Goal: Transaction & Acquisition: Purchase product/service

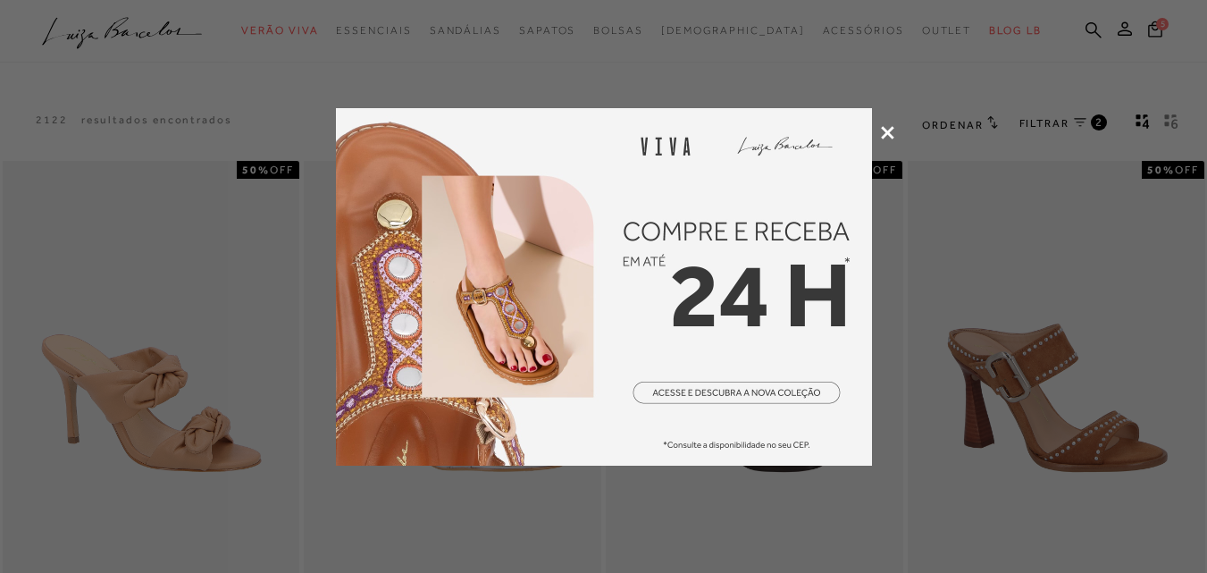
click at [881, 130] on icon at bounding box center [887, 132] width 13 height 13
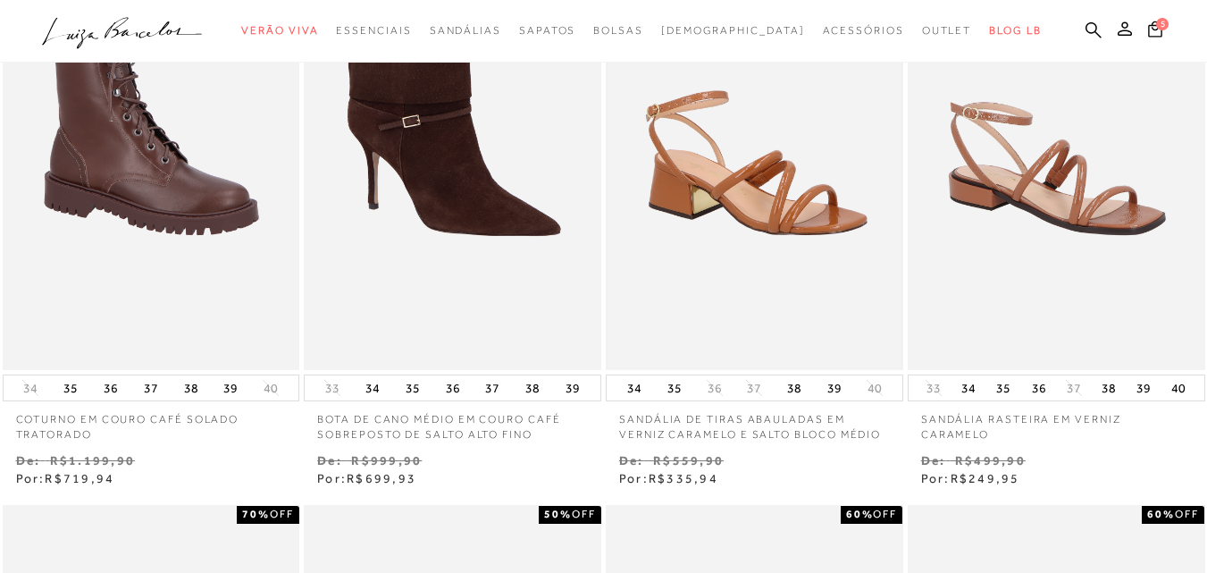
scroll to position [715, 0]
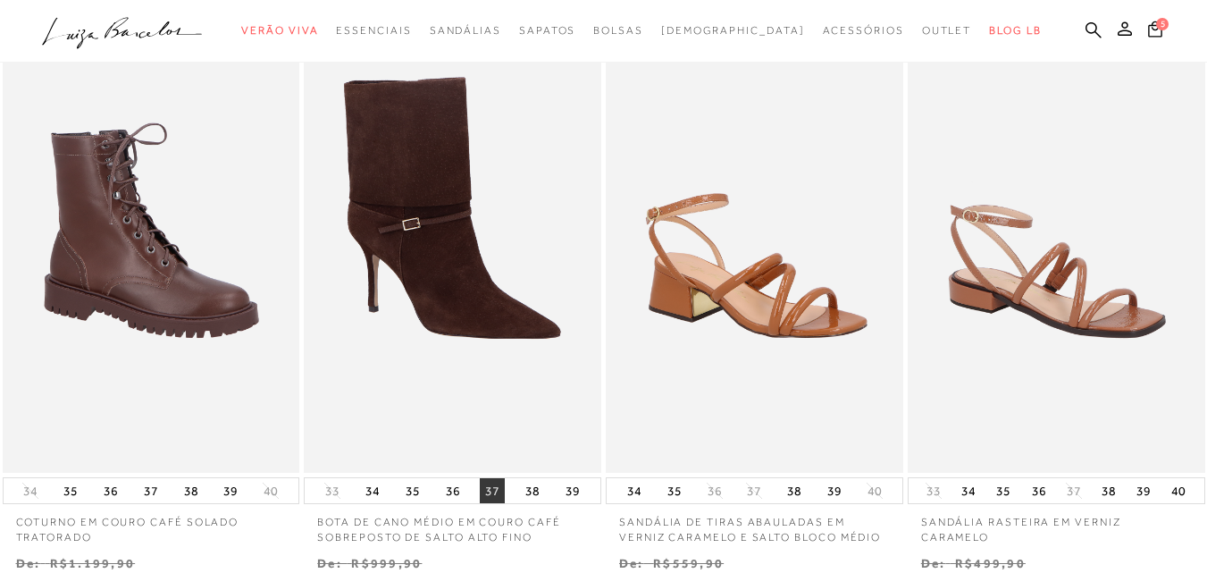
click at [493, 489] on button "37" at bounding box center [492, 490] width 25 height 25
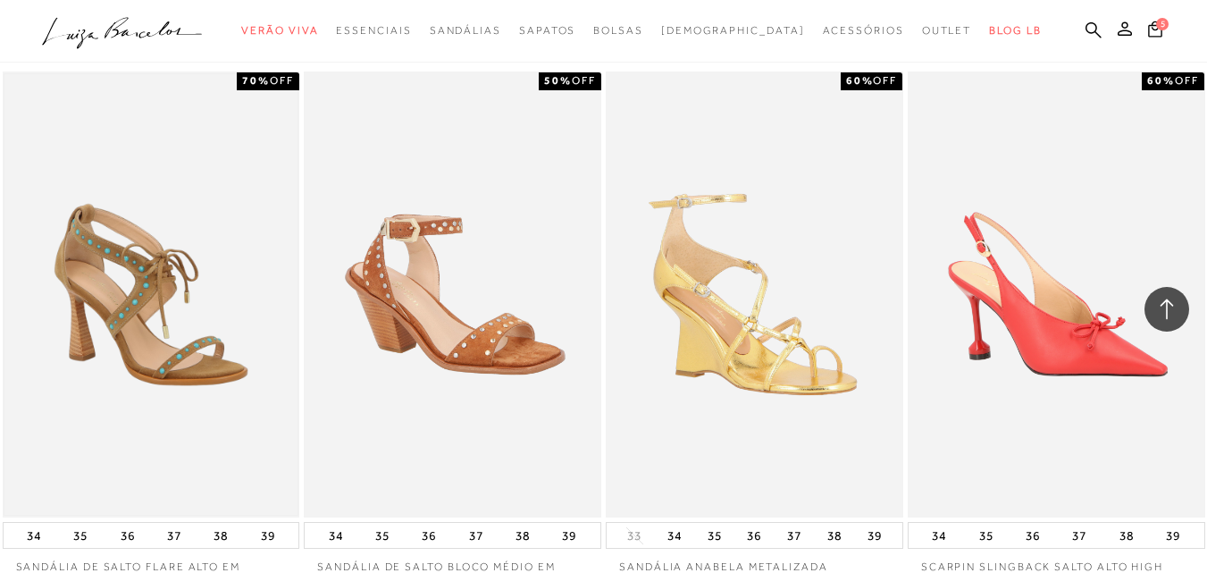
scroll to position [1430, 0]
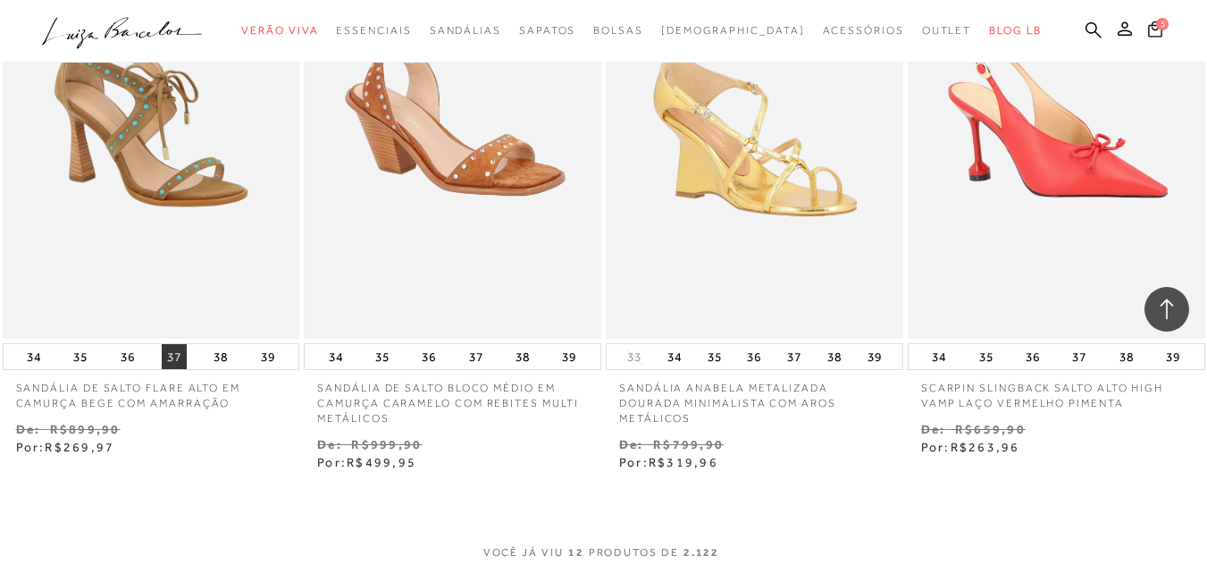
click at [172, 357] on button "37" at bounding box center [174, 356] width 25 height 25
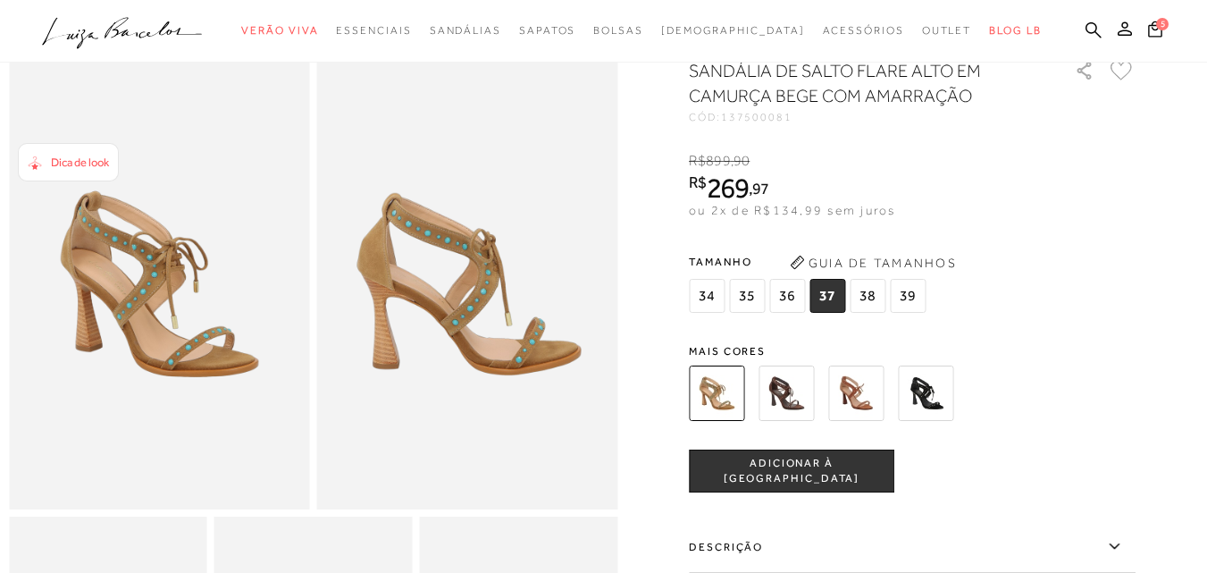
scroll to position [89, 0]
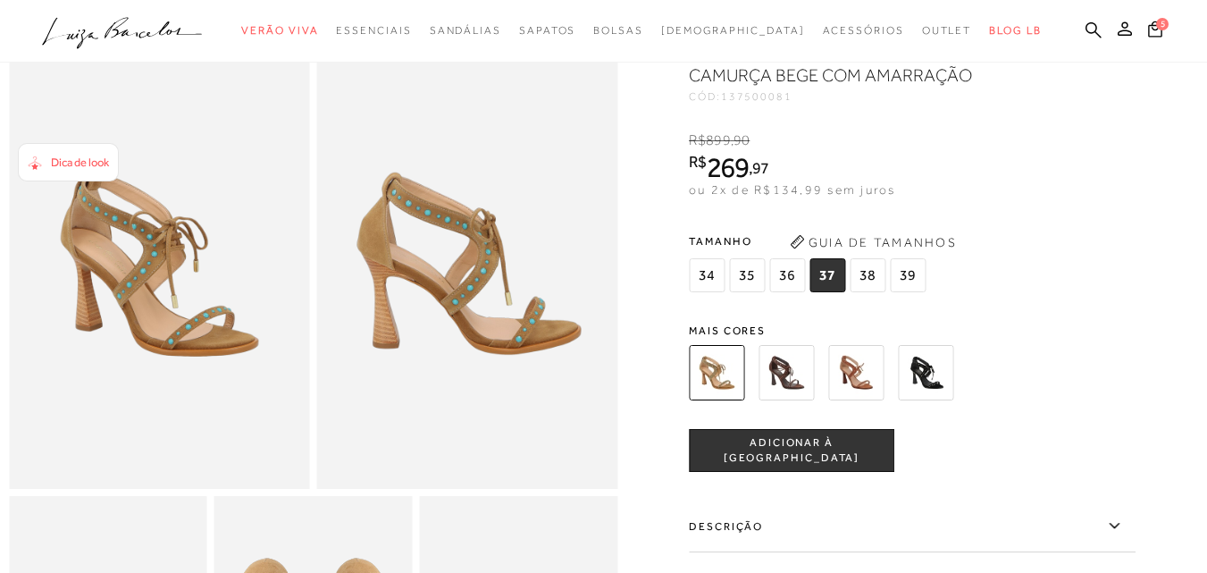
click at [857, 382] on img at bounding box center [855, 372] width 55 height 55
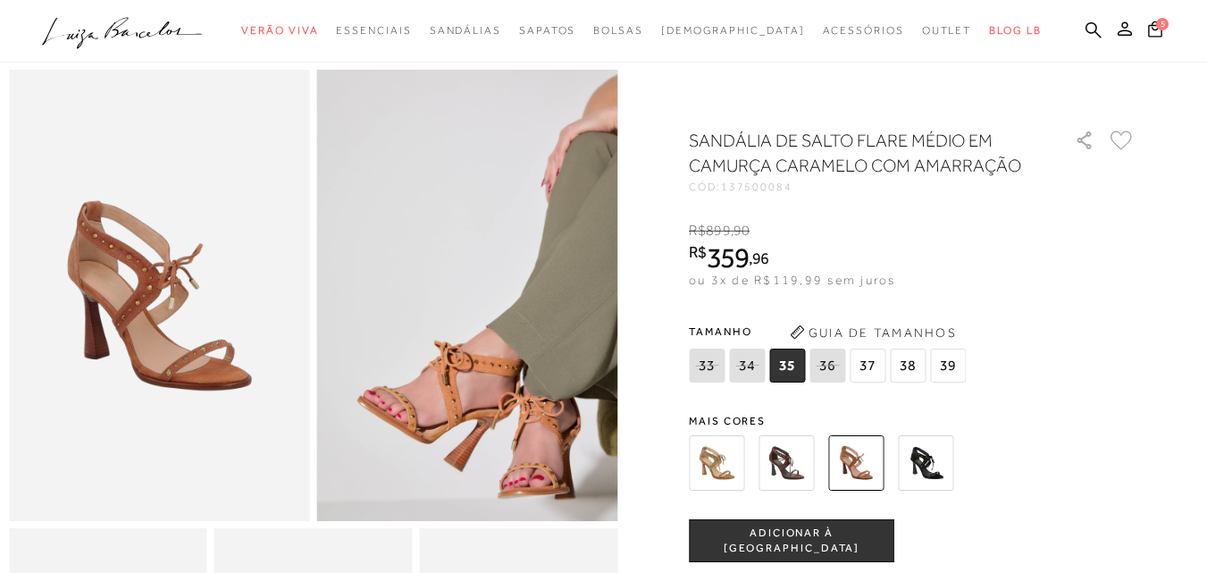
scroll to position [89, 0]
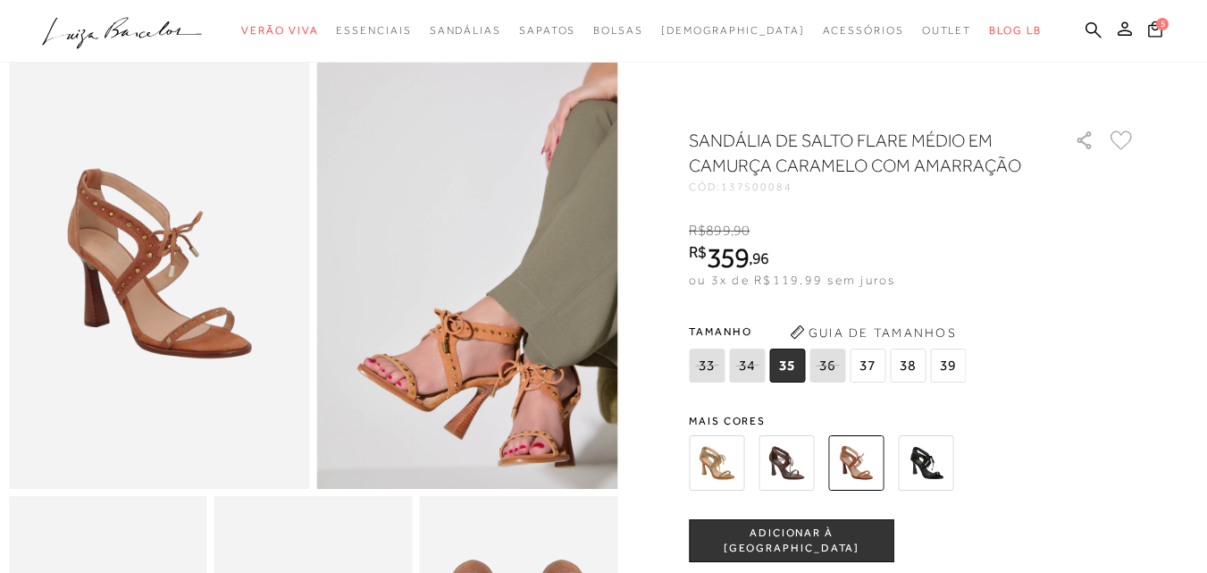
click at [710, 476] on img at bounding box center [716, 462] width 55 height 55
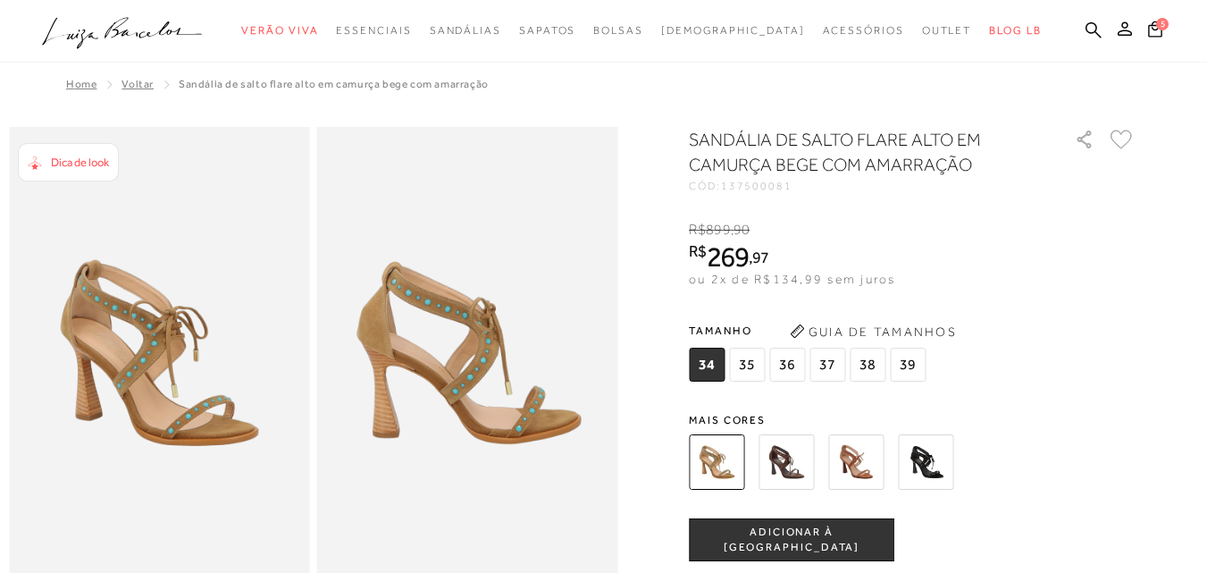
click at [800, 454] on img at bounding box center [786, 461] width 55 height 55
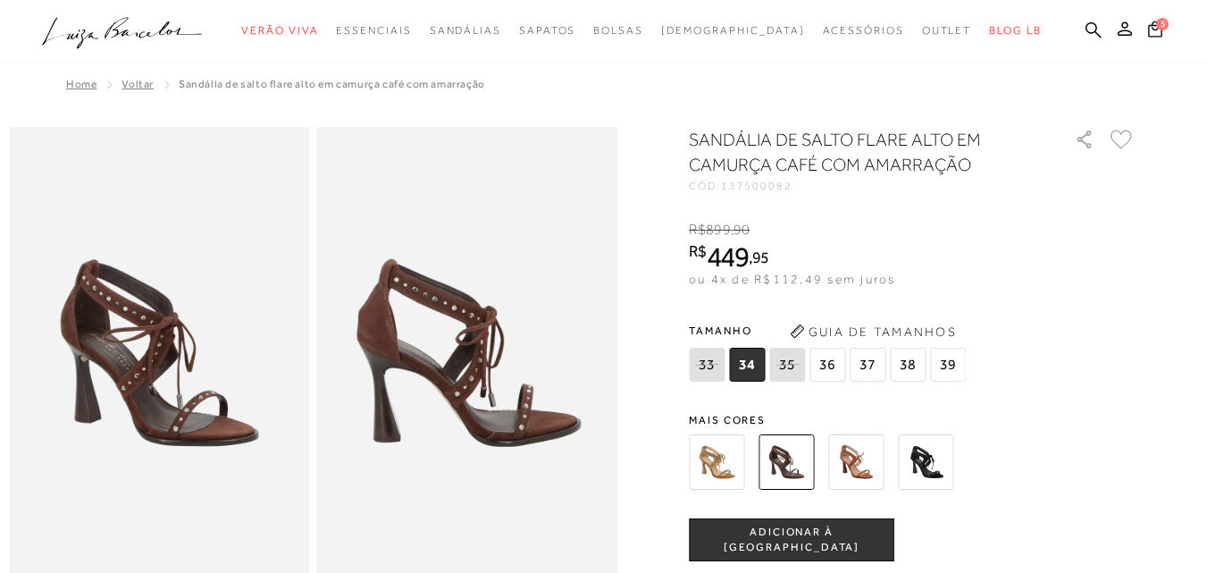
scroll to position [179, 0]
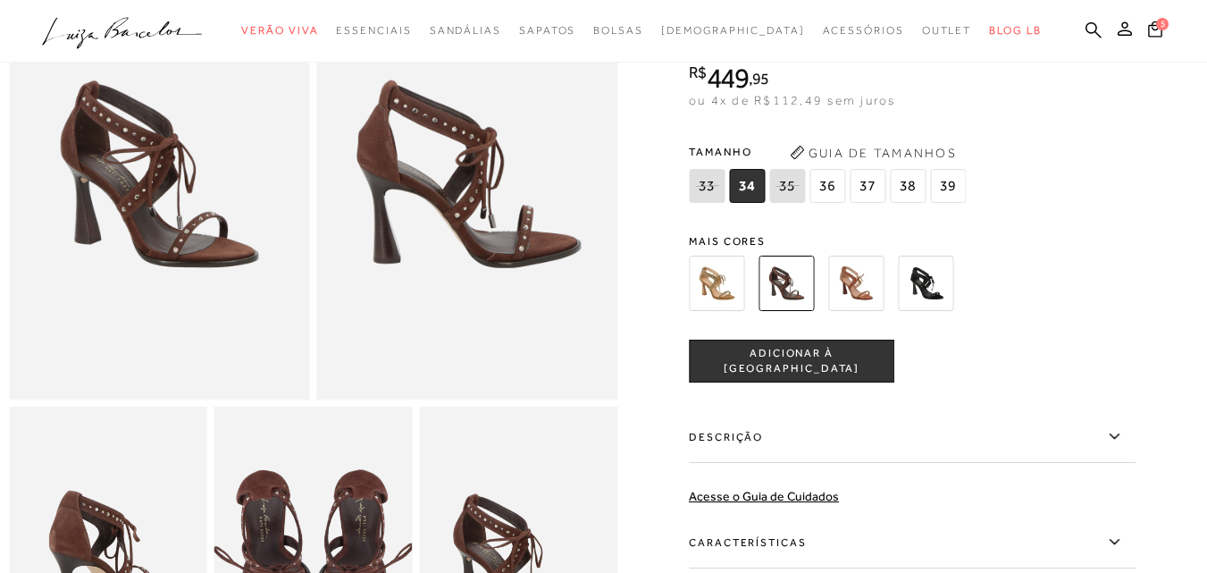
click at [868, 282] on img at bounding box center [855, 283] width 55 height 55
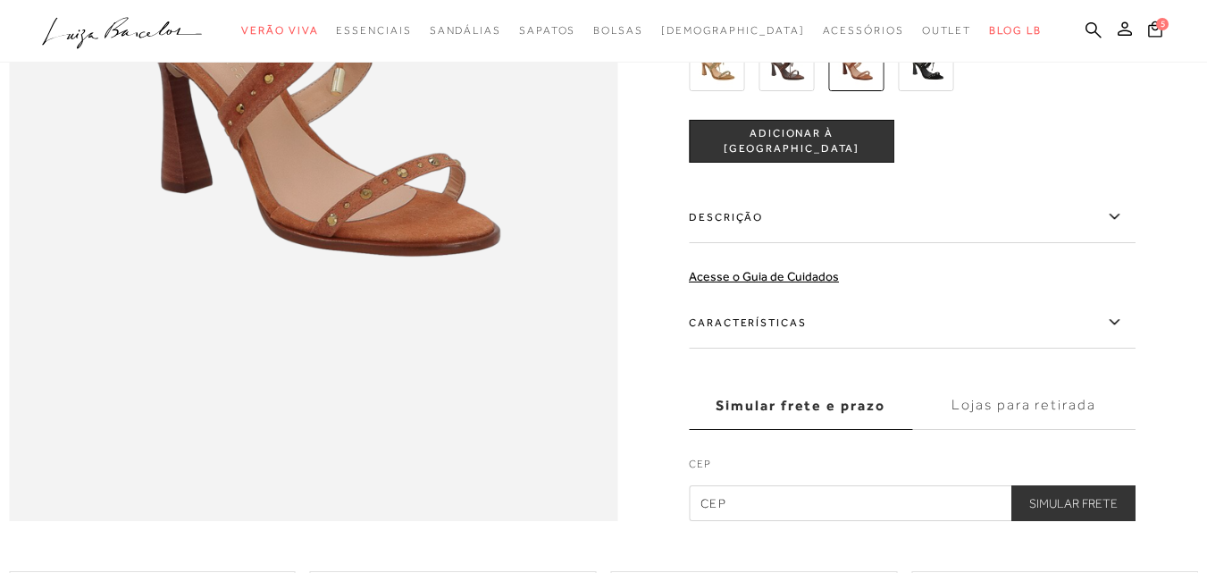
scroll to position [1251, 0]
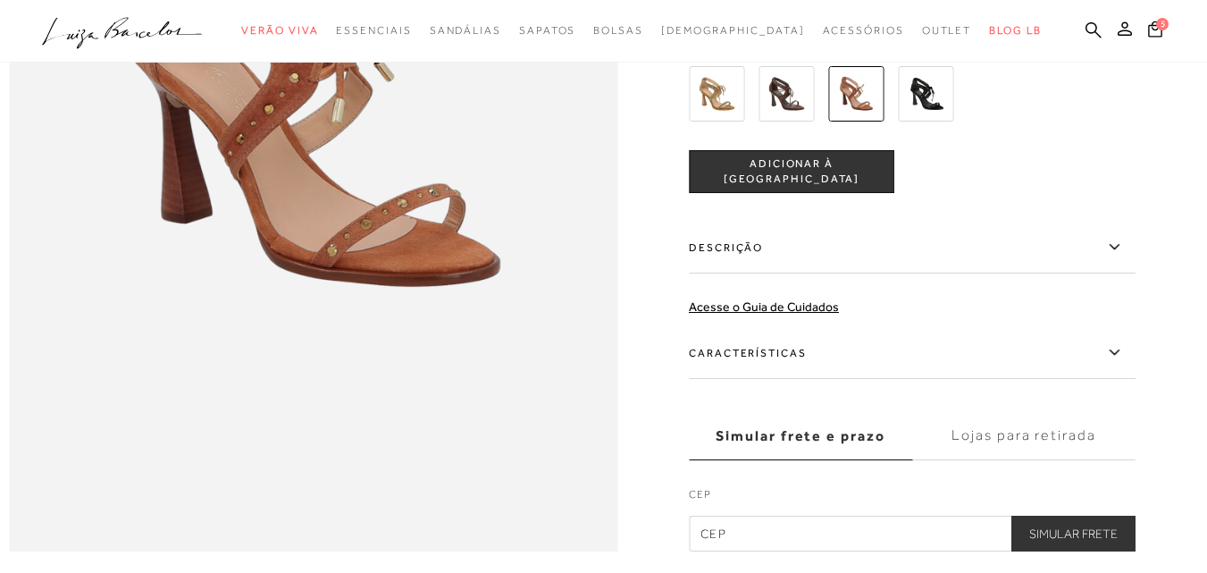
click at [759, 379] on label "Características" at bounding box center [912, 353] width 447 height 52
click at [0, 0] on input "Características" at bounding box center [0, 0] width 0 height 0
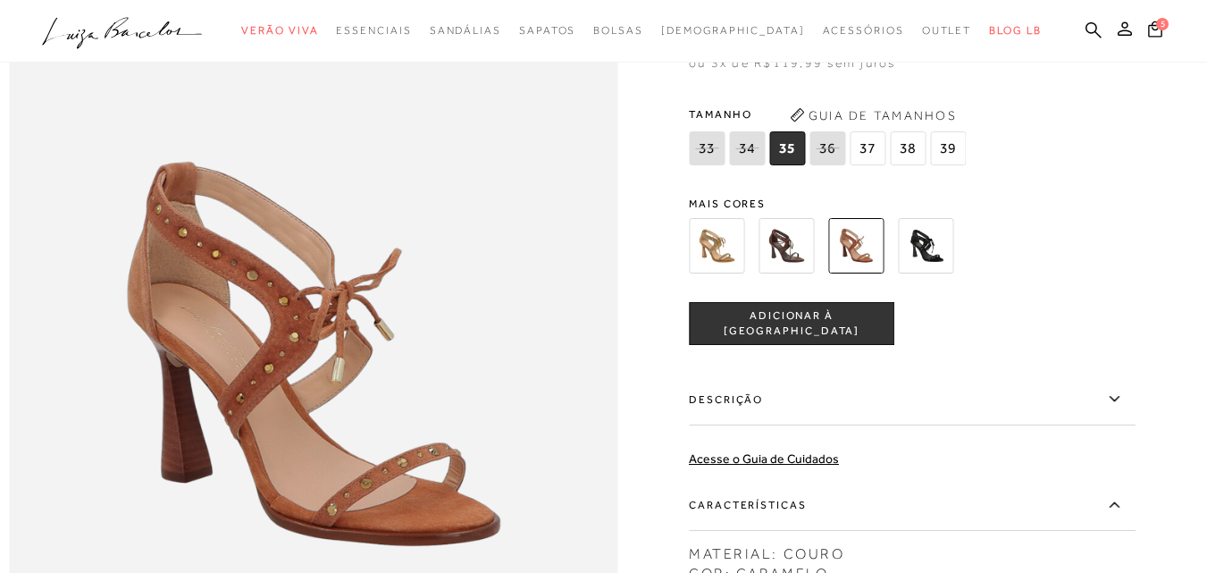
scroll to position [0, 0]
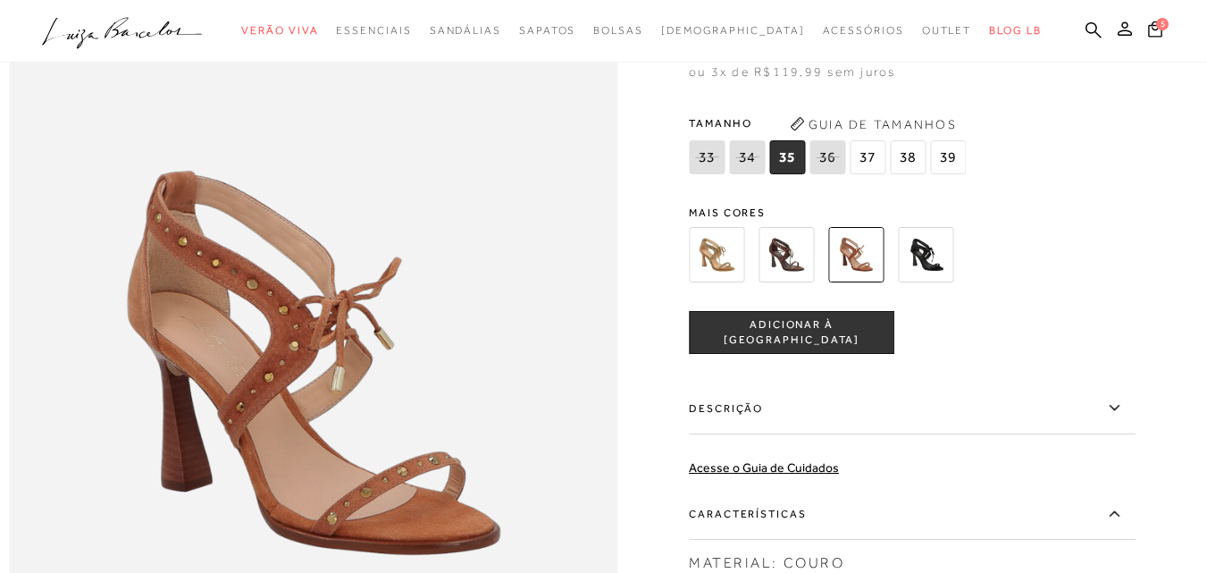
click at [921, 282] on img at bounding box center [925, 254] width 55 height 55
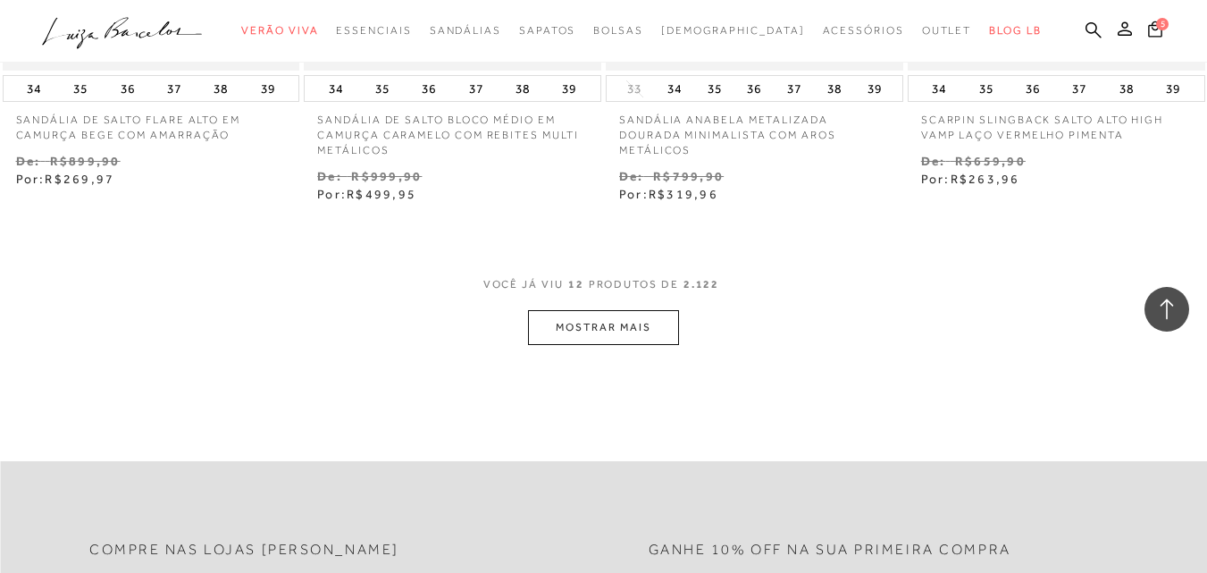
click at [618, 322] on button "MOSTRAR MAIS" at bounding box center [603, 327] width 150 height 35
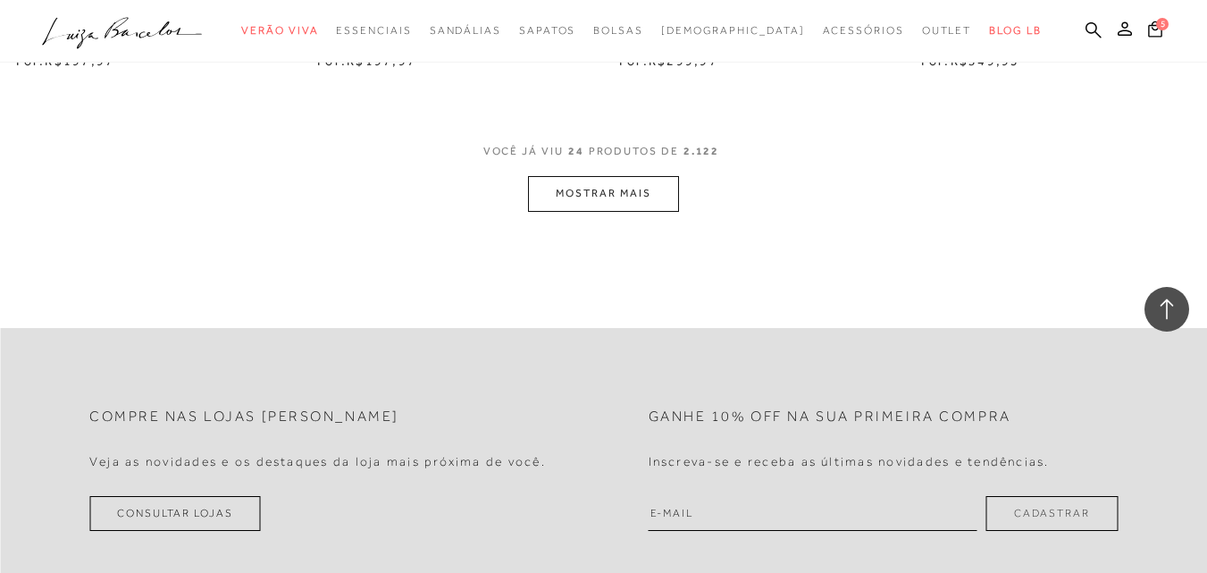
click at [597, 207] on button "MOSTRAR MAIS" at bounding box center [603, 193] width 150 height 35
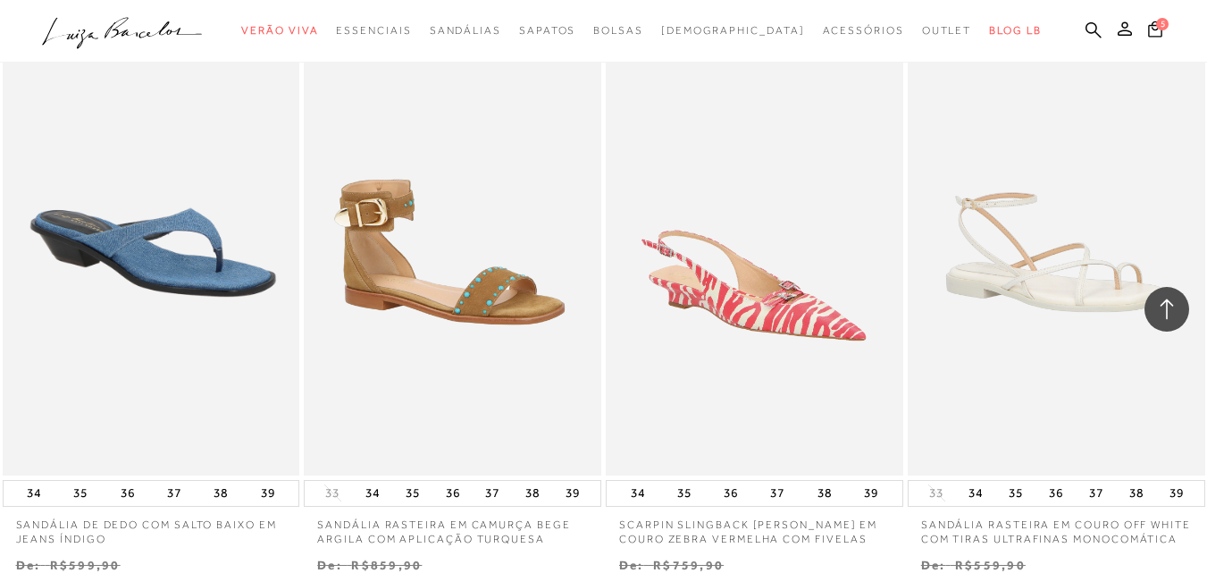
scroll to position [4200, 0]
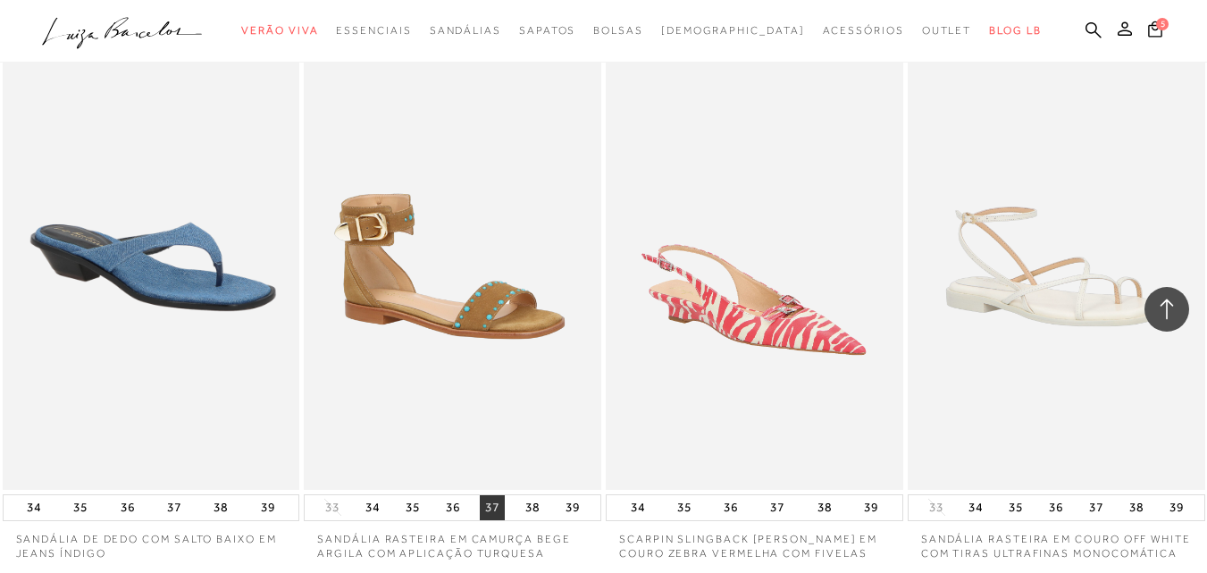
click at [492, 513] on button "37" at bounding box center [492, 507] width 25 height 25
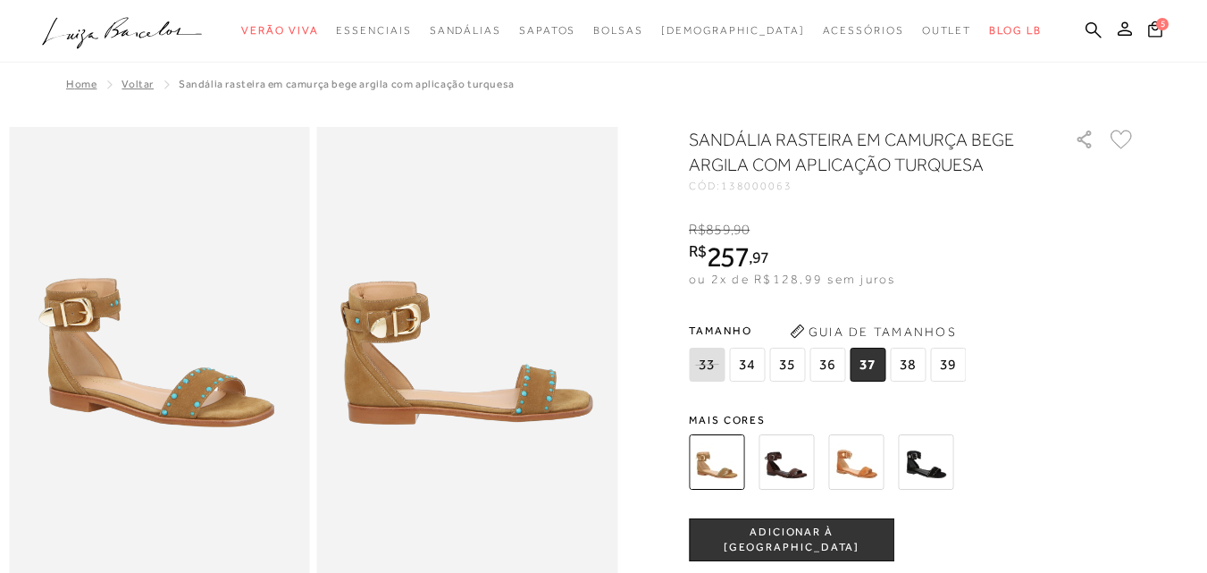
click at [788, 476] on img at bounding box center [786, 461] width 55 height 55
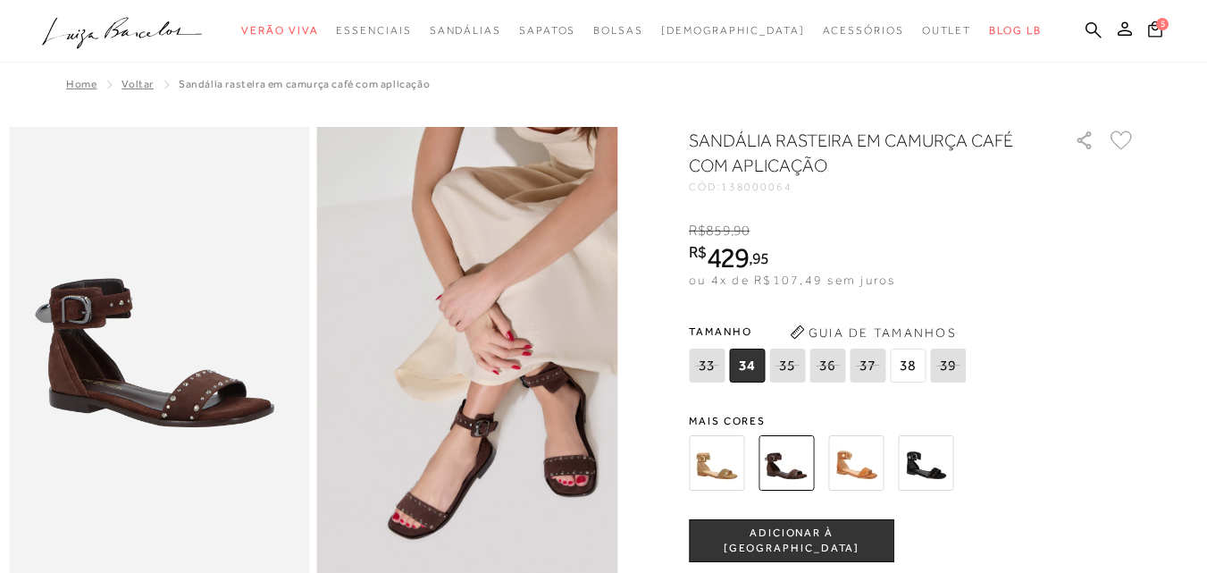
click at [850, 474] on img at bounding box center [855, 462] width 55 height 55
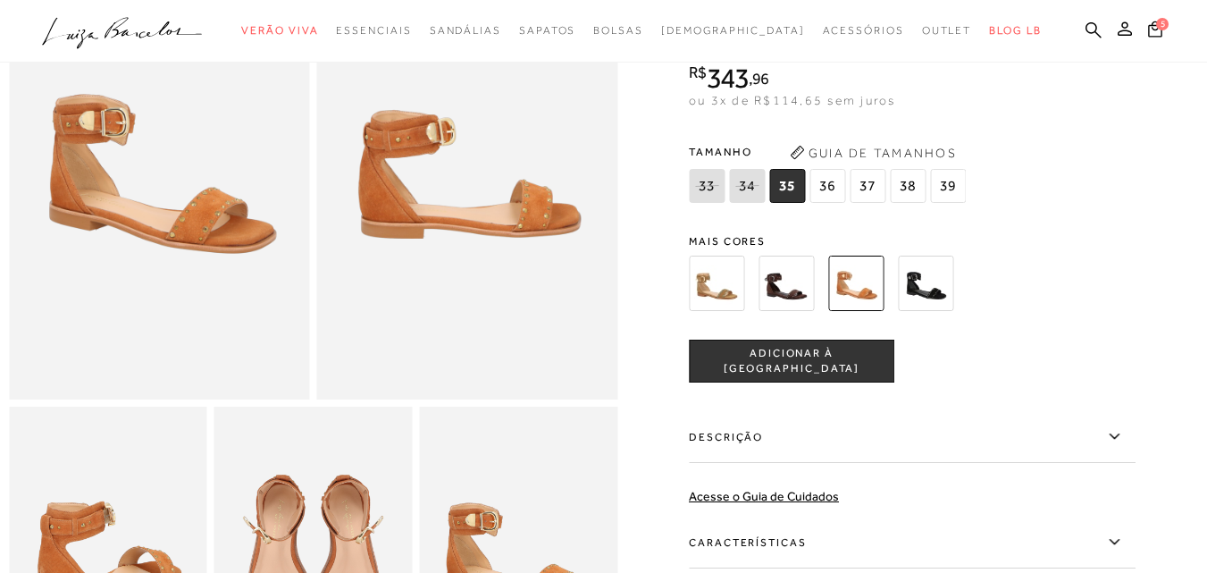
click at [934, 296] on img at bounding box center [925, 283] width 55 height 55
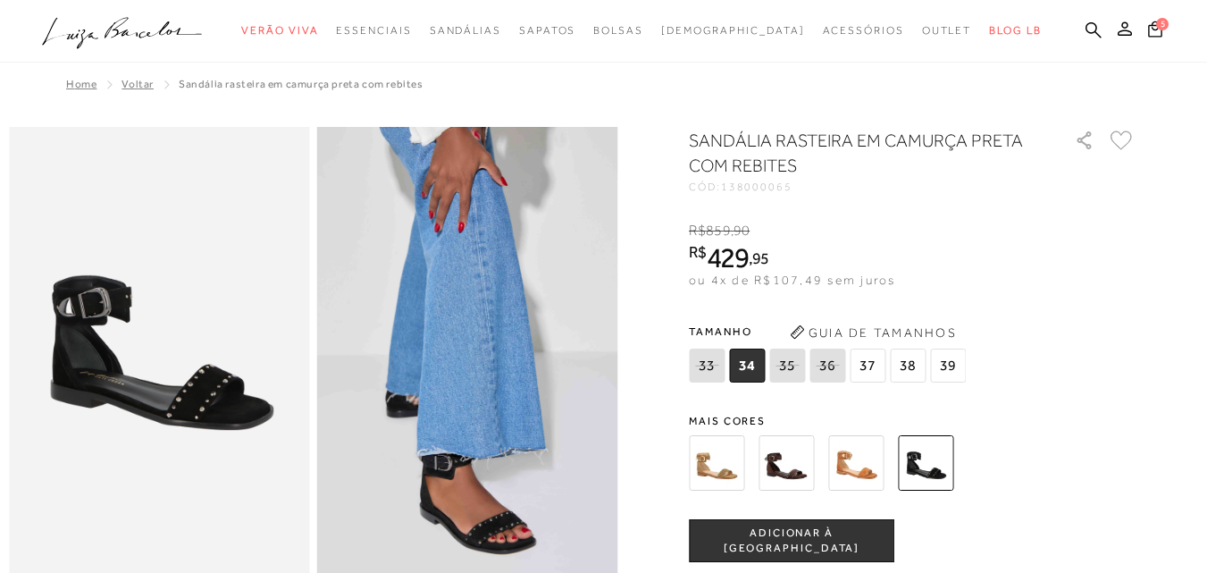
click at [736, 483] on img at bounding box center [716, 462] width 55 height 55
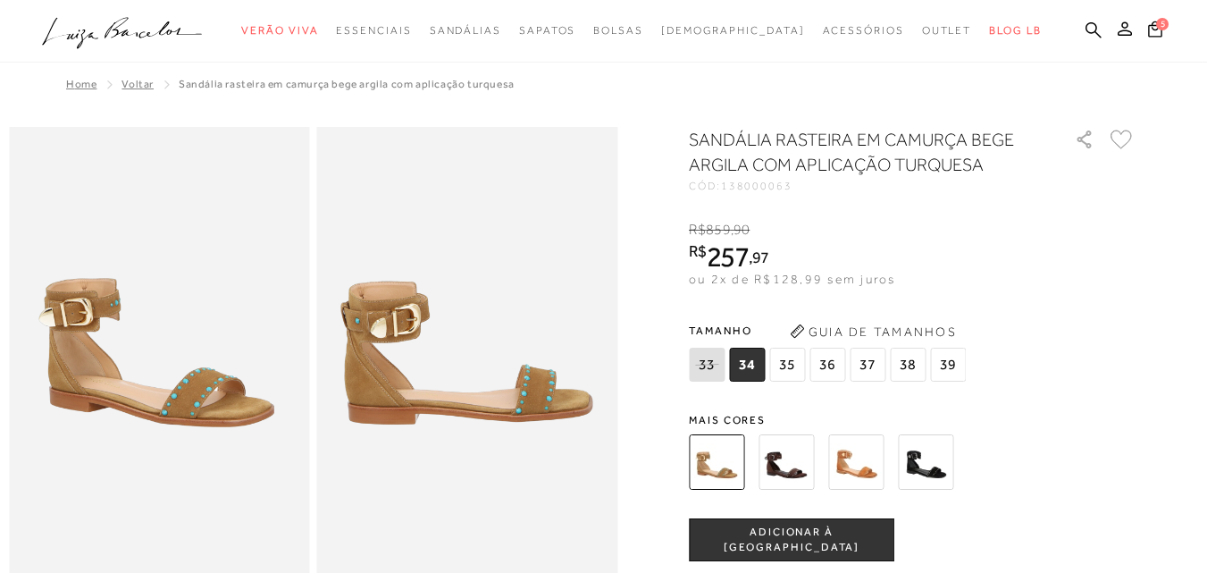
click at [886, 368] on span "37" at bounding box center [868, 365] width 36 height 34
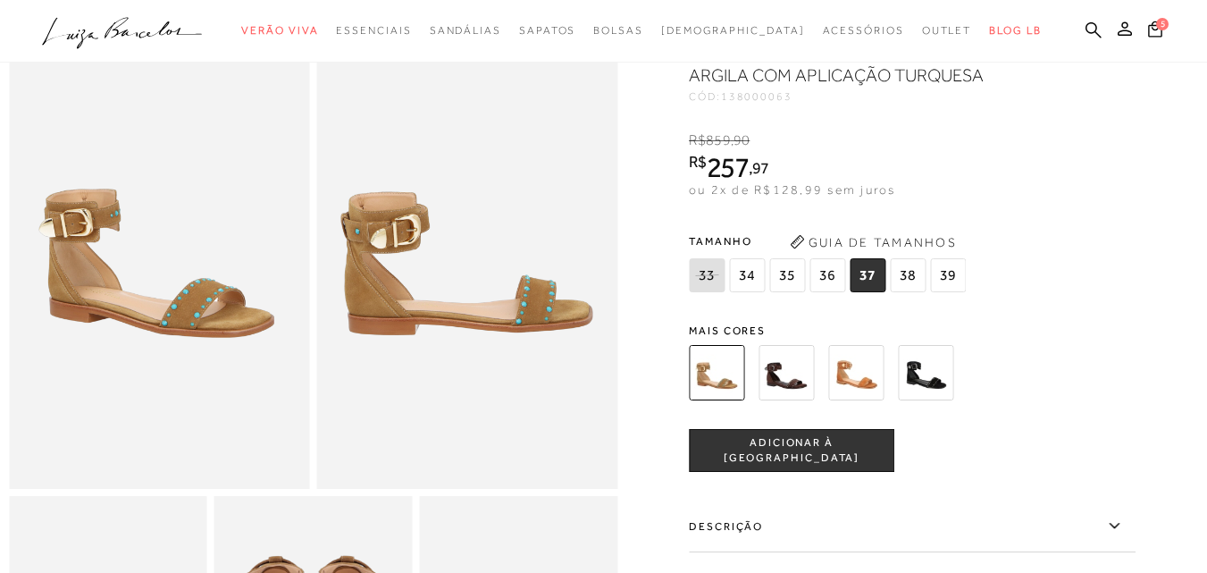
click at [769, 374] on img at bounding box center [786, 372] width 55 height 55
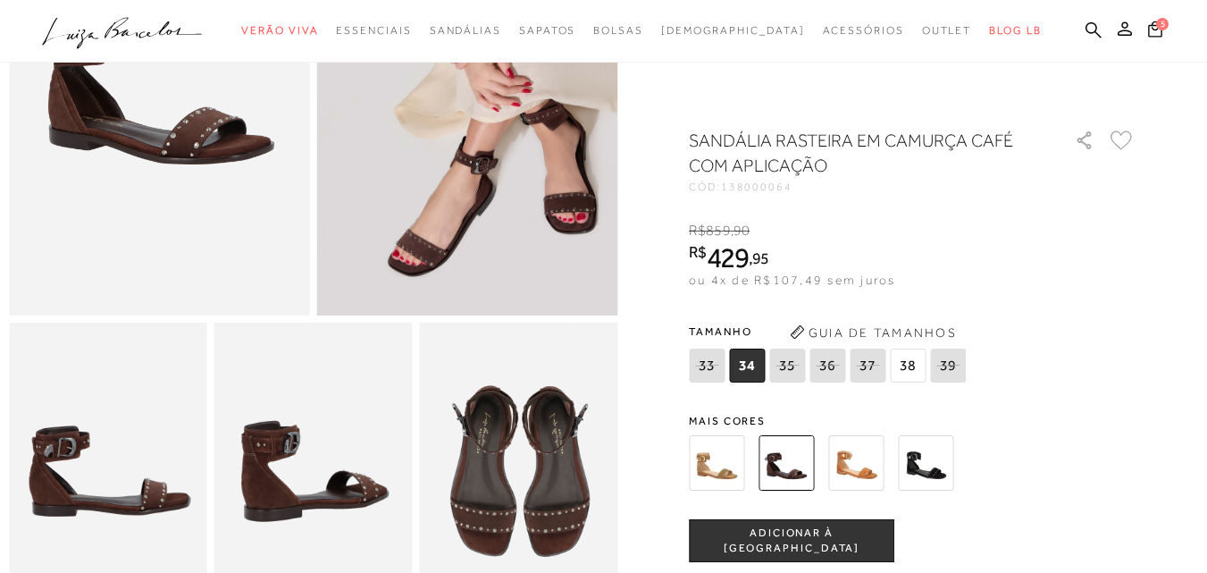
scroll to position [268, 0]
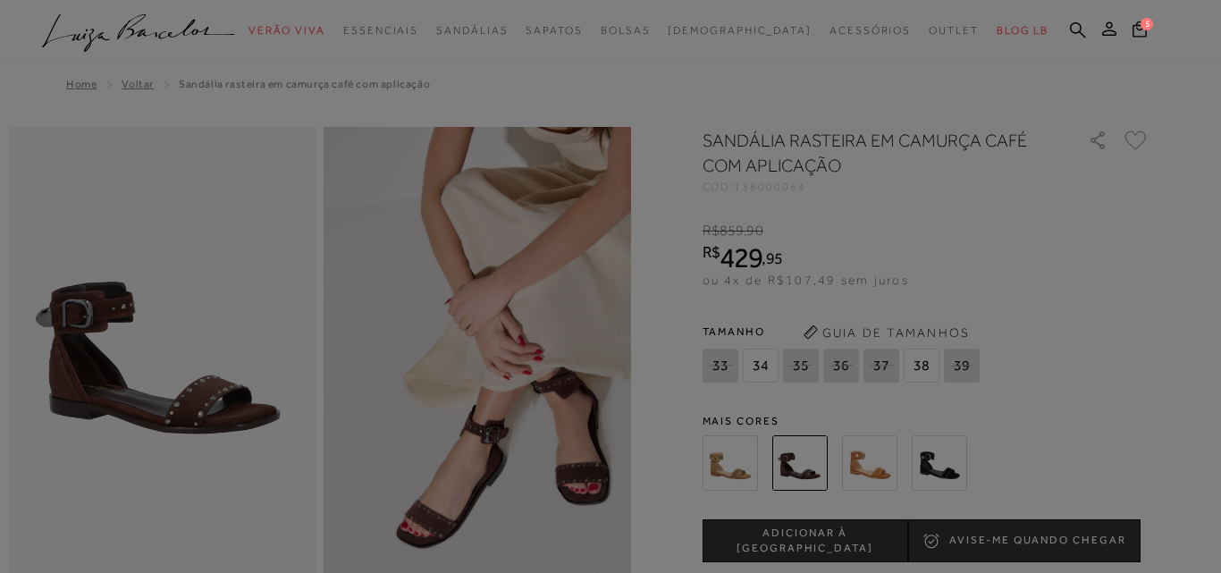
select select
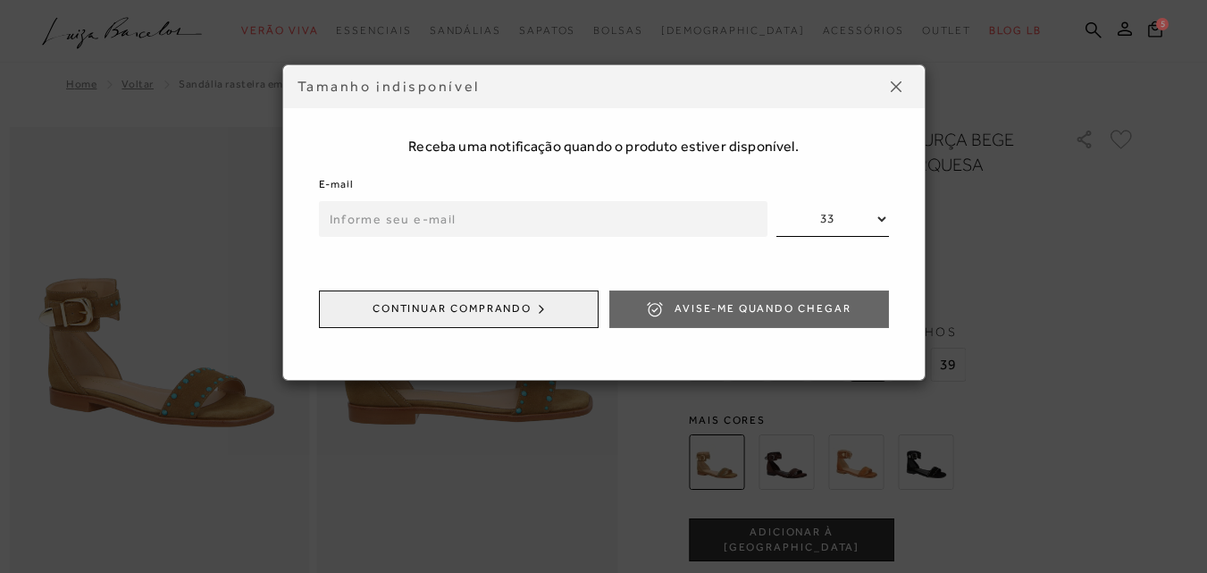
click at [898, 90] on img at bounding box center [896, 86] width 11 height 11
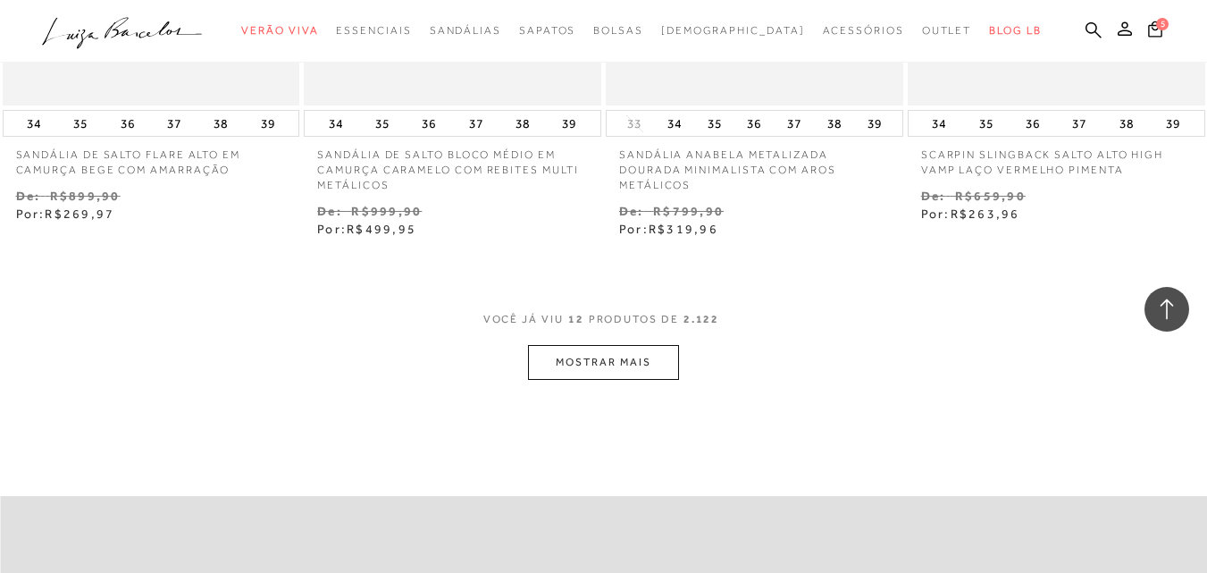
scroll to position [1698, 0]
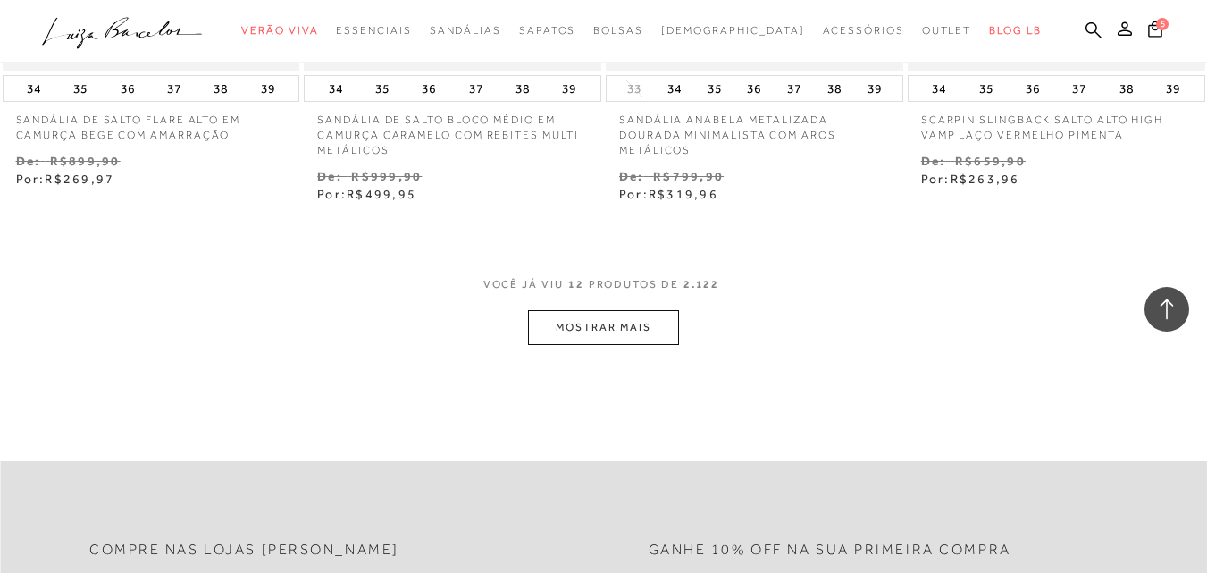
click at [626, 328] on button "MOSTRAR MAIS" at bounding box center [603, 327] width 150 height 35
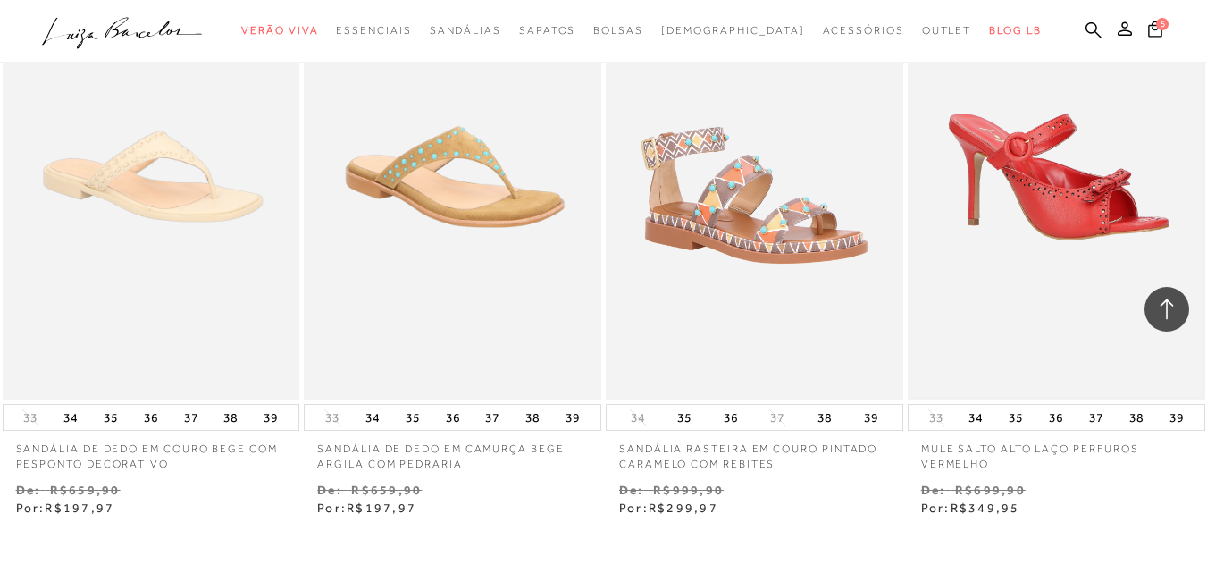
scroll to position [3485, 0]
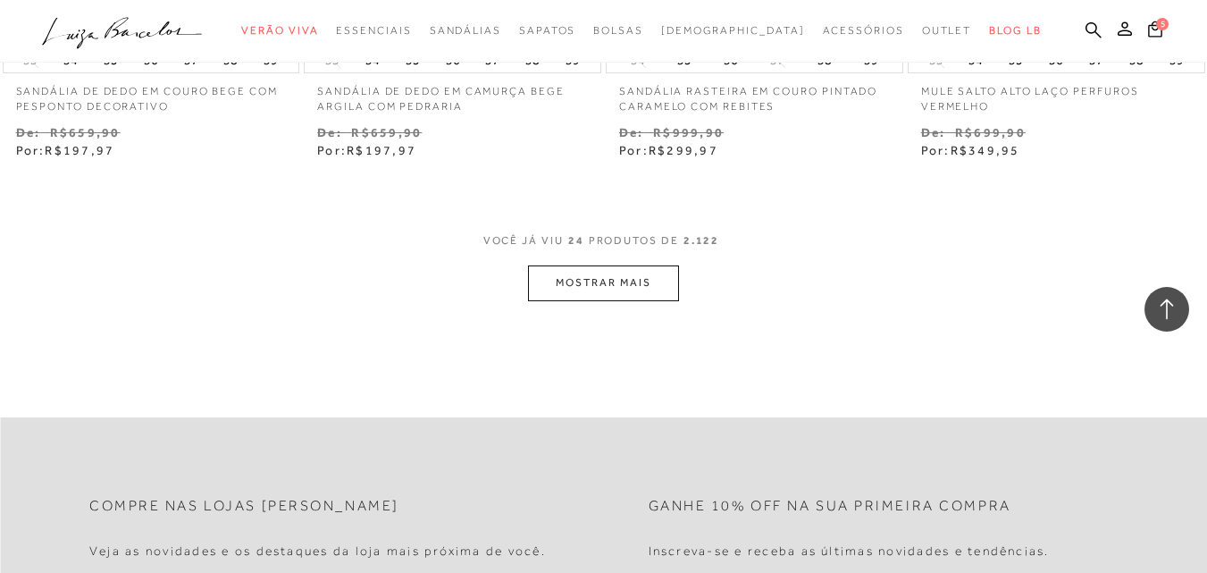
click at [587, 276] on button "MOSTRAR MAIS" at bounding box center [603, 282] width 150 height 35
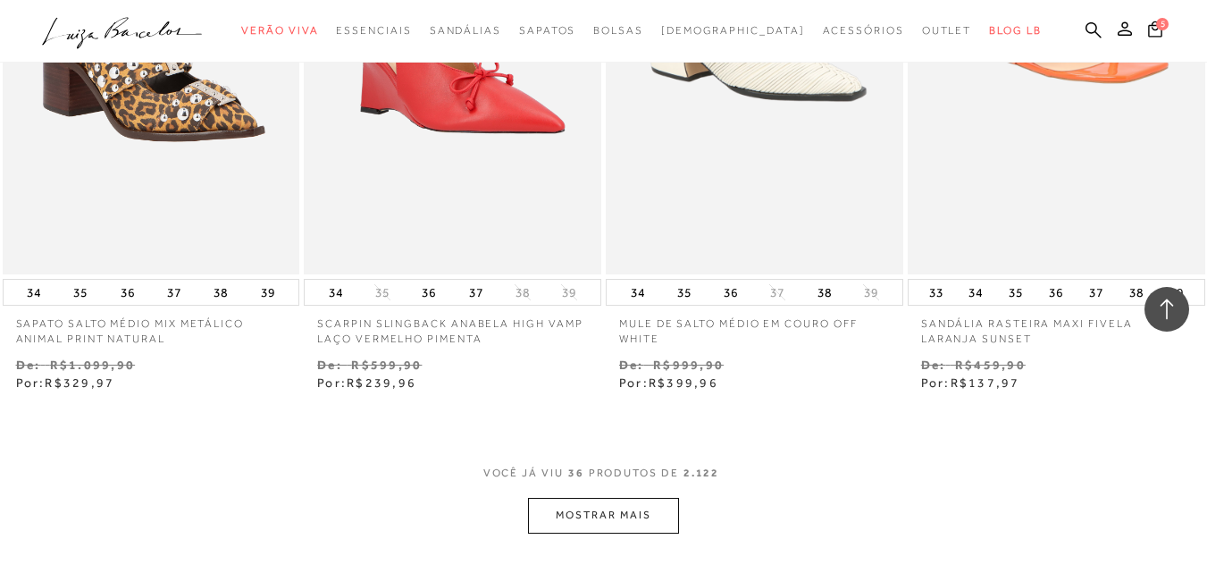
scroll to position [5094, 0]
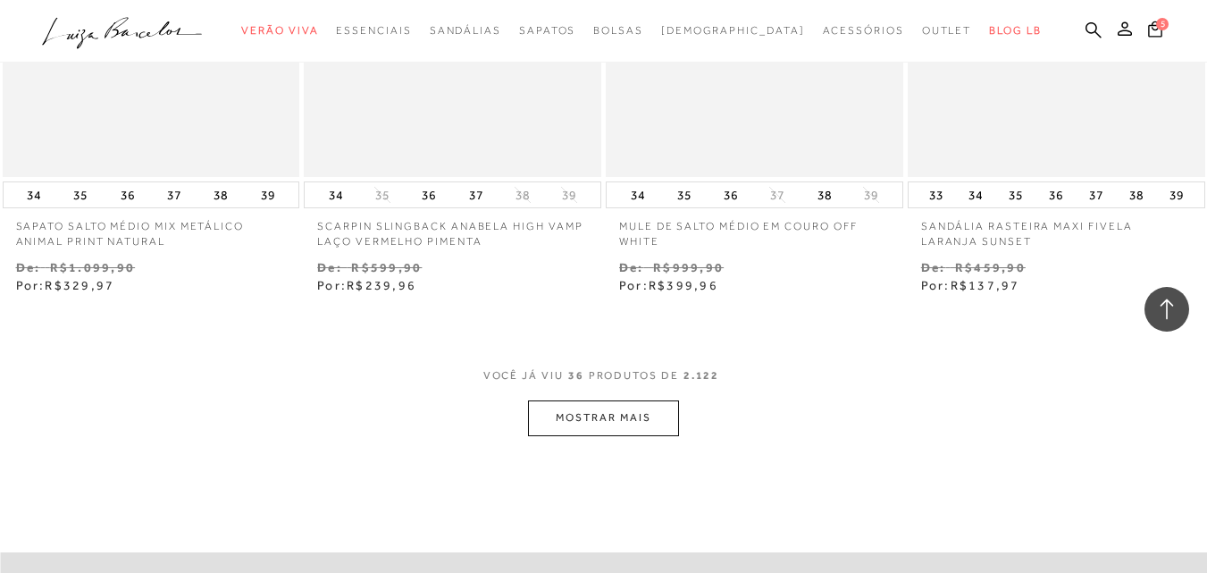
click at [567, 424] on button "MOSTRAR MAIS" at bounding box center [603, 417] width 150 height 35
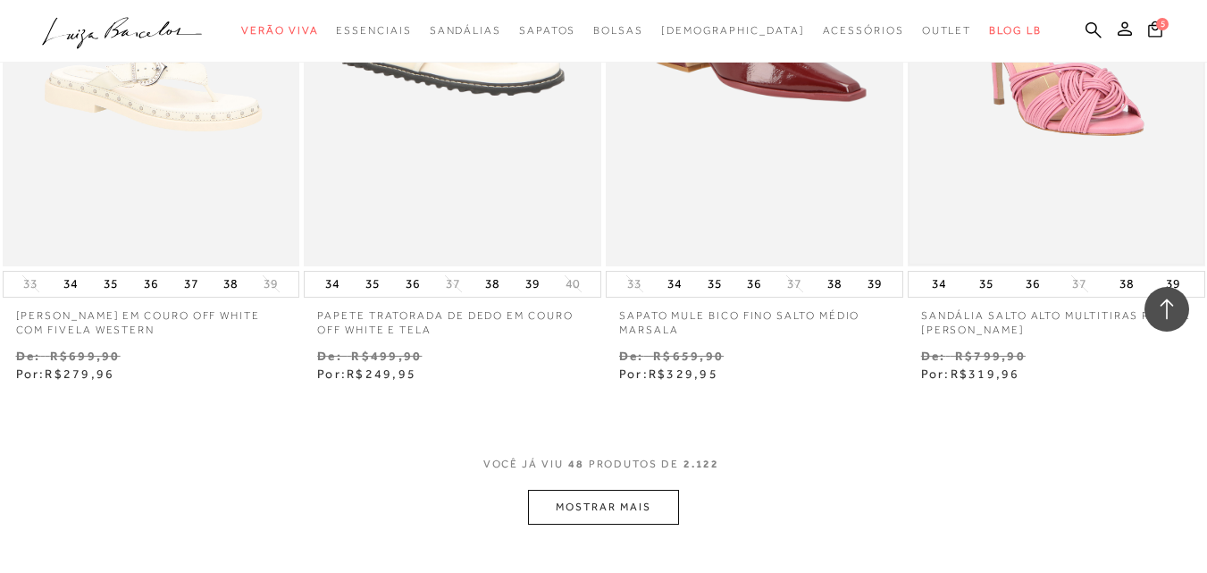
scroll to position [6792, 0]
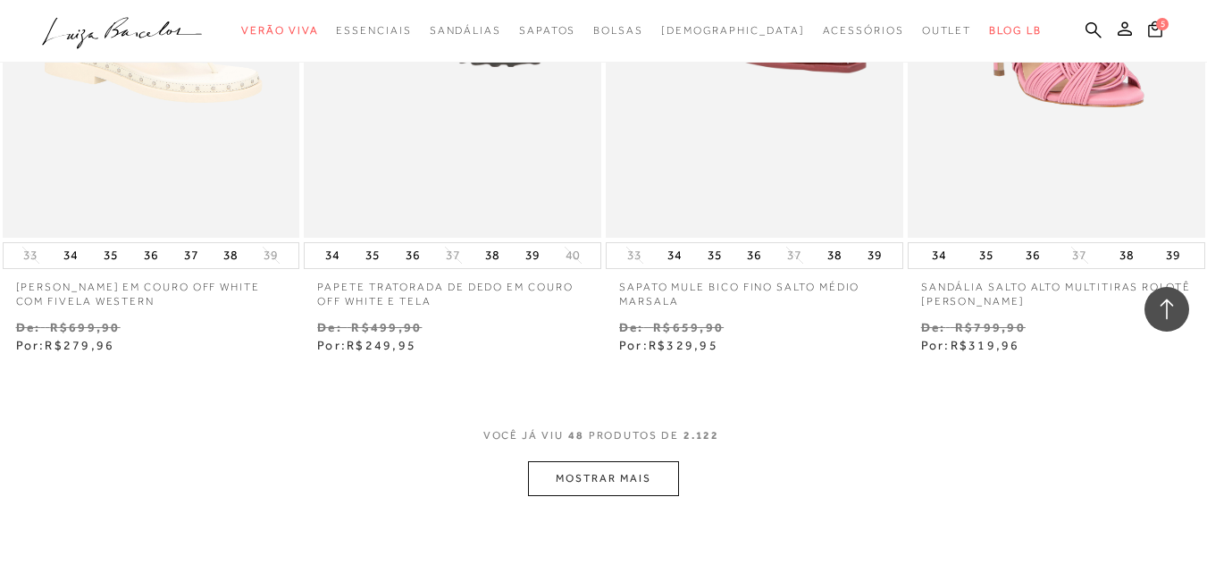
click at [608, 481] on button "MOSTRAR MAIS" at bounding box center [603, 478] width 150 height 35
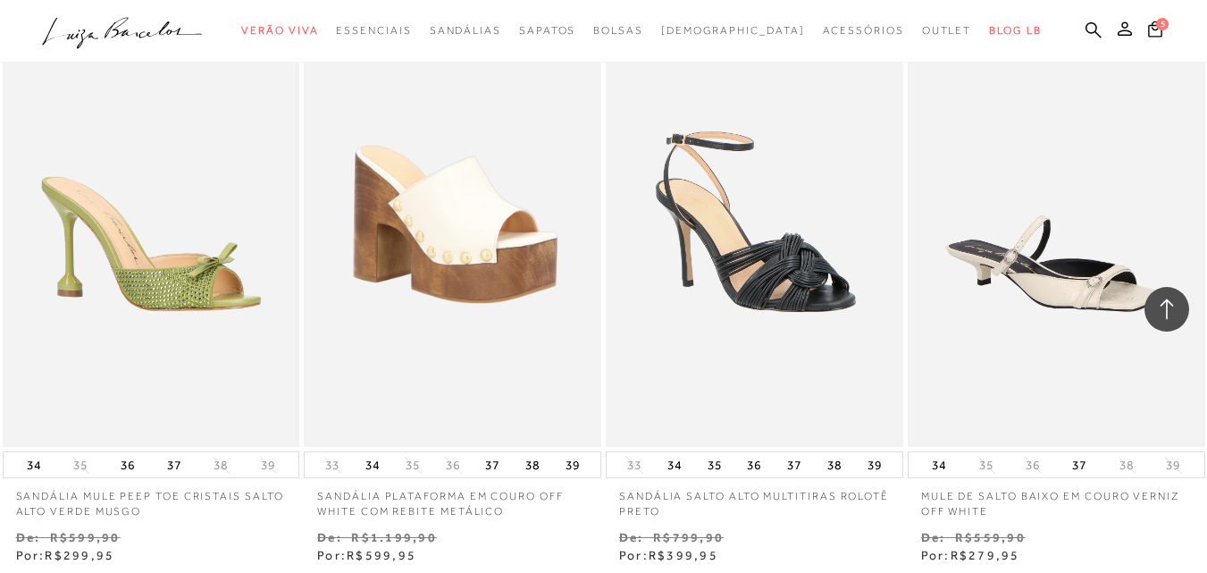
scroll to position [7775, 0]
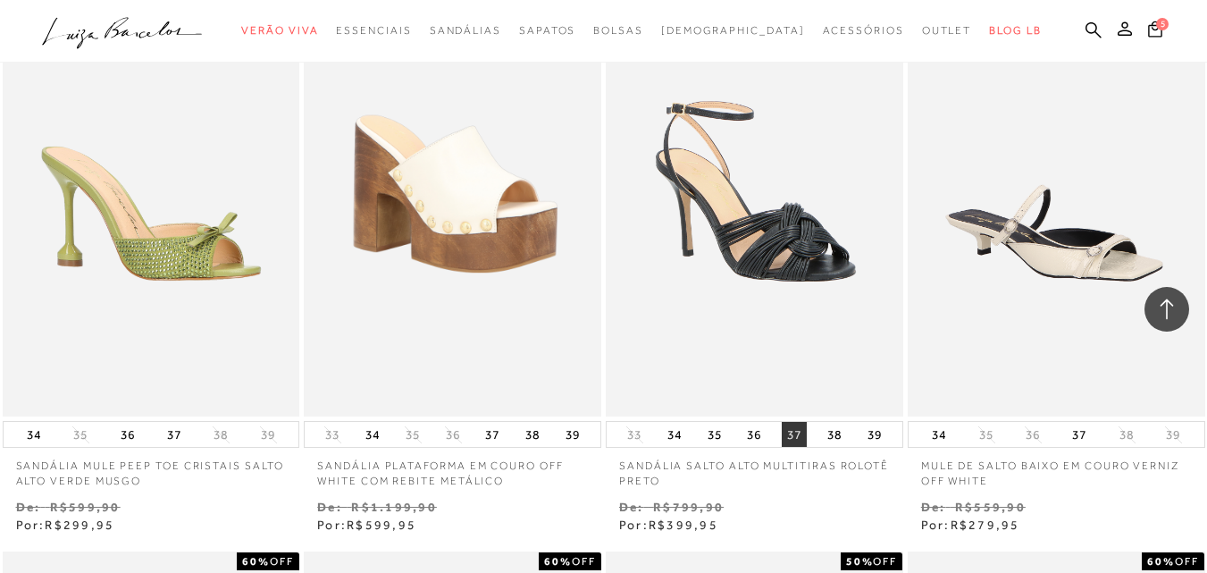
click at [799, 435] on button "37" at bounding box center [794, 434] width 25 height 25
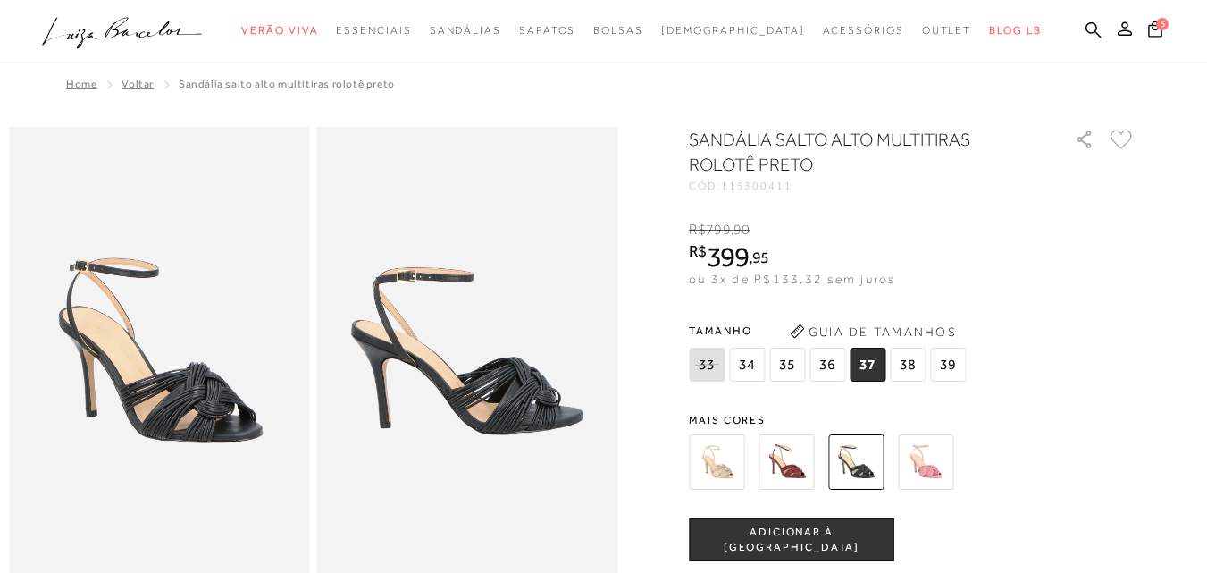
click at [805, 434] on img at bounding box center [786, 461] width 55 height 55
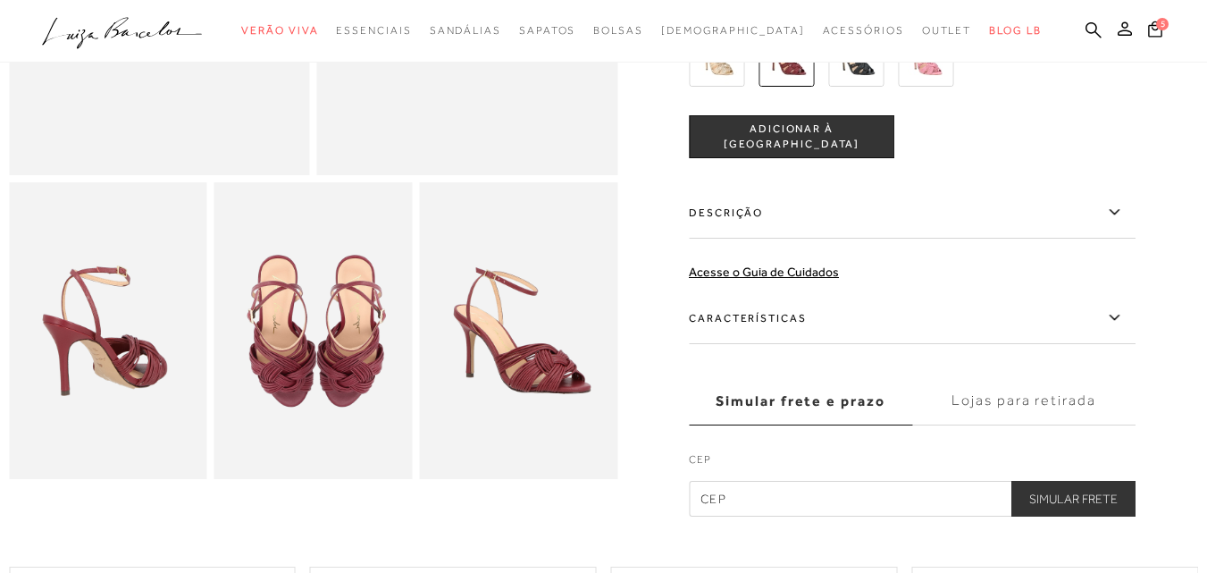
scroll to position [447, 0]
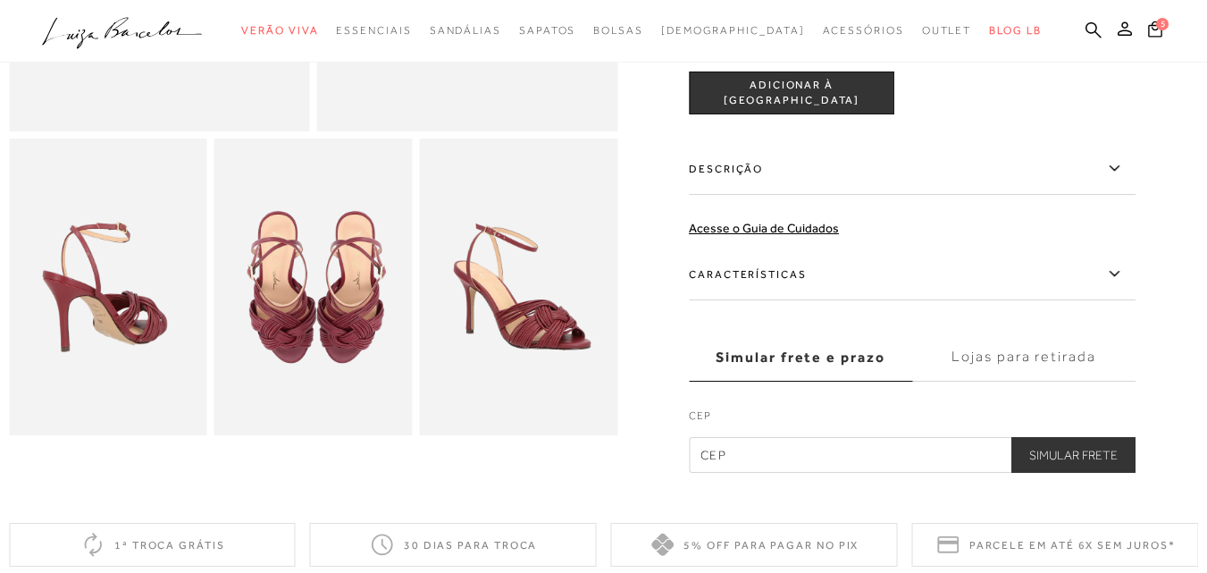
click at [755, 277] on label "Características" at bounding box center [912, 274] width 447 height 52
click at [0, 0] on input "Características" at bounding box center [0, 0] width 0 height 0
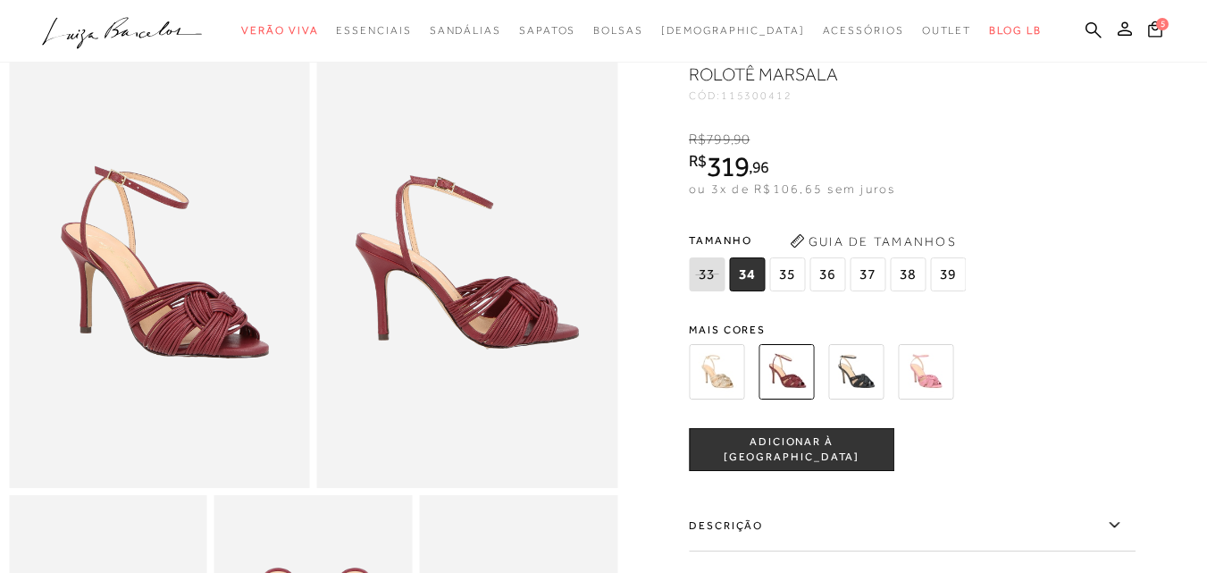
scroll to position [89, 0]
click at [884, 388] on img at bounding box center [855, 372] width 55 height 55
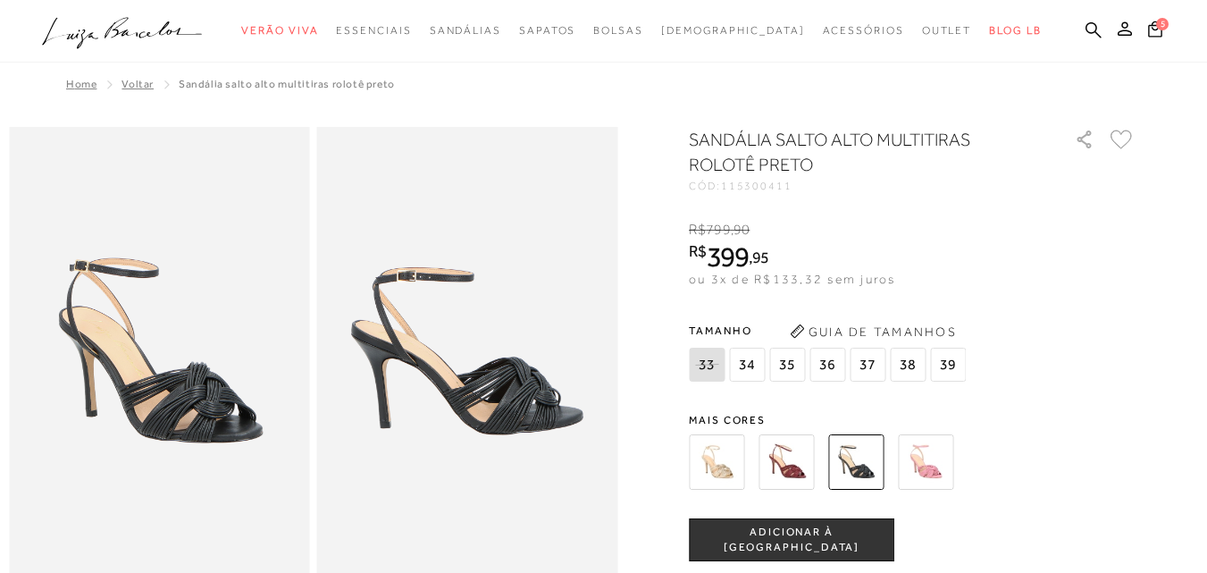
click at [947, 475] on img at bounding box center [925, 461] width 55 height 55
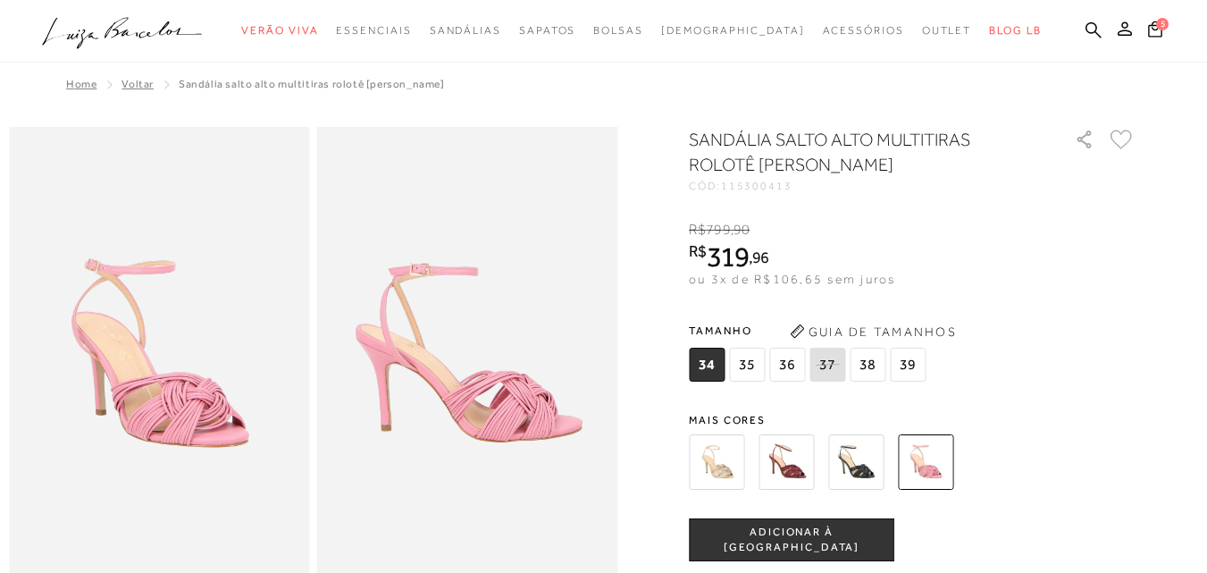
click at [727, 468] on img at bounding box center [716, 461] width 55 height 55
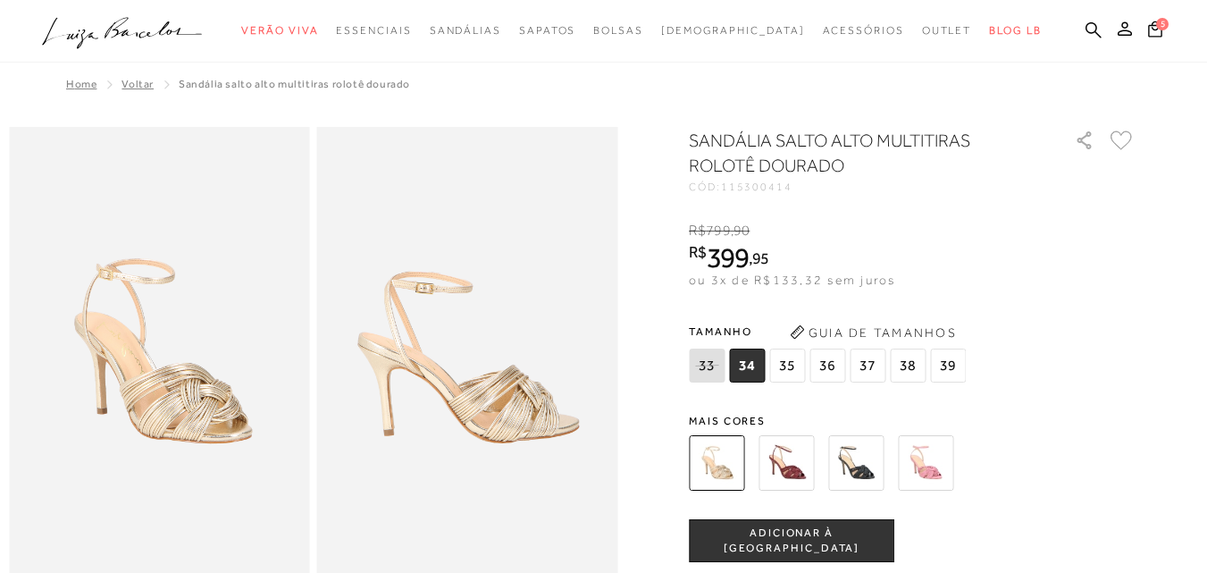
click at [799, 471] on img at bounding box center [786, 462] width 55 height 55
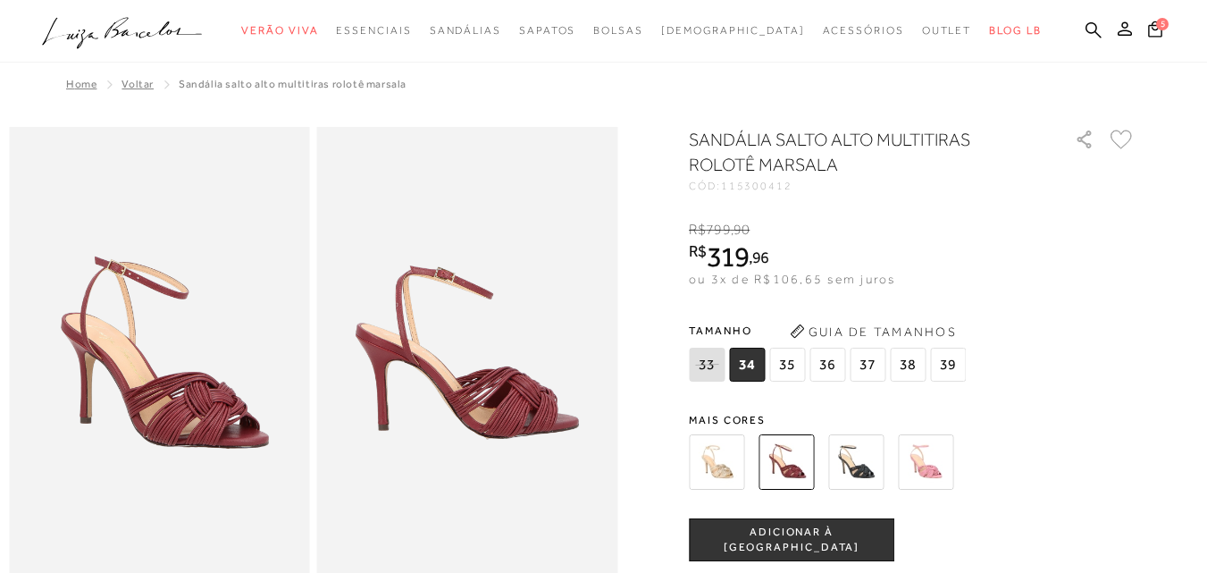
click at [874, 369] on span "37" at bounding box center [868, 365] width 36 height 34
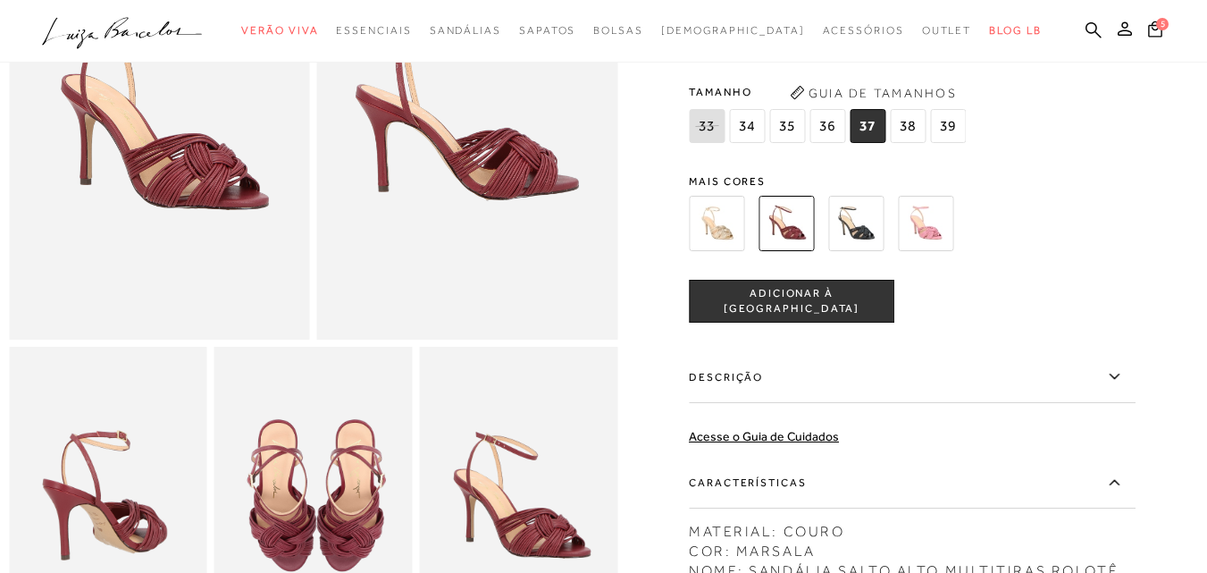
scroll to position [268, 0]
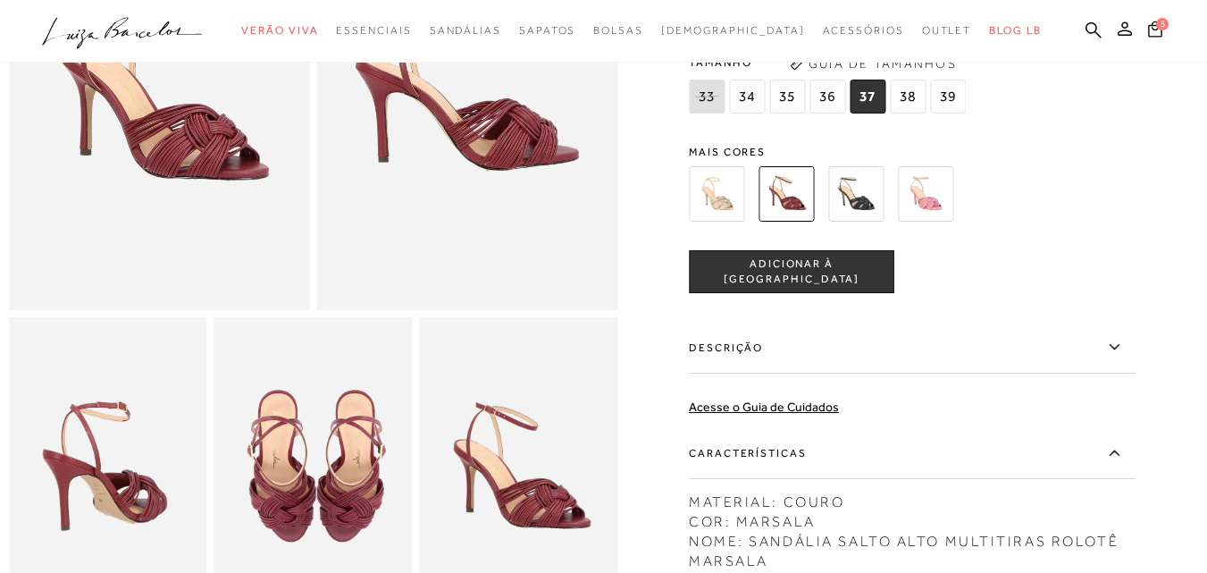
click at [775, 270] on span "ADICIONAR À [GEOGRAPHIC_DATA]" at bounding box center [792, 271] width 204 height 31
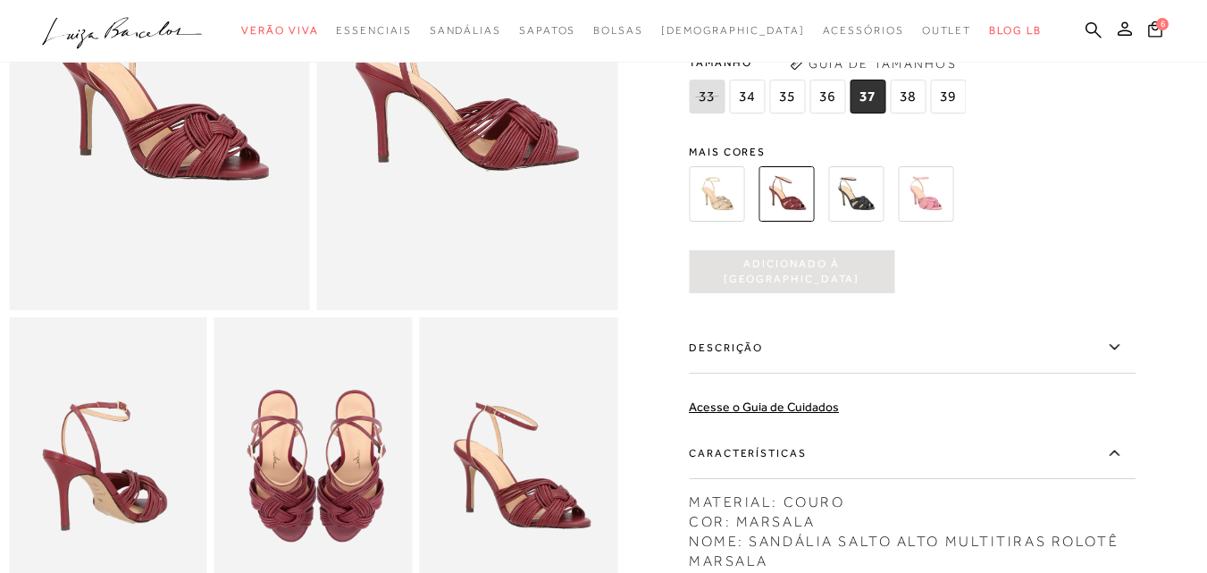
scroll to position [0, 0]
click at [1156, 29] on span "6" at bounding box center [1162, 22] width 13 height 13
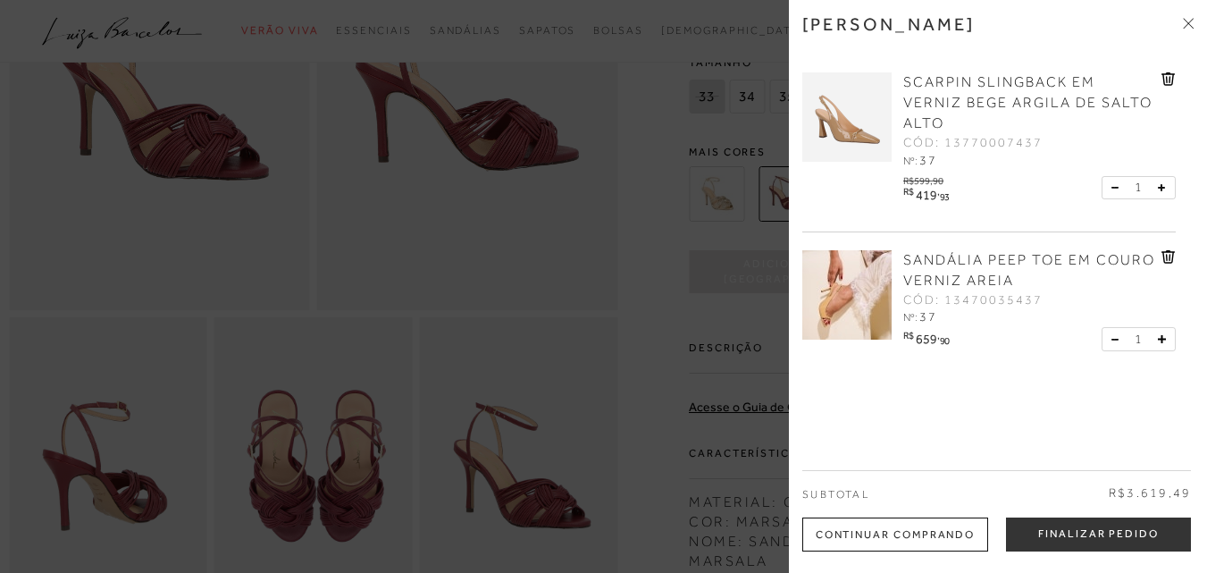
scroll to position [268, 0]
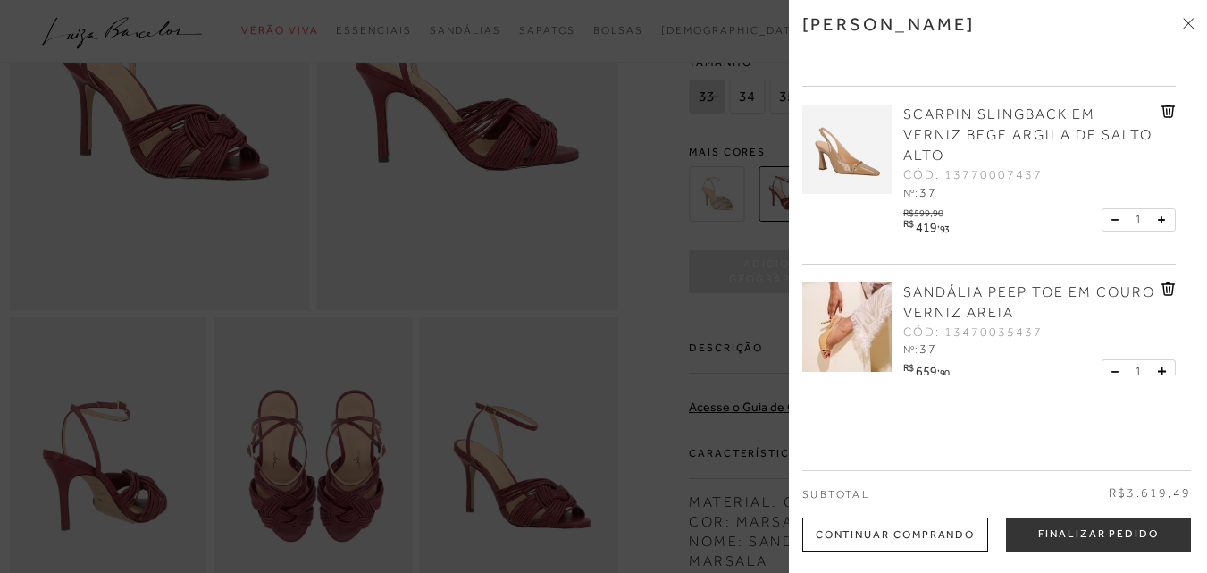
click at [1162, 107] on icon at bounding box center [1168, 111] width 13 height 13
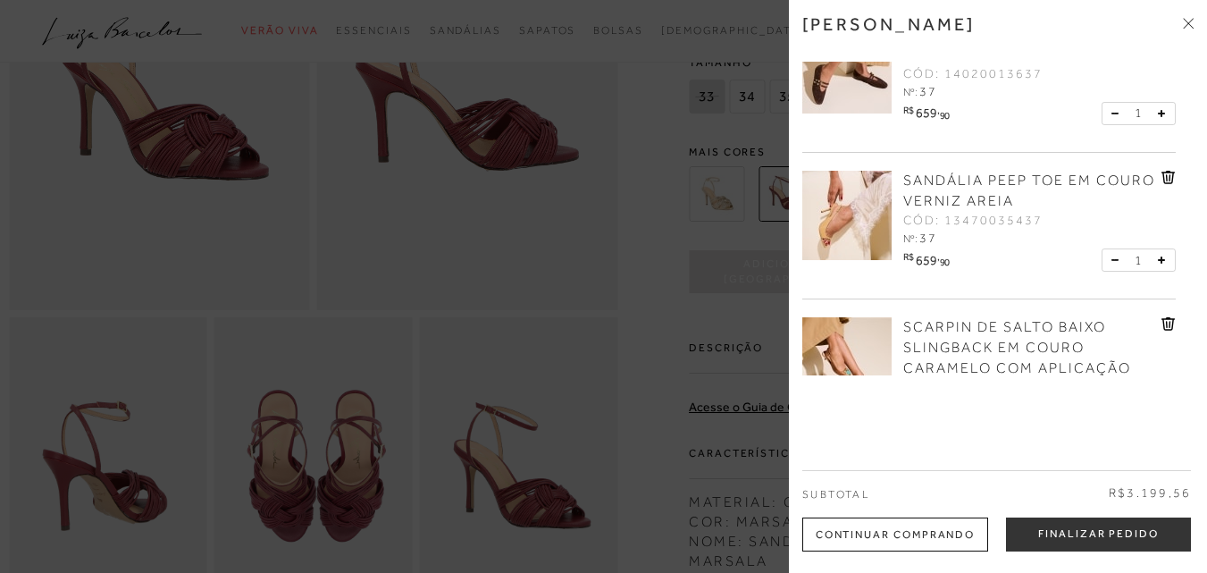
scroll to position [89, 0]
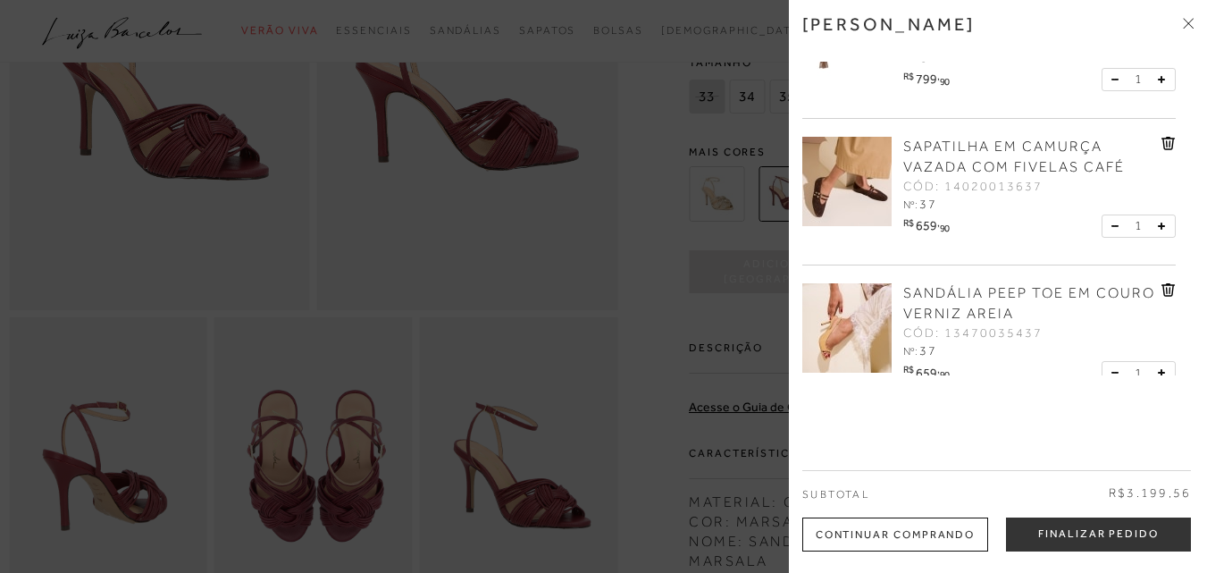
click at [1002, 292] on span "SANDÁLIA PEEP TOE EM COURO VERNIZ AREIA" at bounding box center [1029, 303] width 252 height 37
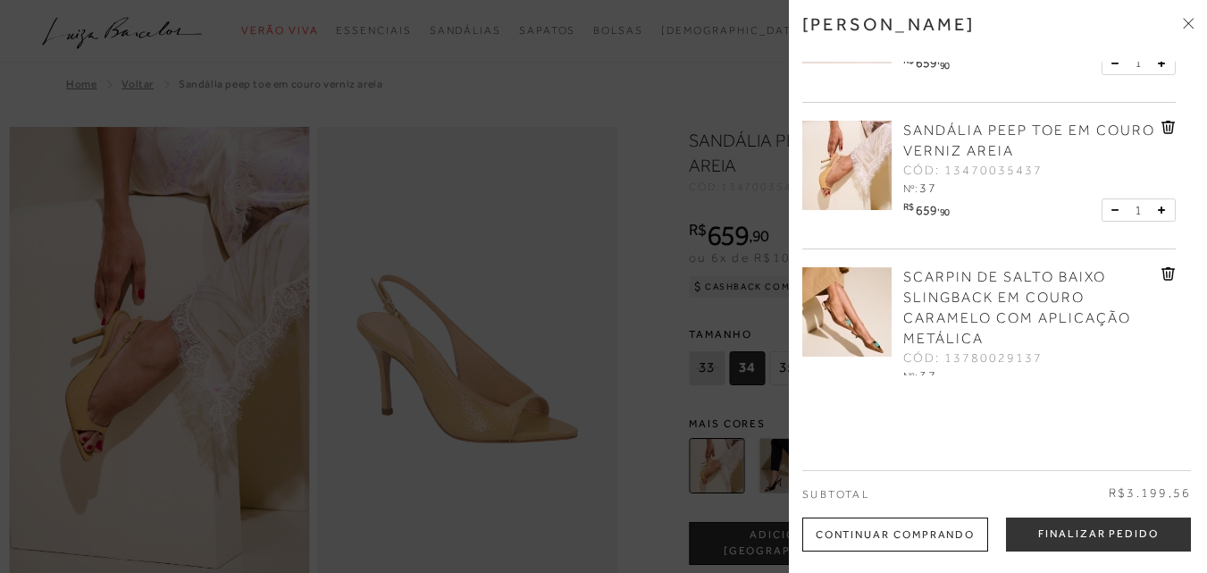
scroll to position [268, 0]
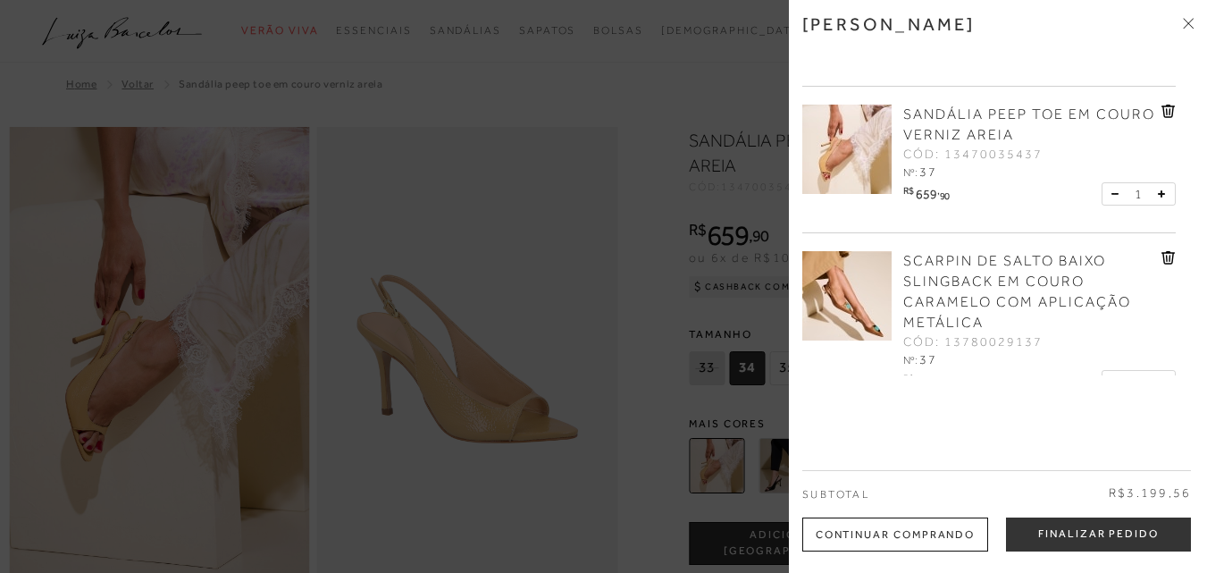
click at [1164, 111] on icon at bounding box center [1169, 111] width 14 height 13
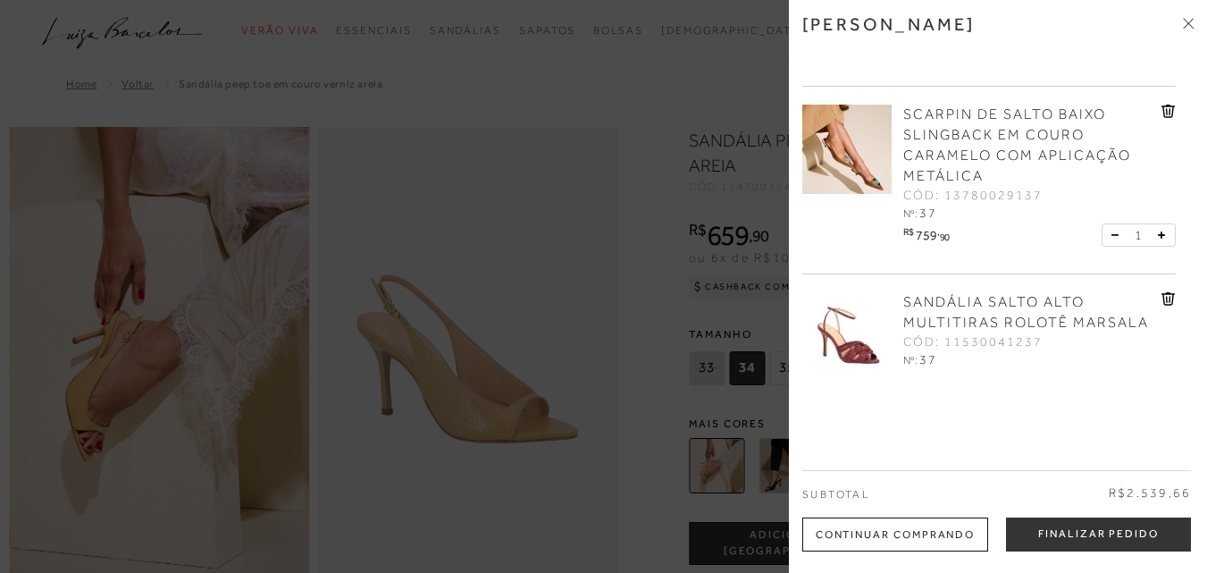
click at [963, 121] on span "SCARPIN DE SALTO BAIXO SLINGBACK EM COURO CARAMELO COM APLICAÇÃO METÁLICA" at bounding box center [1017, 145] width 228 height 78
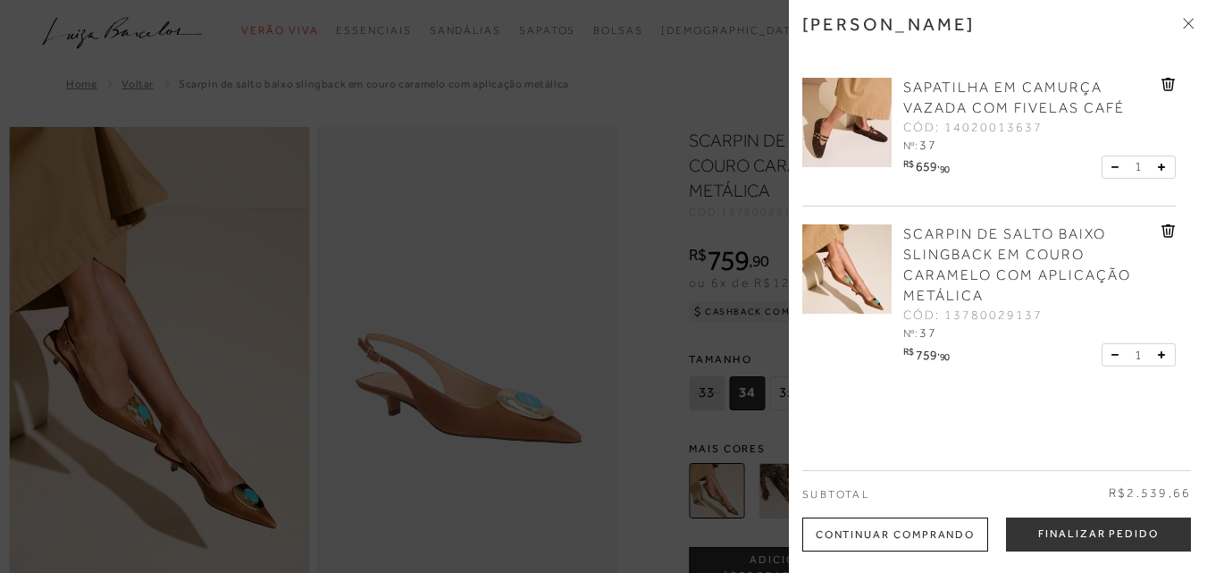
scroll to position [145, 0]
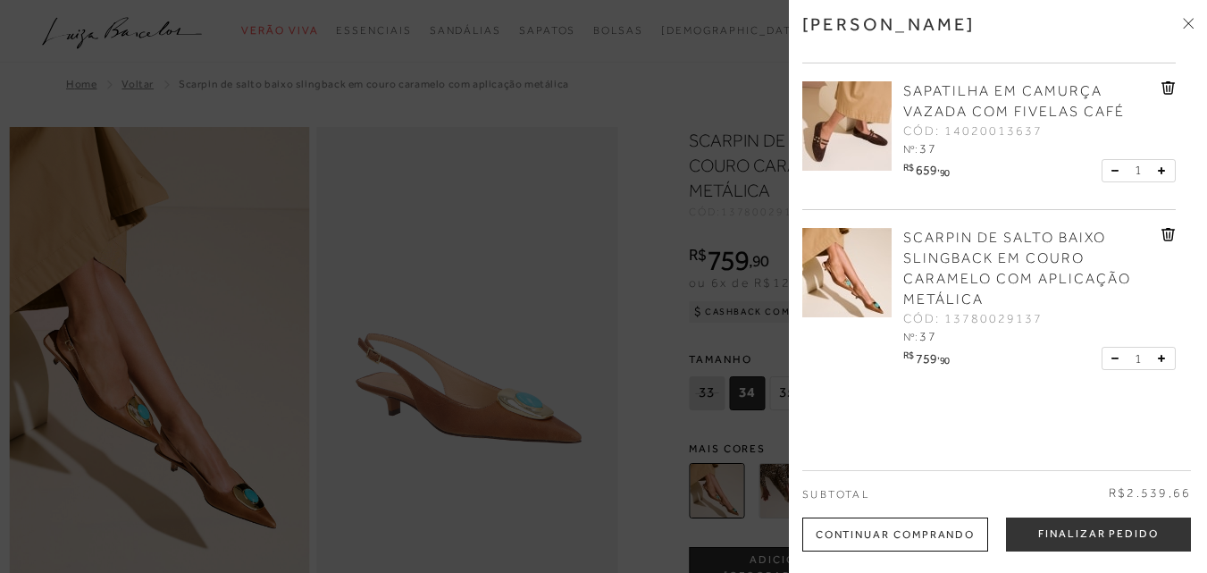
click at [1162, 233] on icon at bounding box center [1168, 234] width 13 height 13
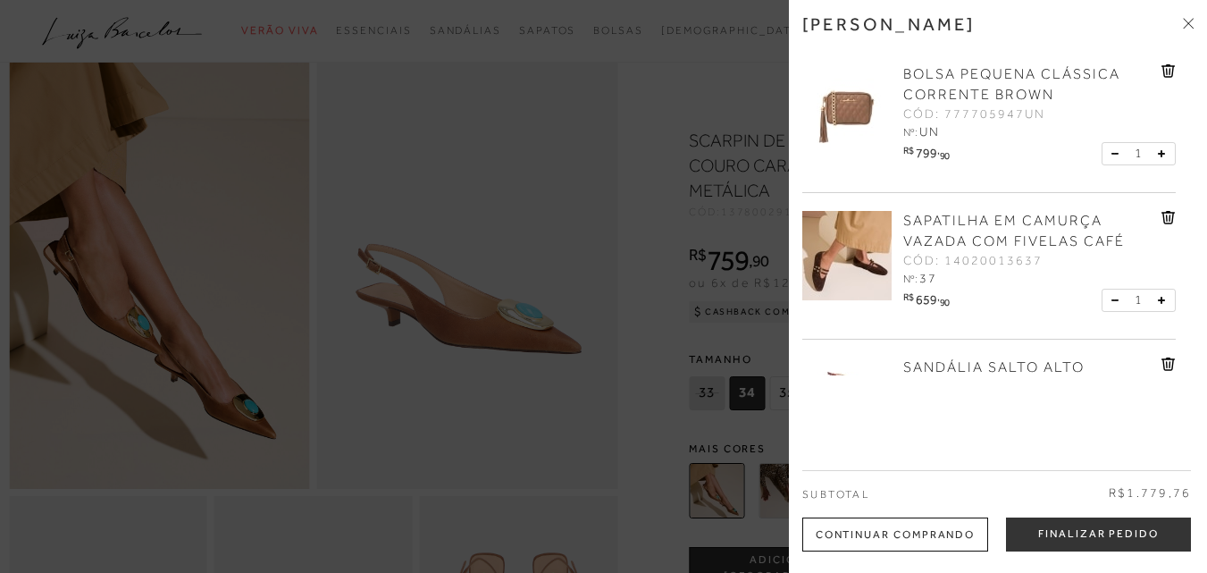
scroll to position [0, 0]
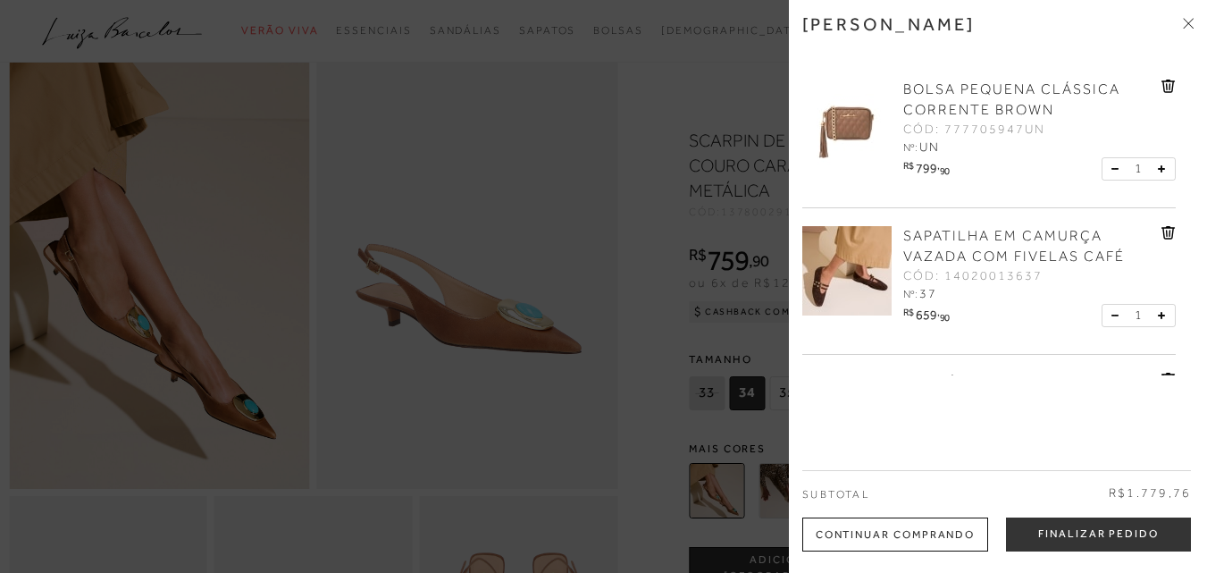
click at [1031, 240] on span "SAPATILHA EM CAMURÇA VAZADA COM FIVELAS CAFÉ" at bounding box center [1014, 246] width 222 height 37
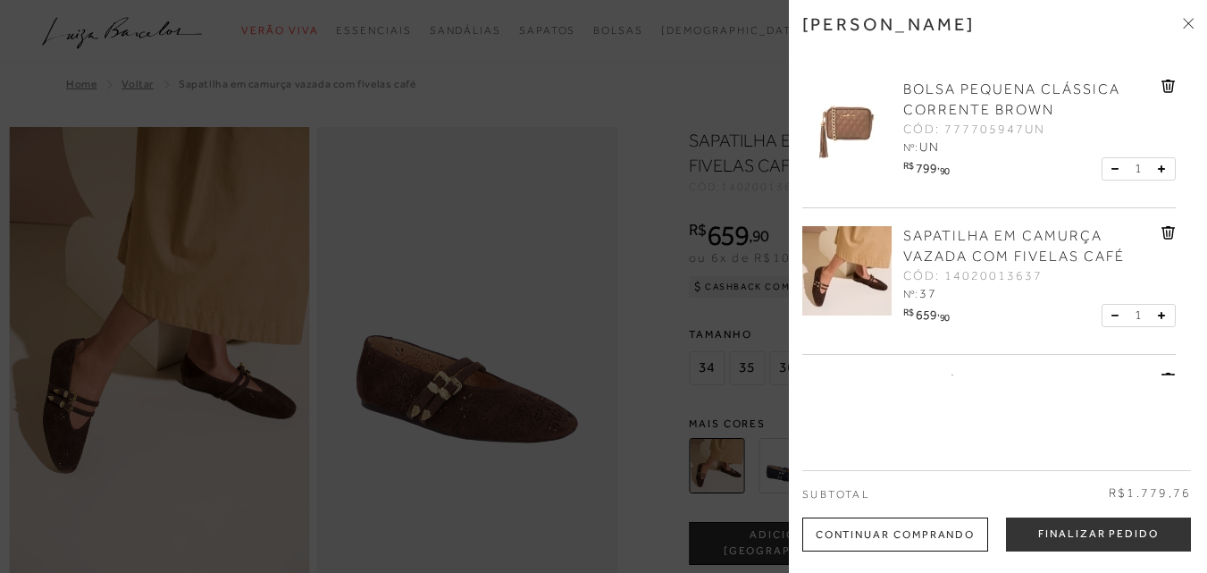
click at [596, 220] on div at bounding box center [603, 286] width 1207 height 573
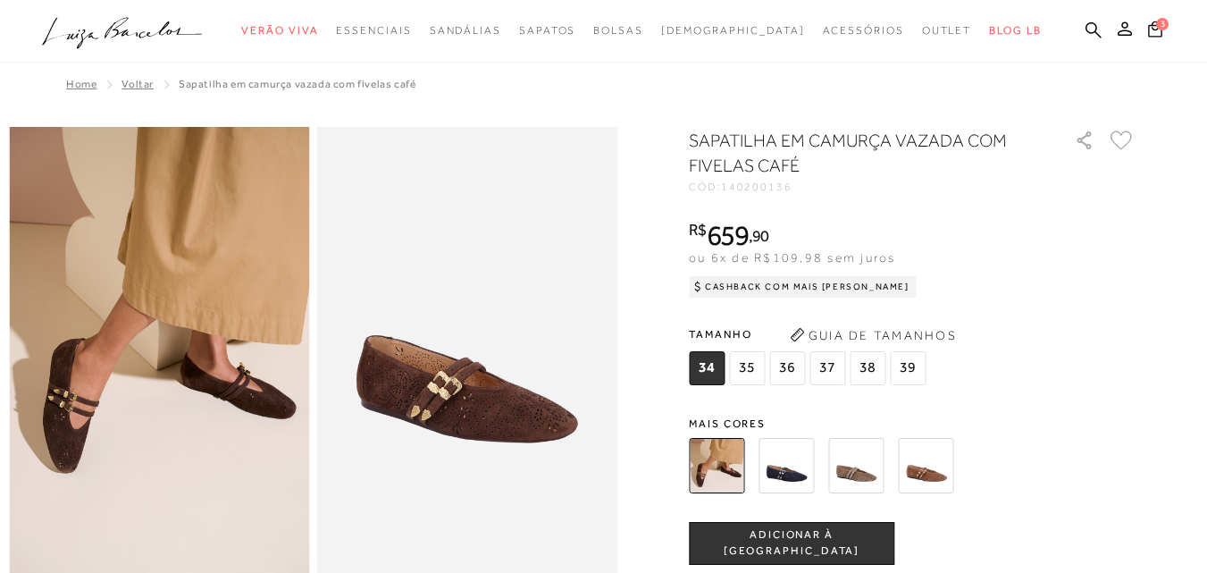
click at [853, 479] on img at bounding box center [855, 465] width 55 height 55
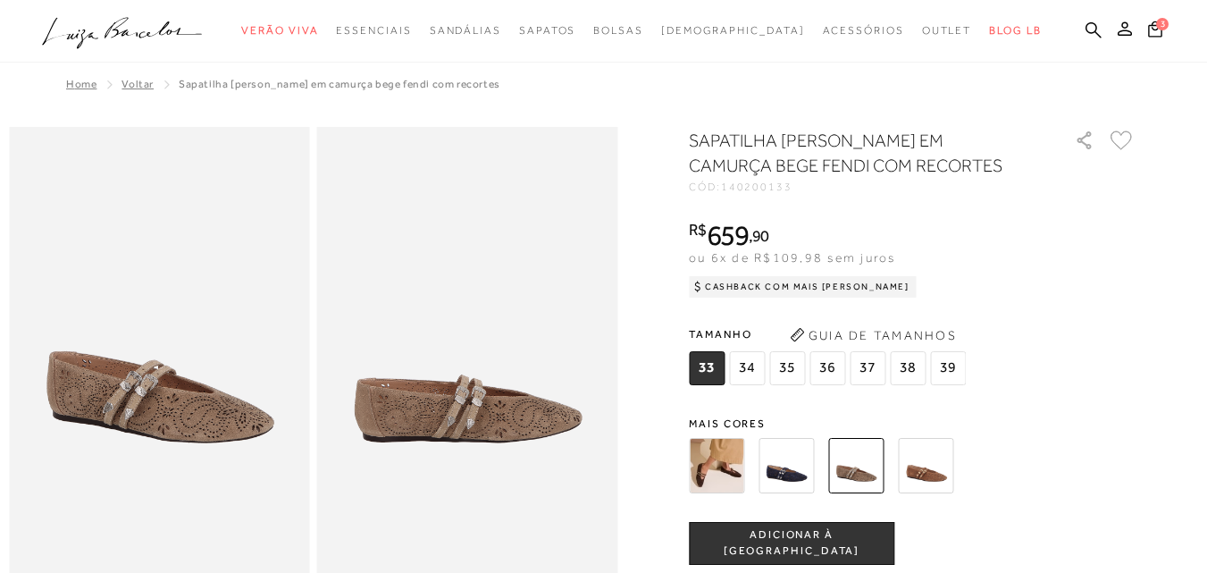
click at [932, 483] on img at bounding box center [925, 465] width 55 height 55
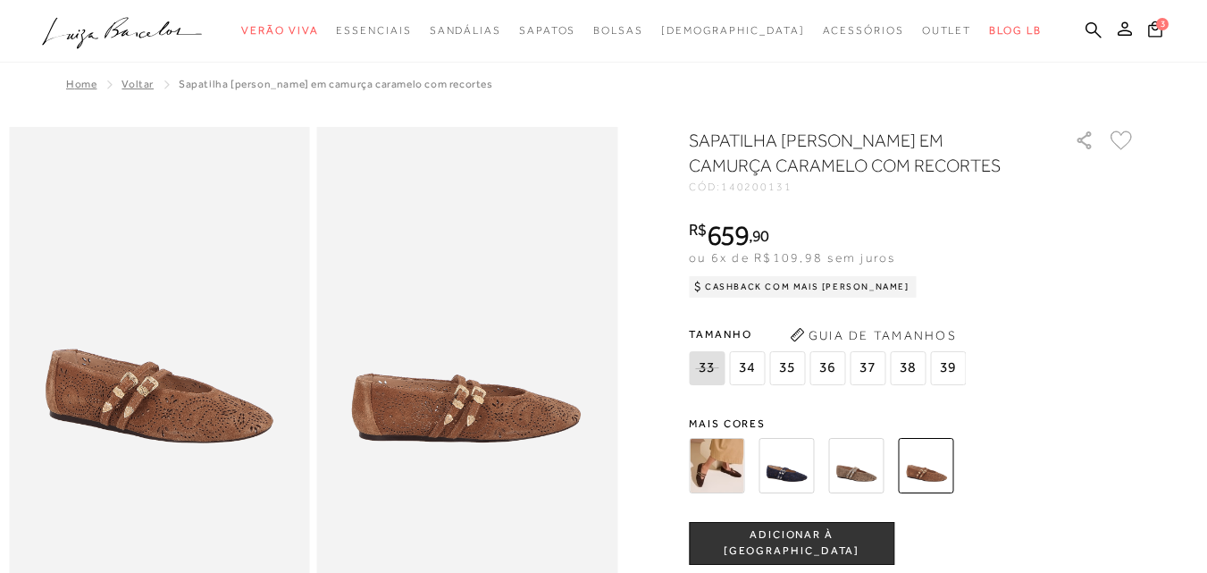
click at [735, 468] on img at bounding box center [716, 465] width 55 height 55
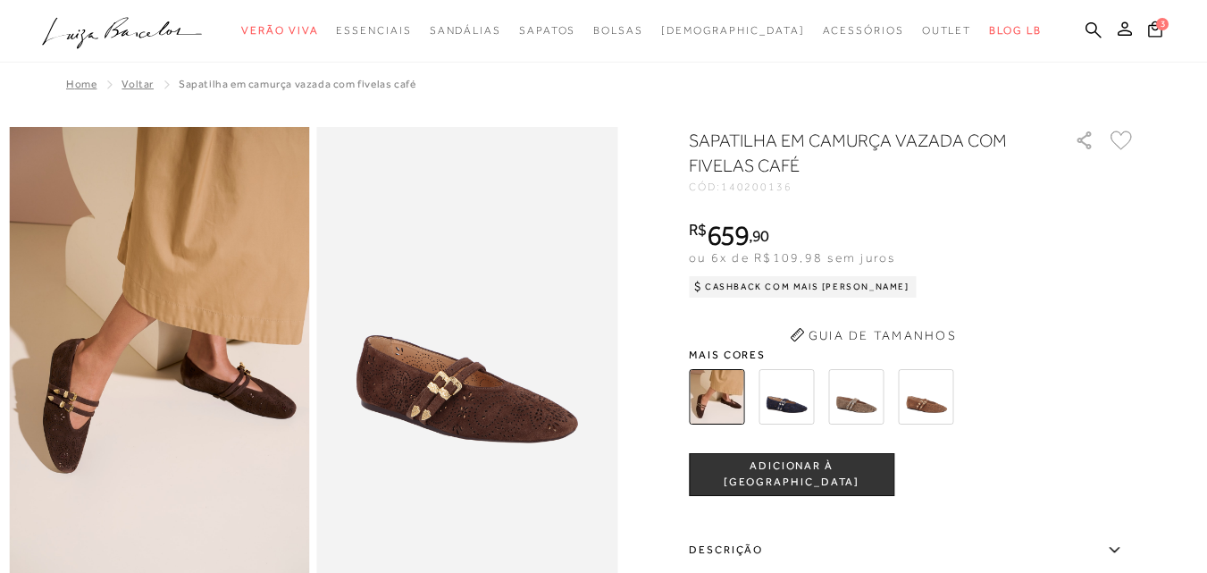
click at [789, 360] on span "Mais cores" at bounding box center [912, 354] width 447 height 11
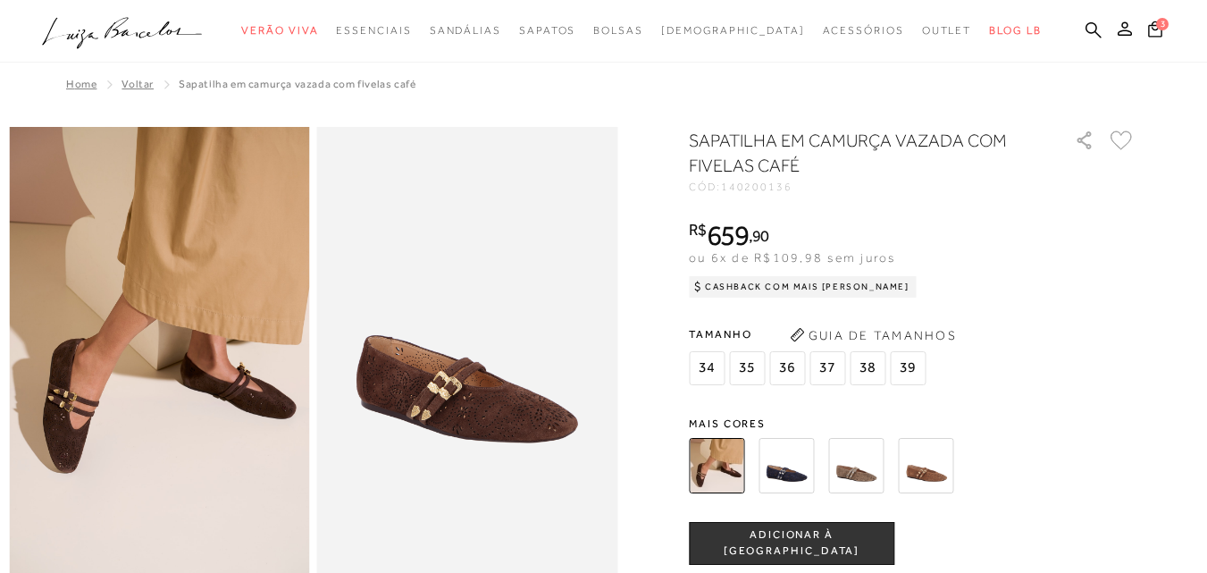
drag, startPoint x: 792, startPoint y: 472, endPoint x: 819, endPoint y: 467, distance: 27.2
click at [792, 472] on img at bounding box center [786, 465] width 55 height 55
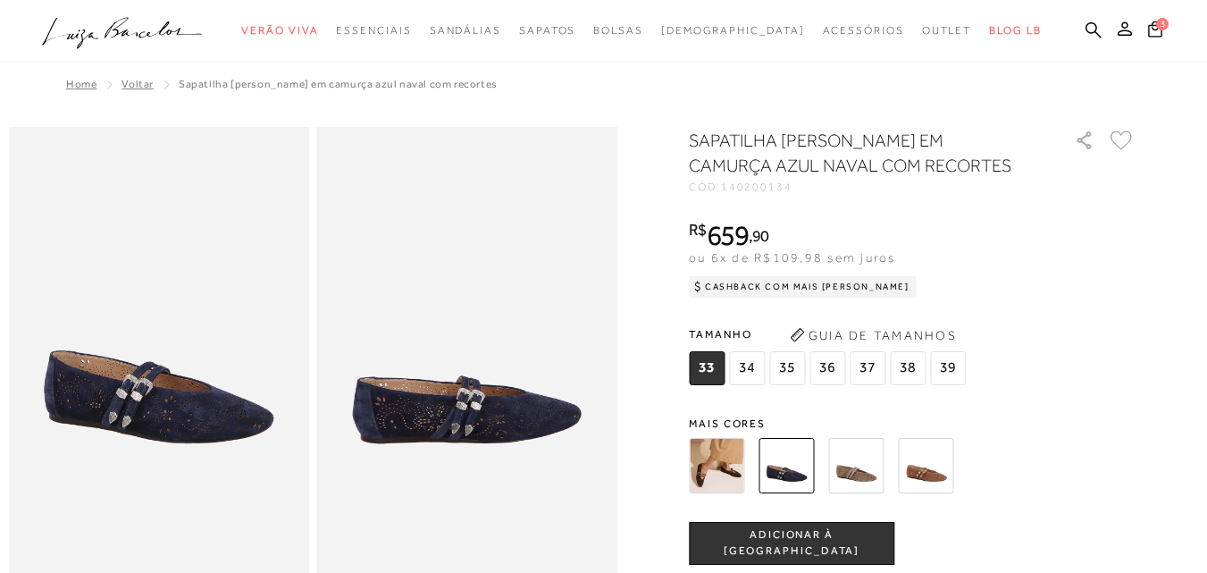
click at [869, 473] on img at bounding box center [855, 465] width 55 height 55
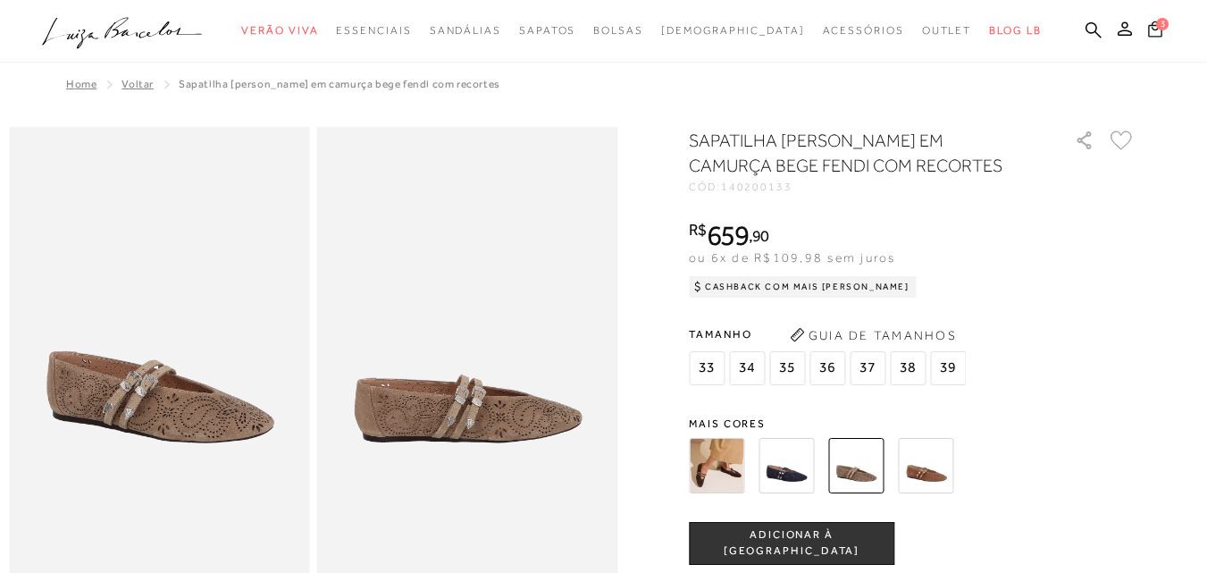
click at [1147, 32] on icon at bounding box center [1154, 28] width 15 height 19
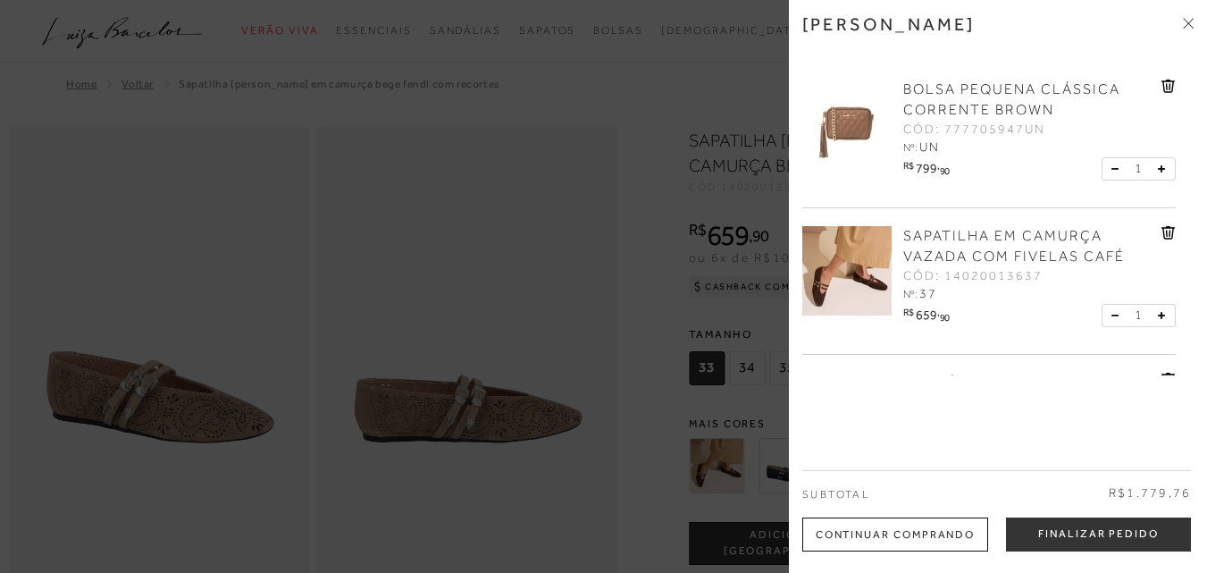
click at [1169, 234] on icon at bounding box center [1170, 233] width 2 height 7
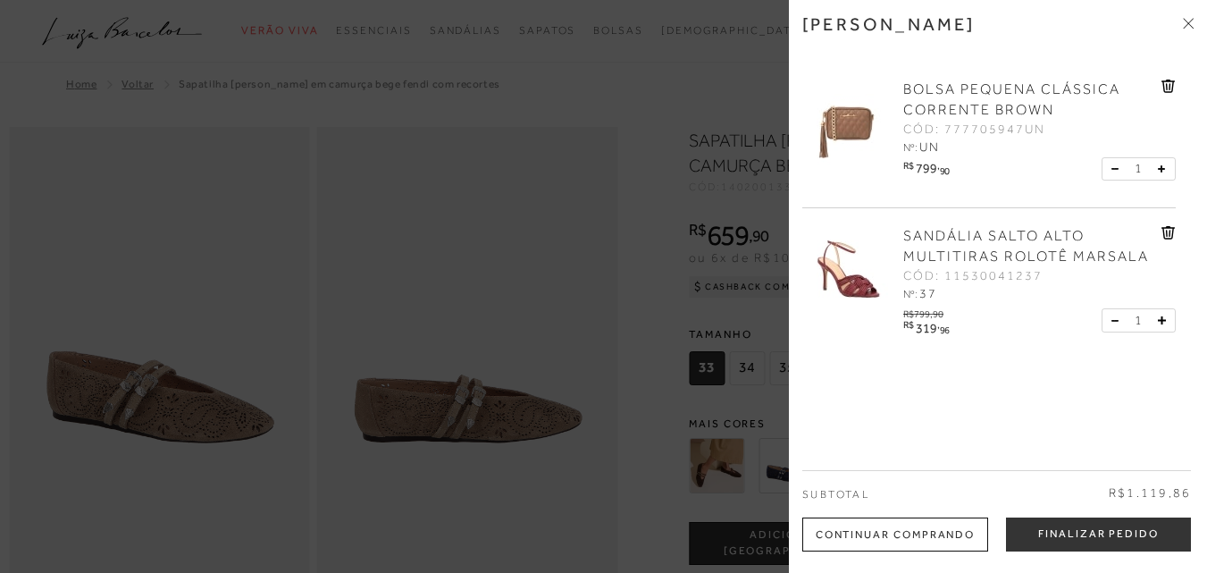
click at [970, 95] on span "BOLSA PEQUENA CLÁSSICA CORRENTE BROWN" at bounding box center [1011, 99] width 217 height 37
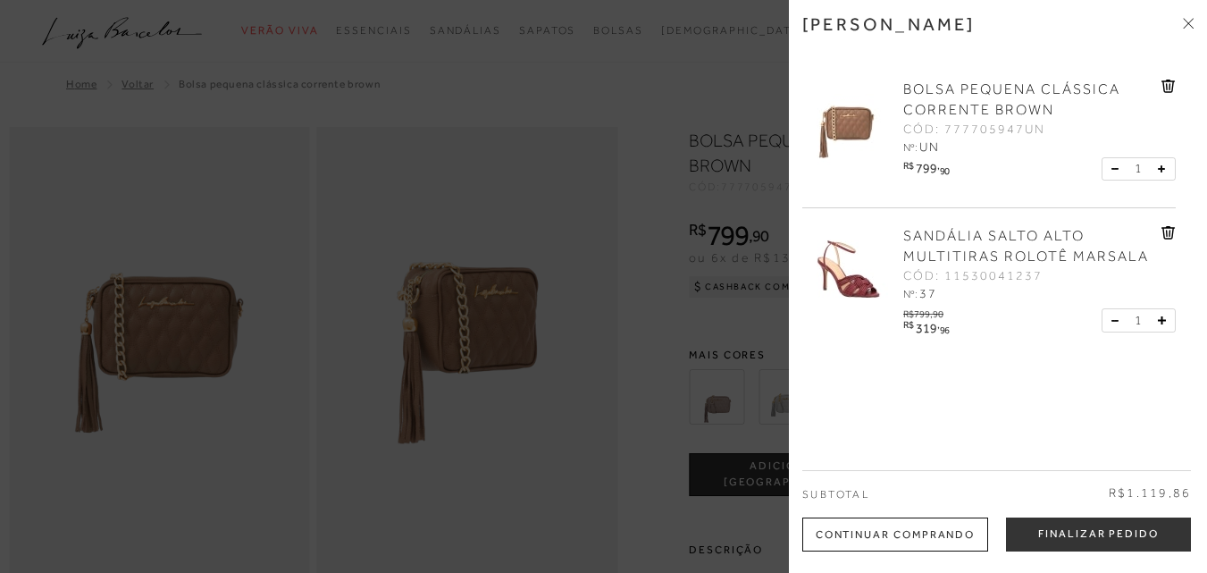
click at [616, 281] on div at bounding box center [603, 286] width 1207 height 573
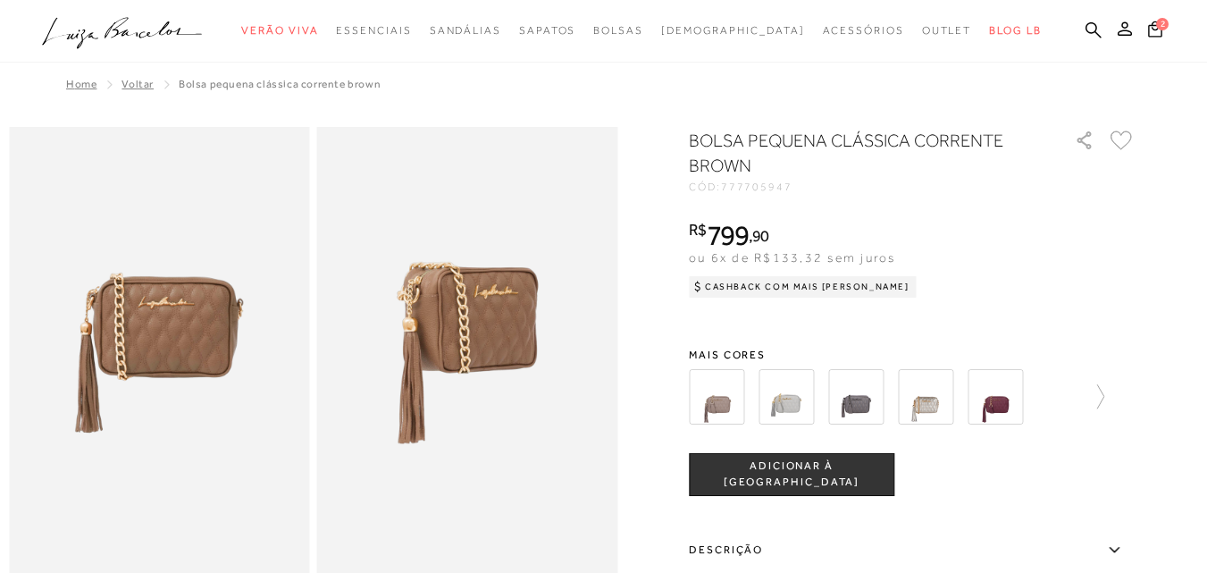
click at [1005, 407] on img at bounding box center [995, 396] width 55 height 55
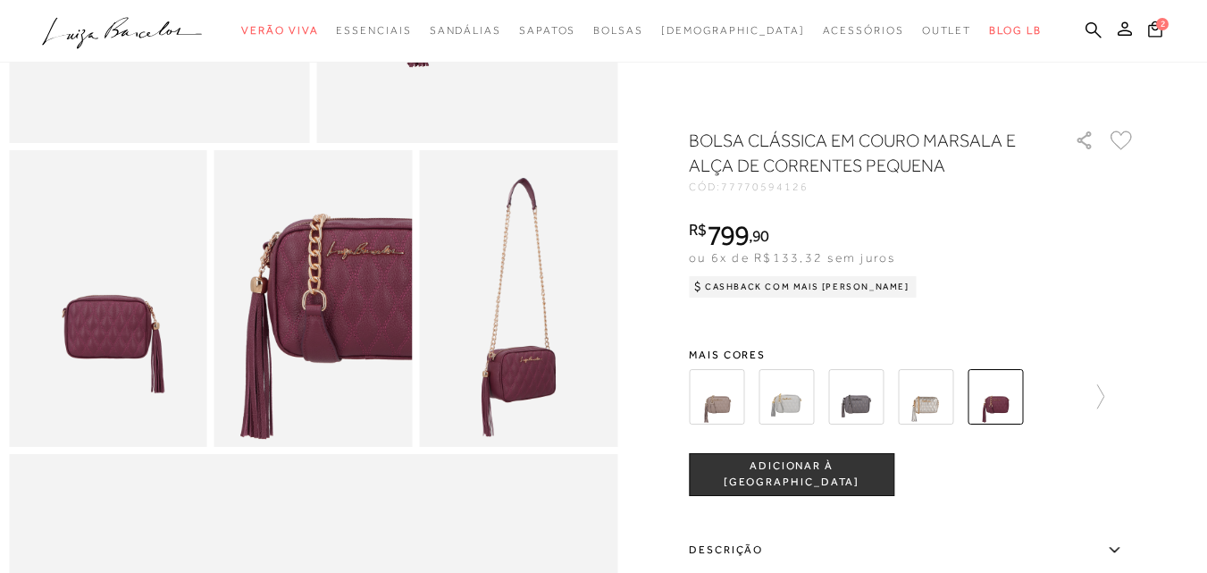
scroll to position [447, 0]
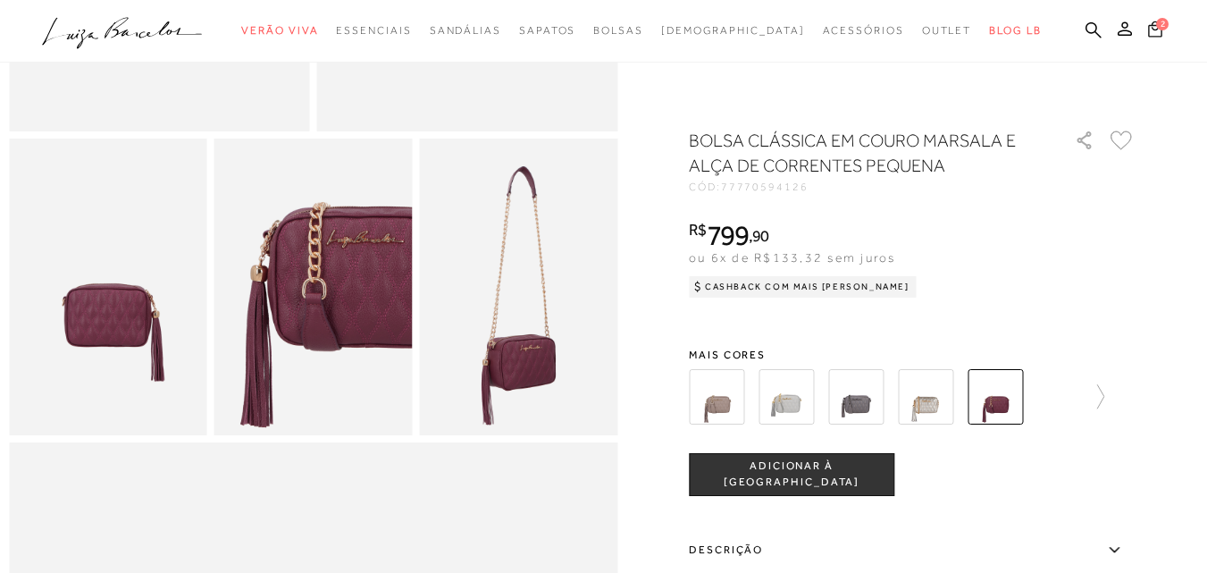
click at [1147, 31] on icon at bounding box center [1155, 29] width 16 height 18
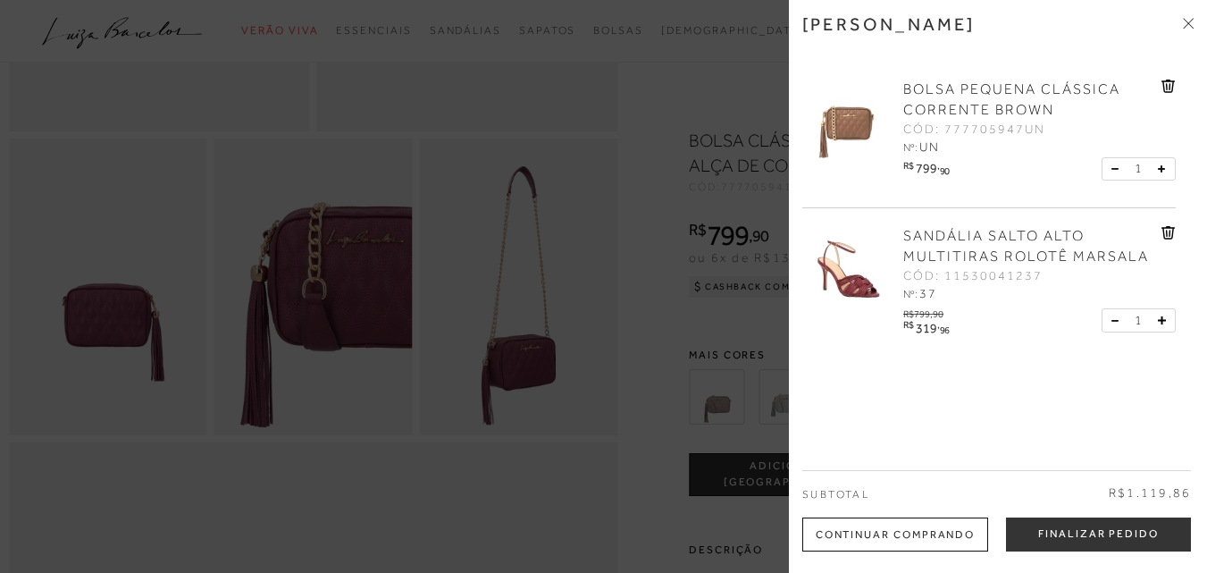
click at [516, 331] on div at bounding box center [603, 286] width 1207 height 573
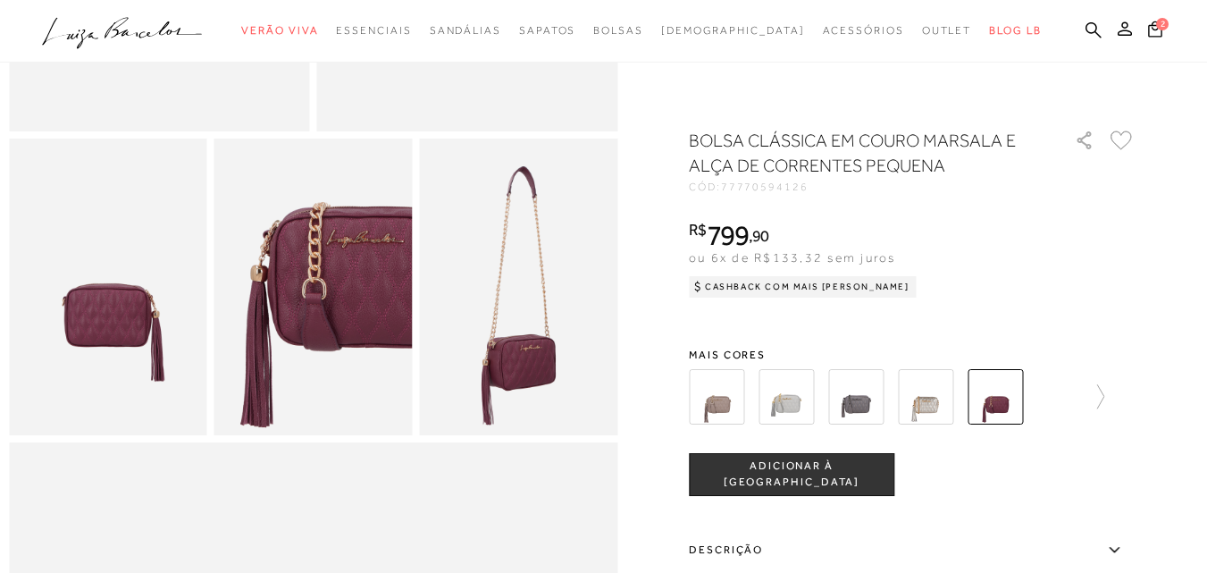
click at [817, 470] on span "ADICIONAR À [GEOGRAPHIC_DATA]" at bounding box center [792, 473] width 204 height 31
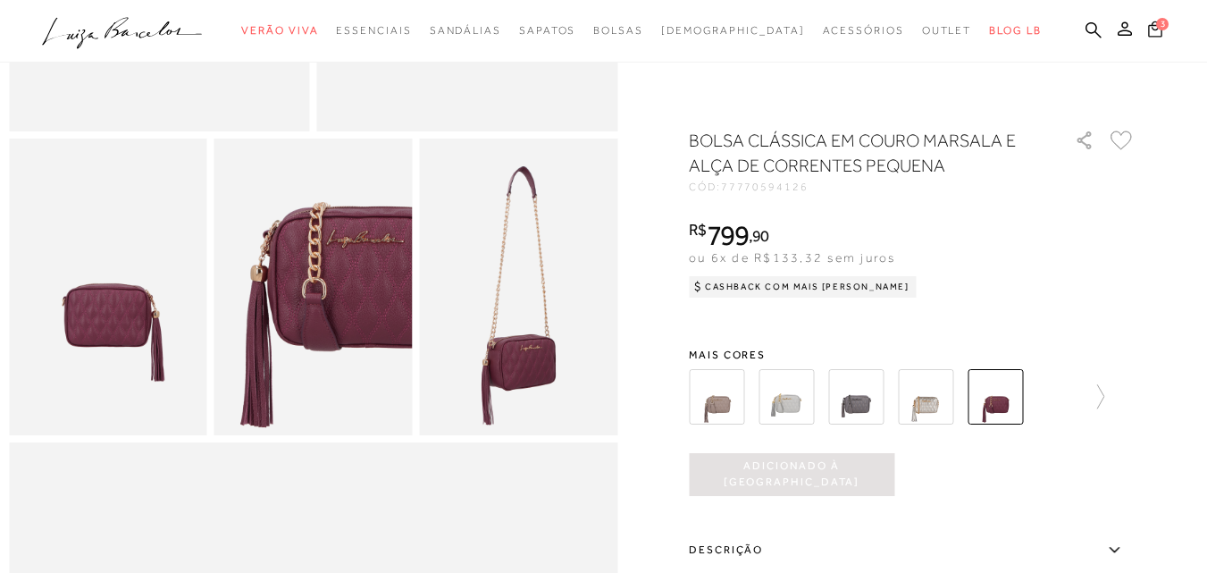
click at [1156, 28] on span "3" at bounding box center [1163, 23] width 14 height 14
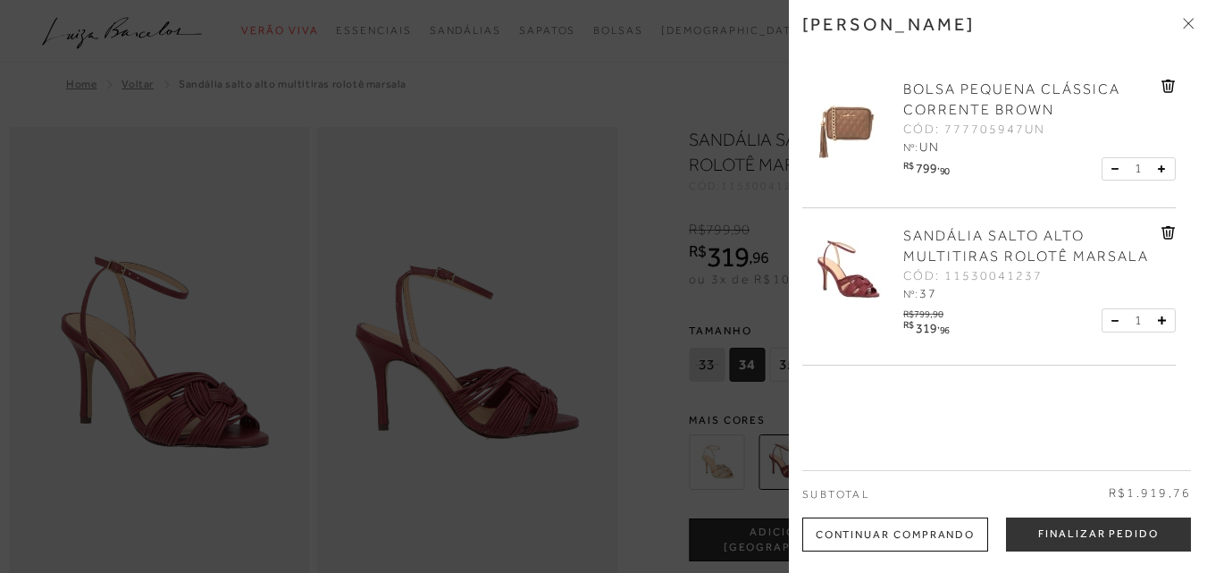
click at [1183, 25] on icon at bounding box center [1188, 23] width 11 height 11
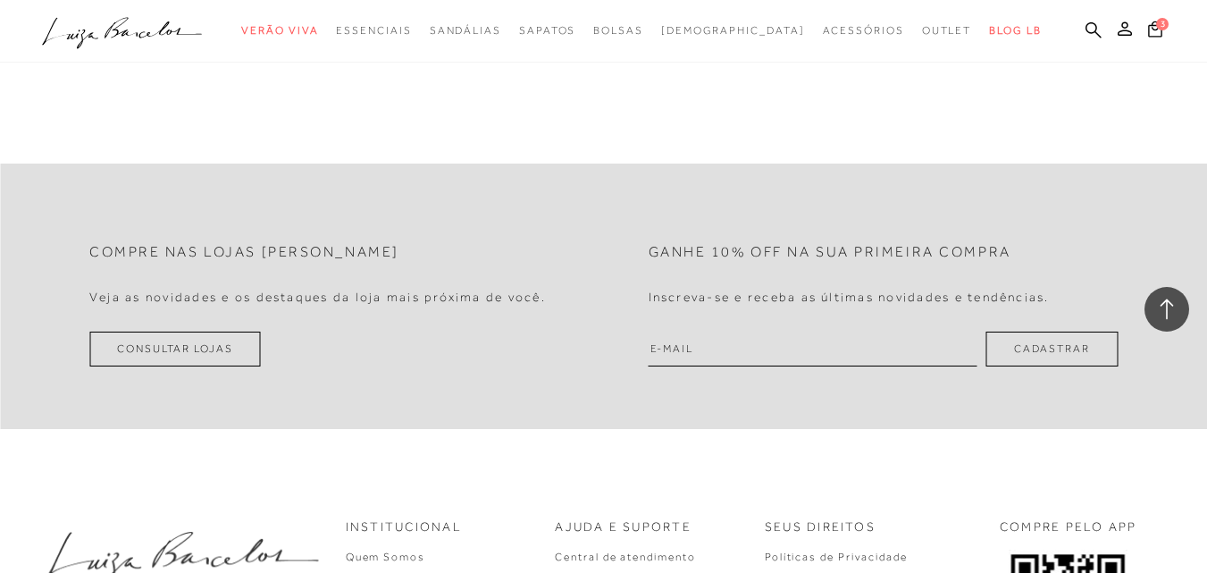
scroll to position [1787, 0]
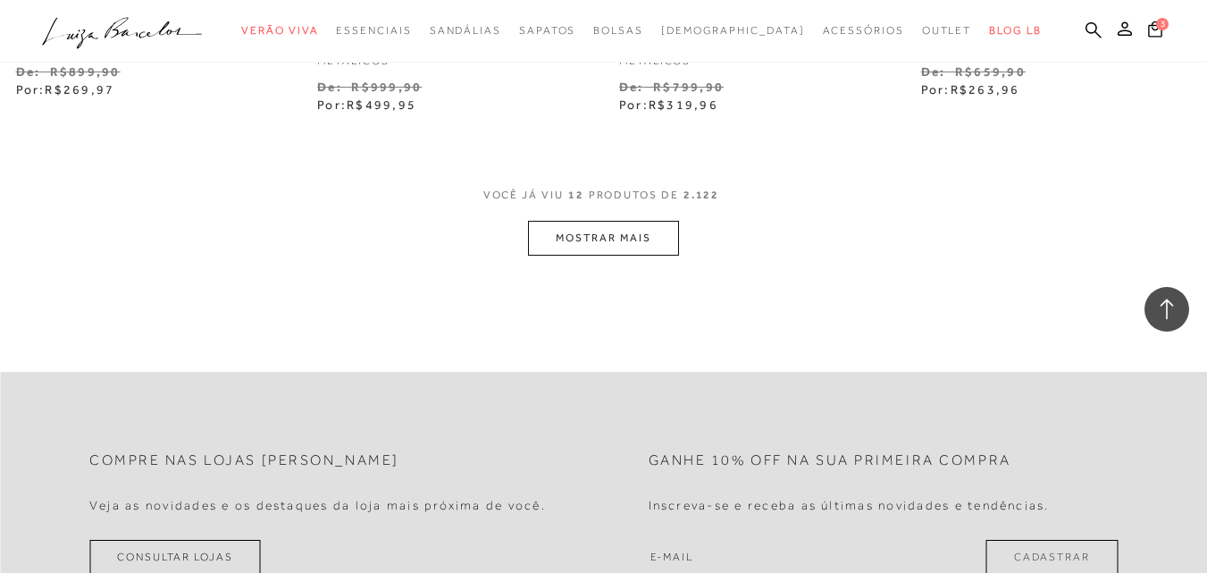
click at [593, 245] on button "MOSTRAR MAIS" at bounding box center [603, 238] width 150 height 35
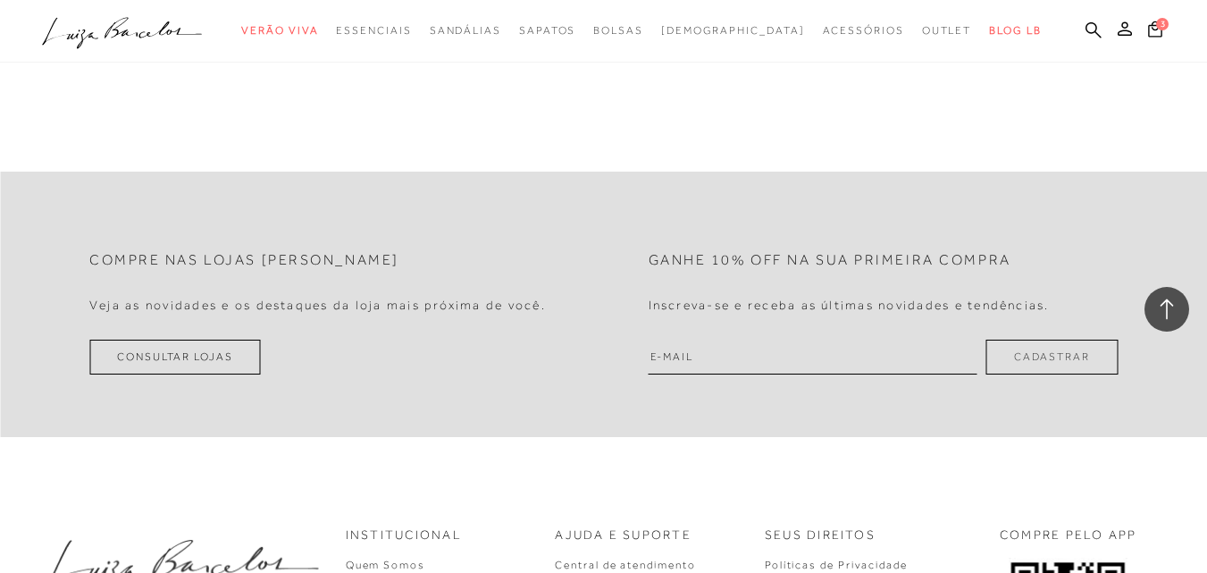
scroll to position [3553, 0]
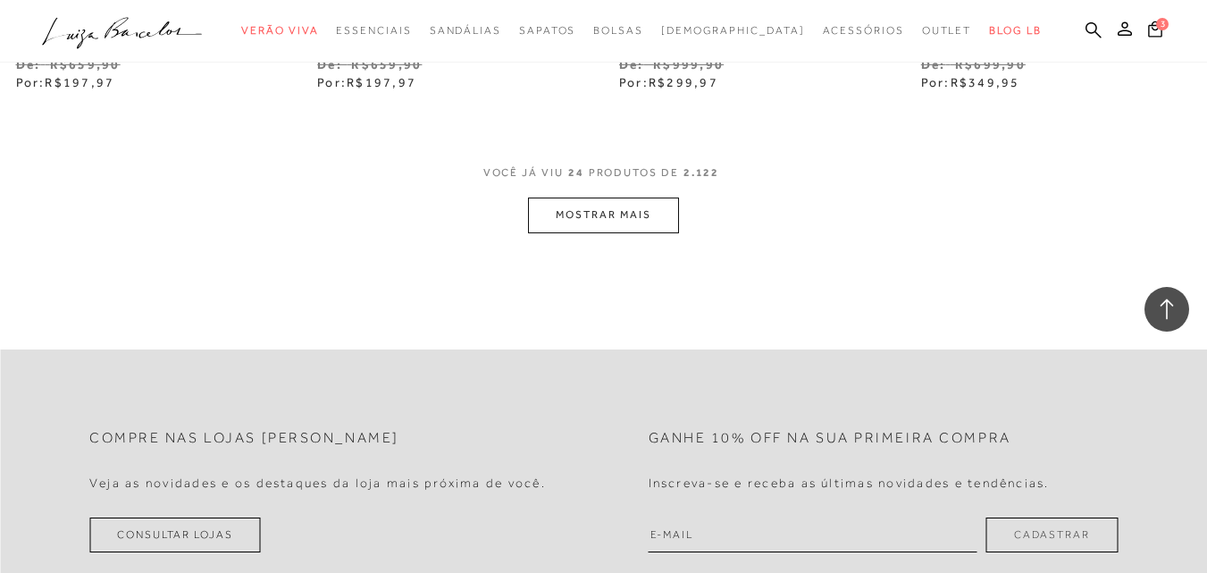
click at [613, 211] on button "MOSTRAR MAIS" at bounding box center [603, 214] width 150 height 35
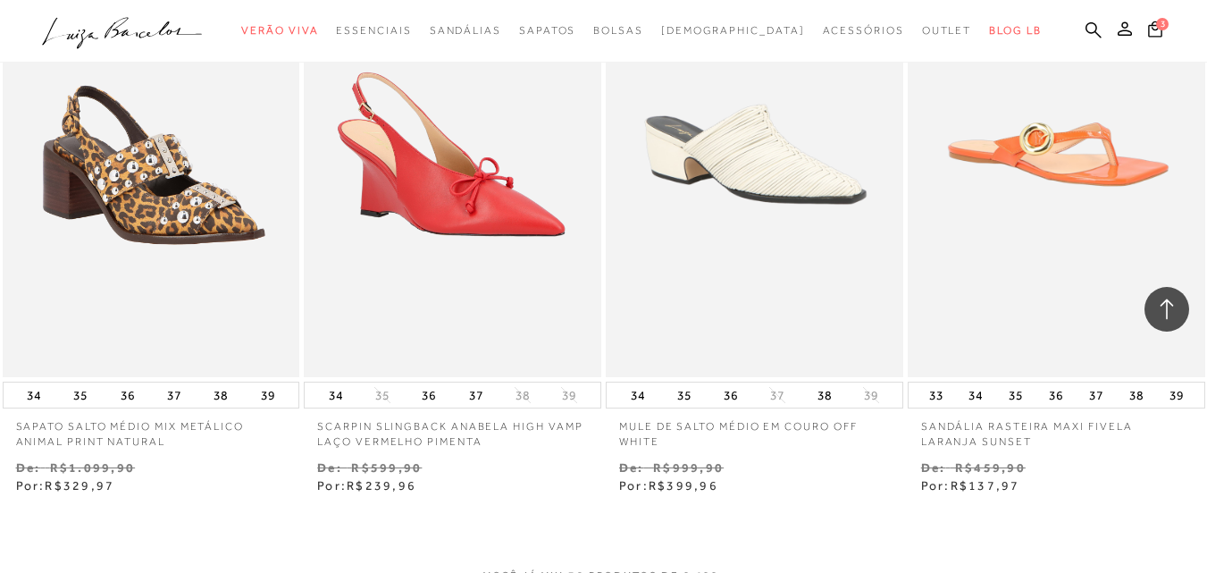
scroll to position [5251, 0]
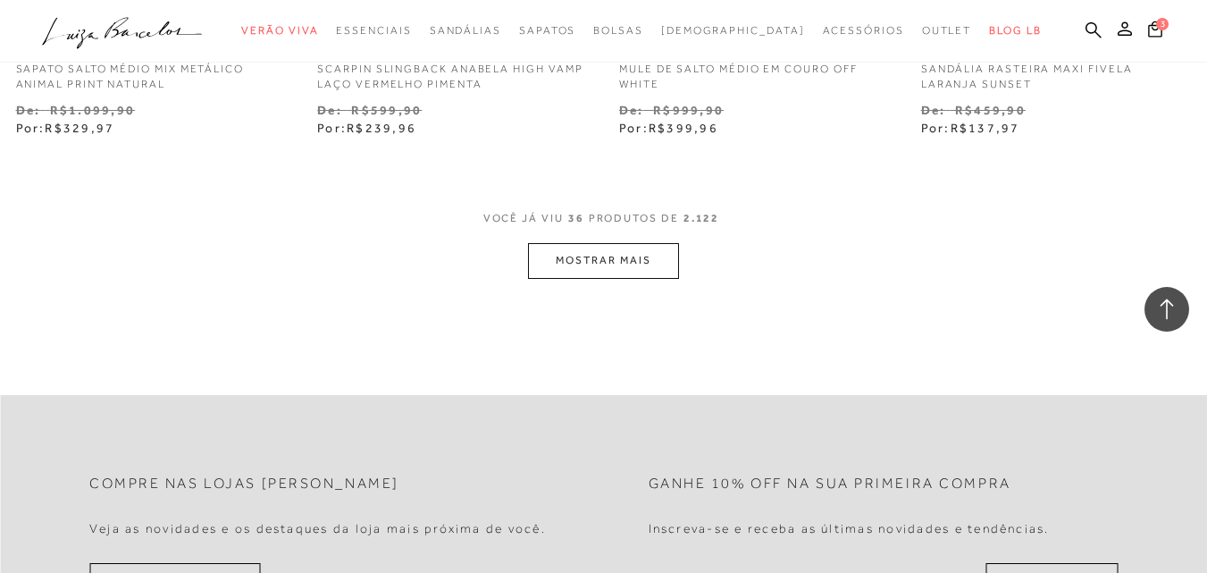
click at [632, 248] on button "MOSTRAR MAIS" at bounding box center [603, 260] width 150 height 35
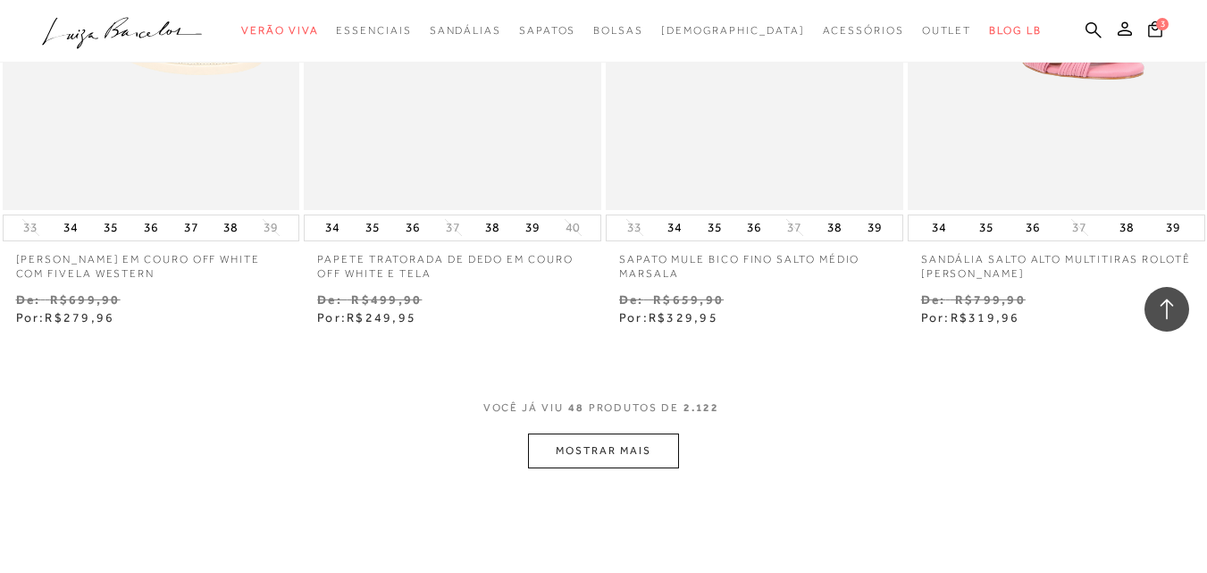
scroll to position [6927, 0]
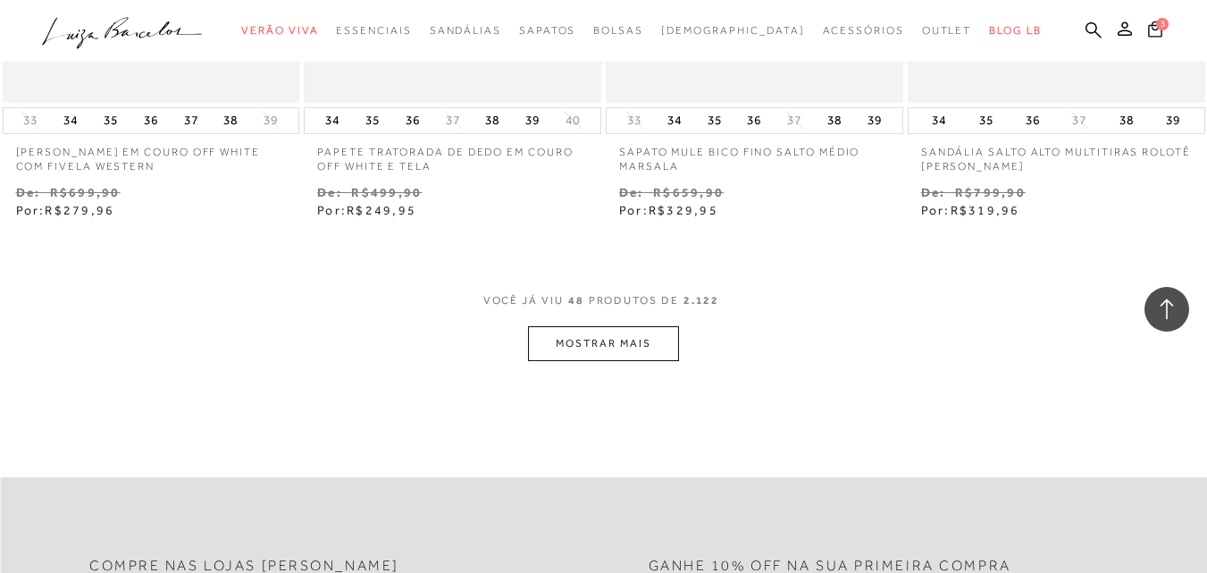
click at [580, 339] on button "MOSTRAR MAIS" at bounding box center [603, 343] width 150 height 35
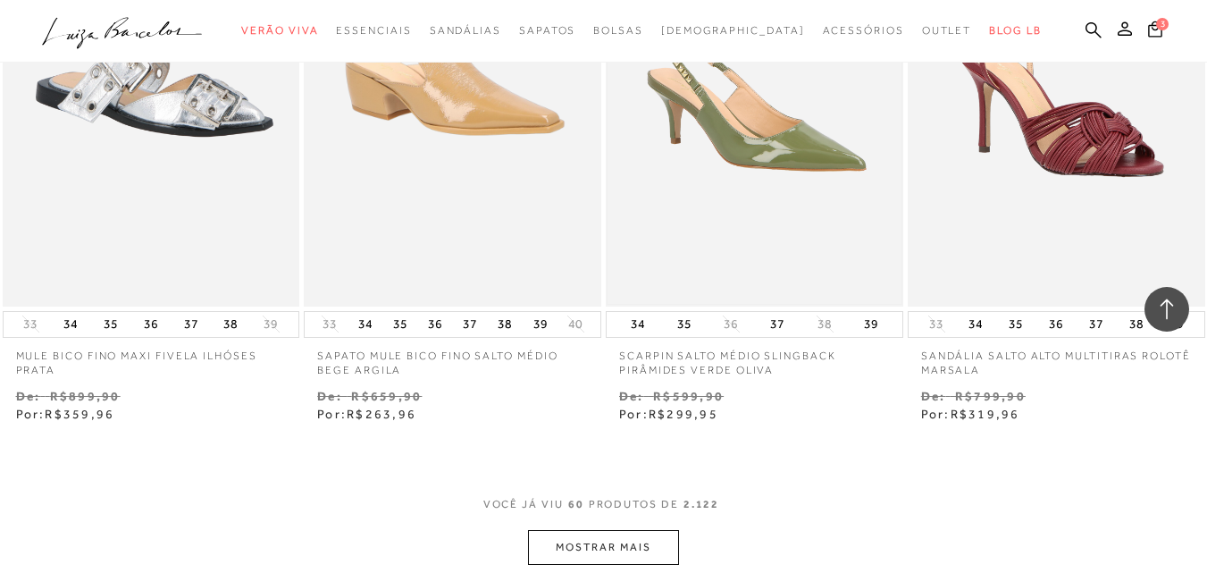
scroll to position [8334, 0]
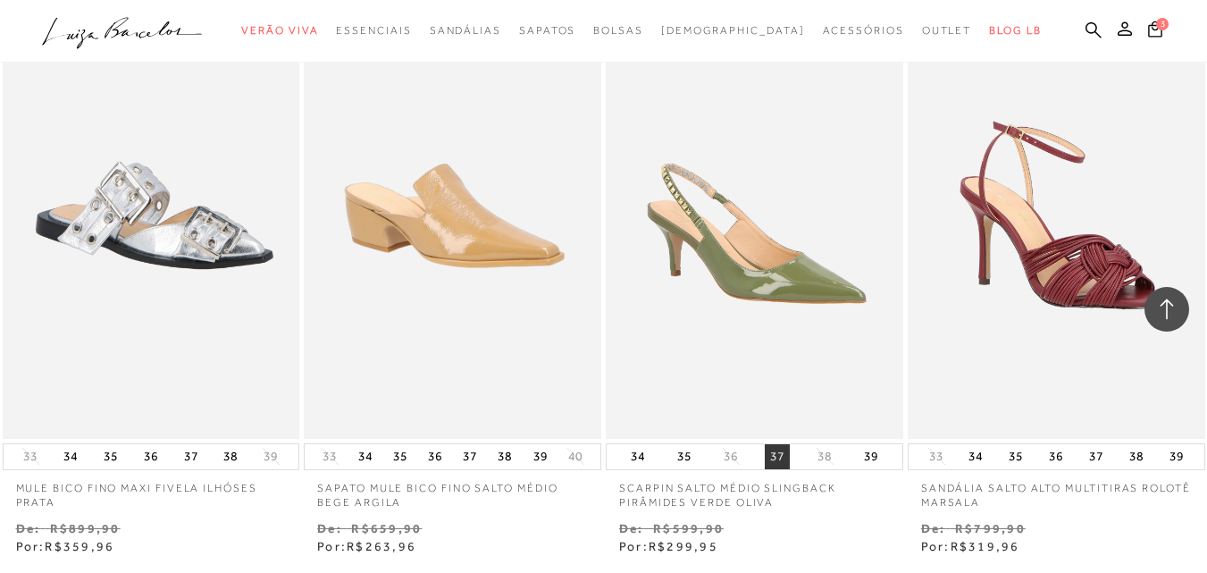
click at [772, 450] on button "37" at bounding box center [777, 456] width 25 height 25
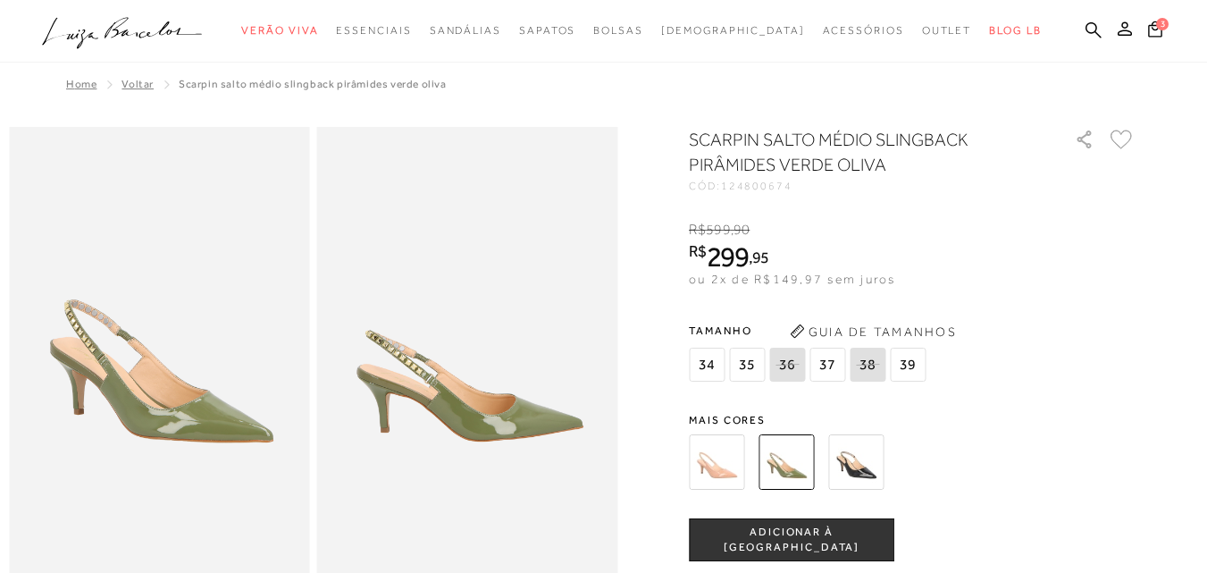
click at [870, 468] on img at bounding box center [855, 461] width 55 height 55
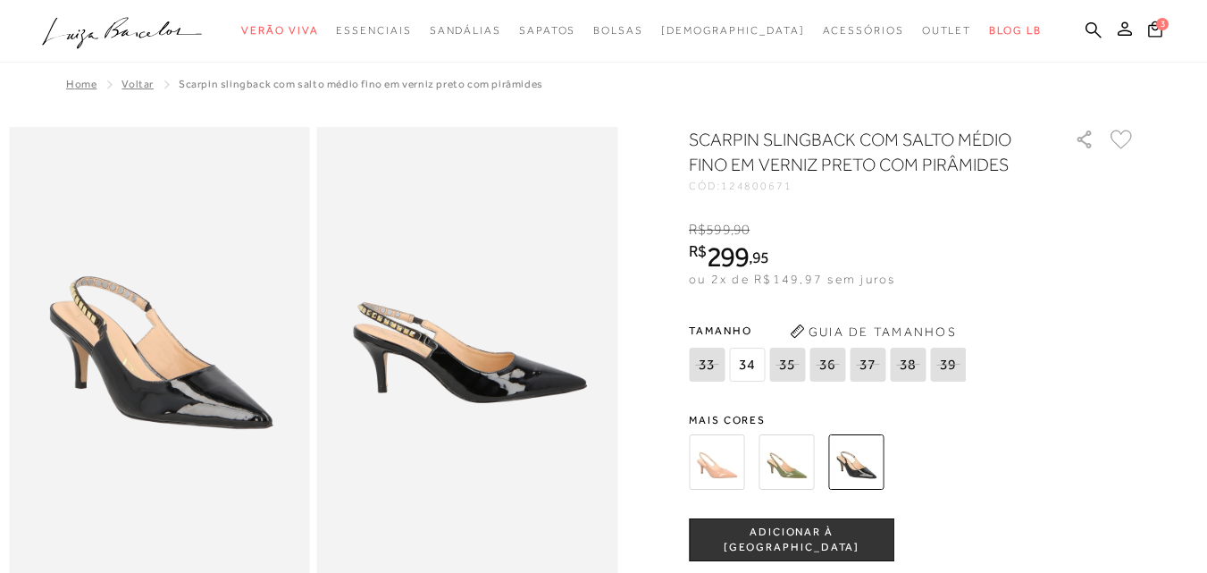
click at [739, 476] on img at bounding box center [716, 461] width 55 height 55
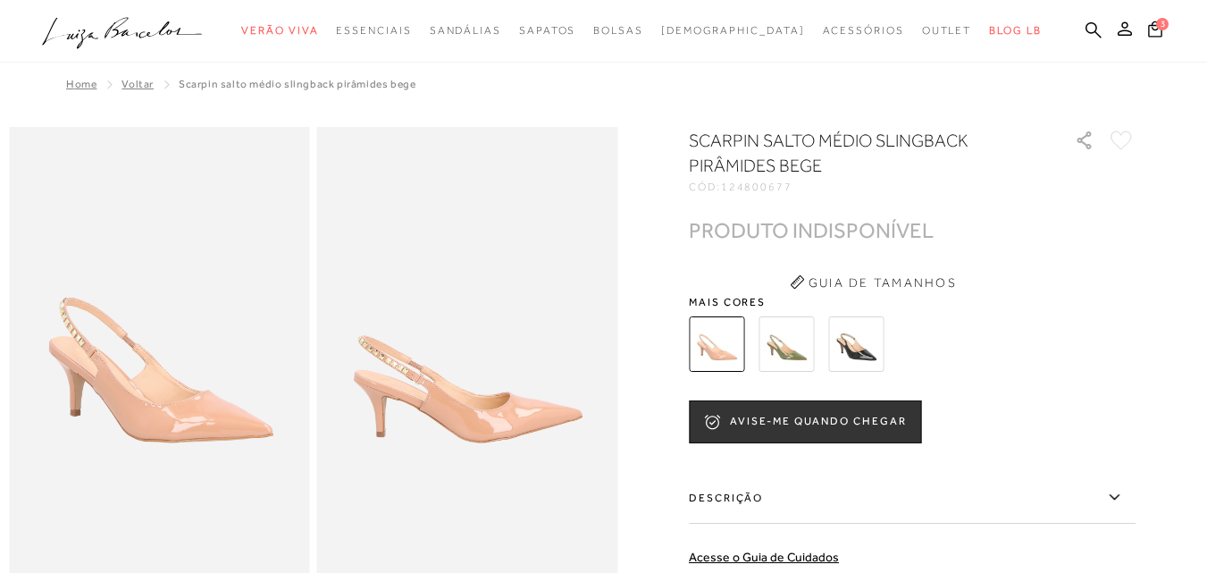
click at [787, 349] on img at bounding box center [786, 343] width 55 height 55
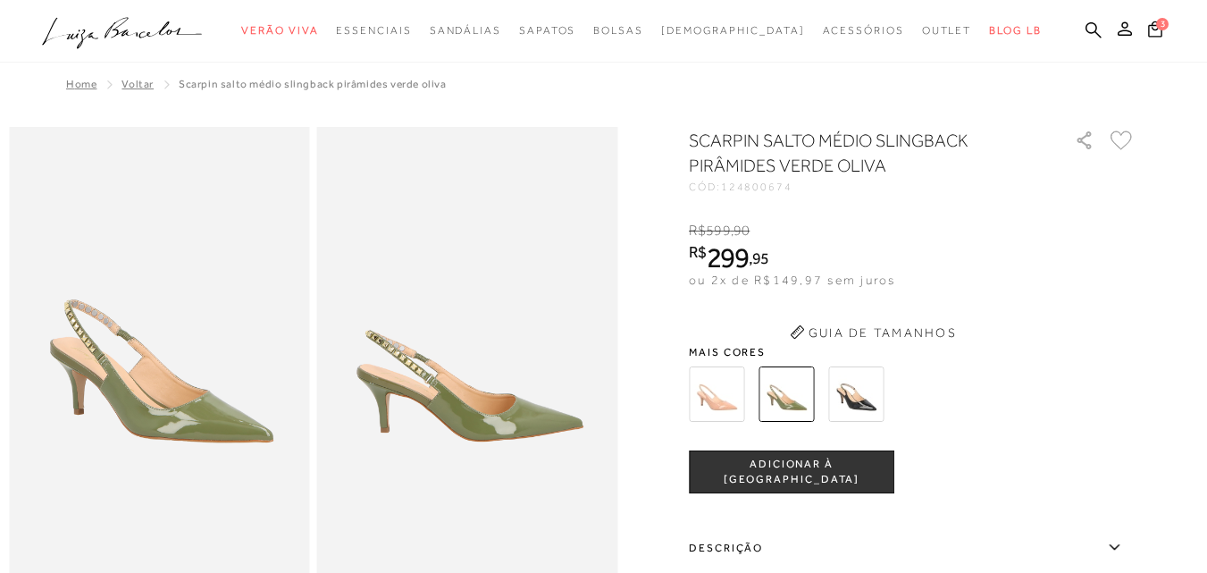
click at [864, 357] on span "Mais cores" at bounding box center [912, 352] width 447 height 11
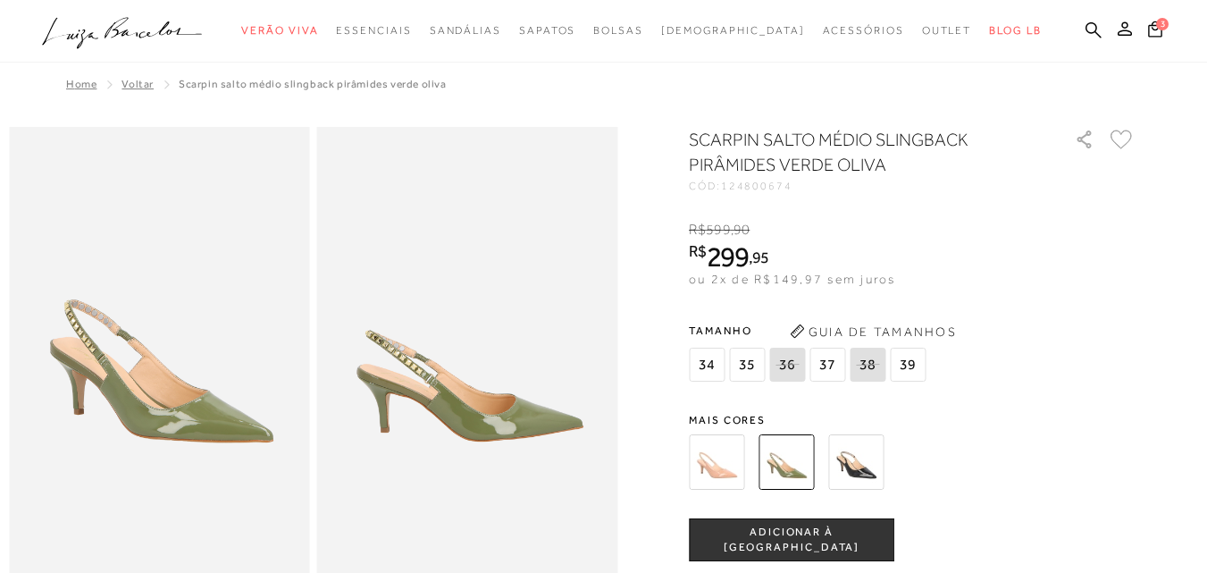
drag, startPoint x: 856, startPoint y: 459, endPoint x: 1004, endPoint y: 415, distance: 154.9
click at [856, 459] on img at bounding box center [855, 461] width 55 height 55
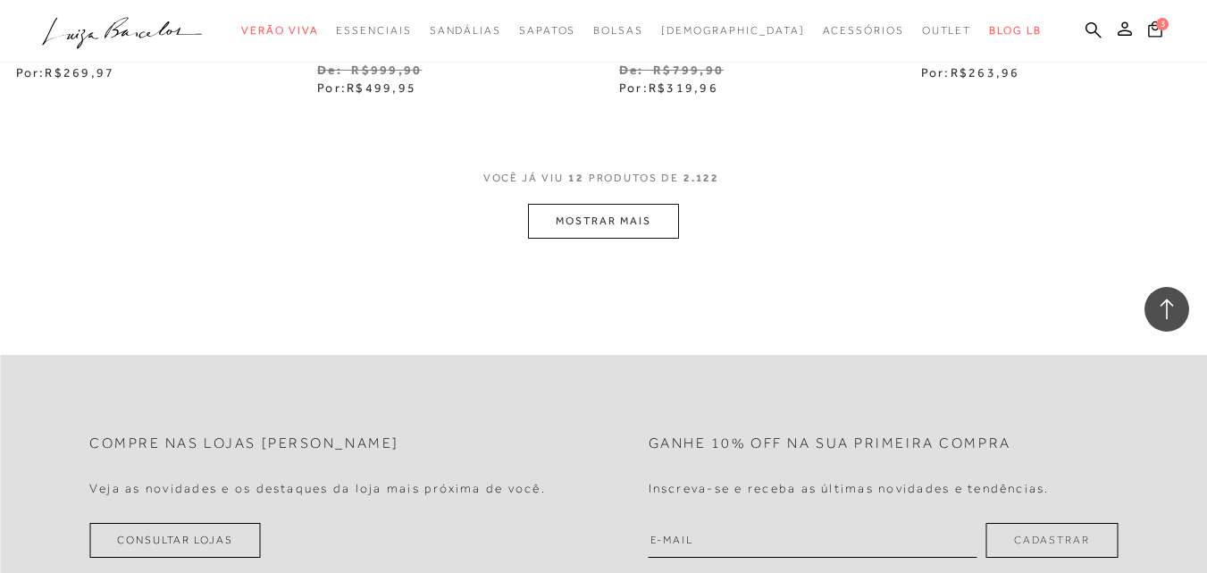
click at [608, 226] on button "MOSTRAR MAIS" at bounding box center [603, 221] width 150 height 35
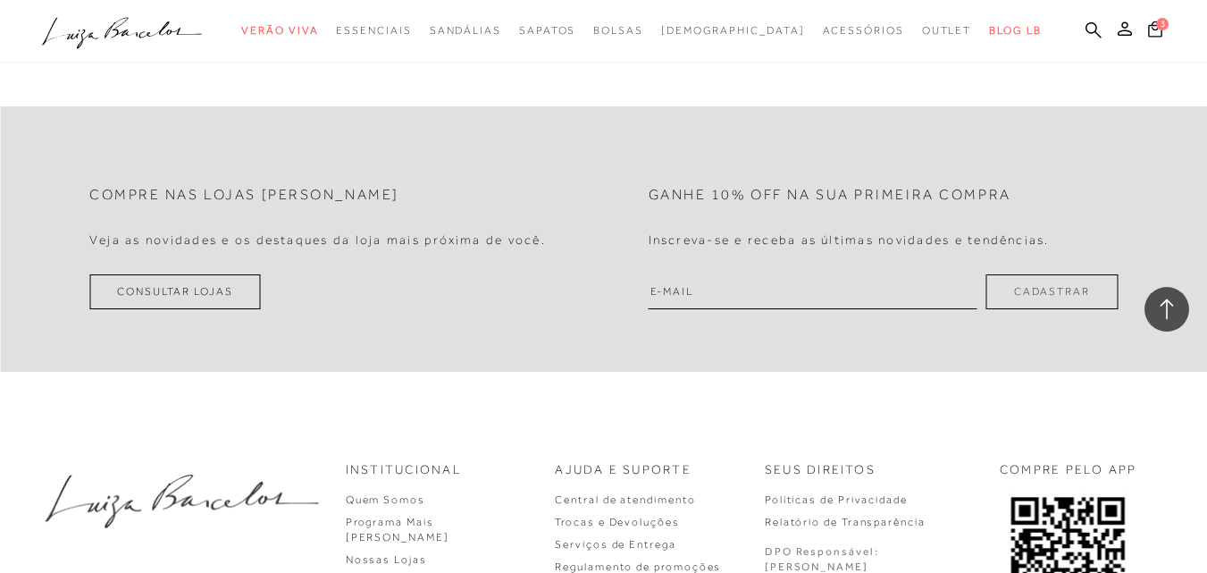
scroll to position [3637, 0]
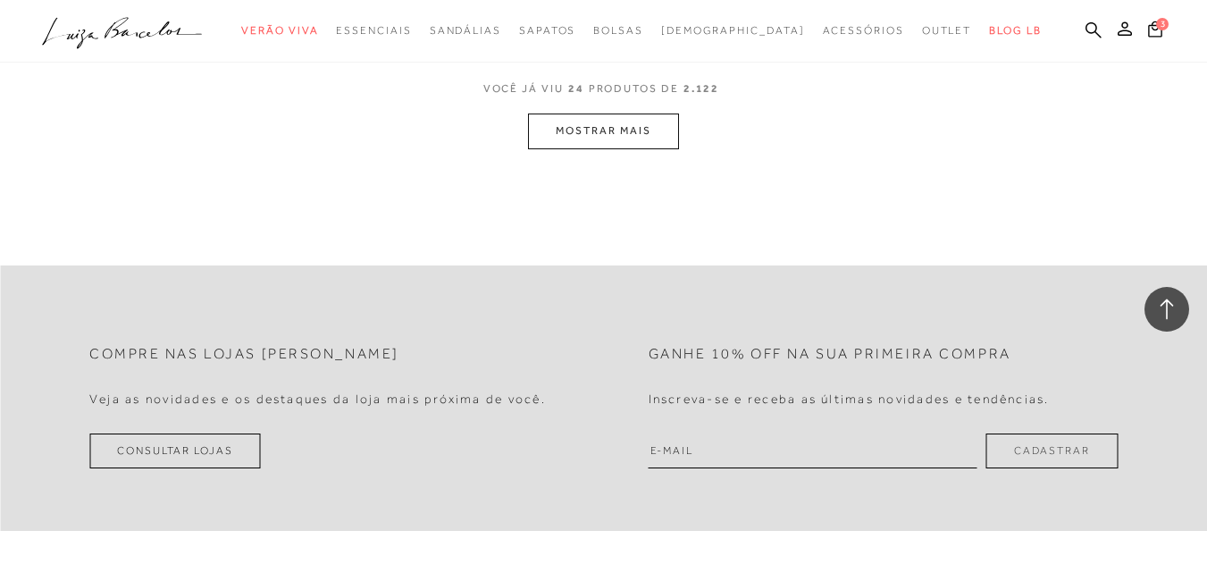
click at [592, 136] on button "MOSTRAR MAIS" at bounding box center [603, 130] width 150 height 35
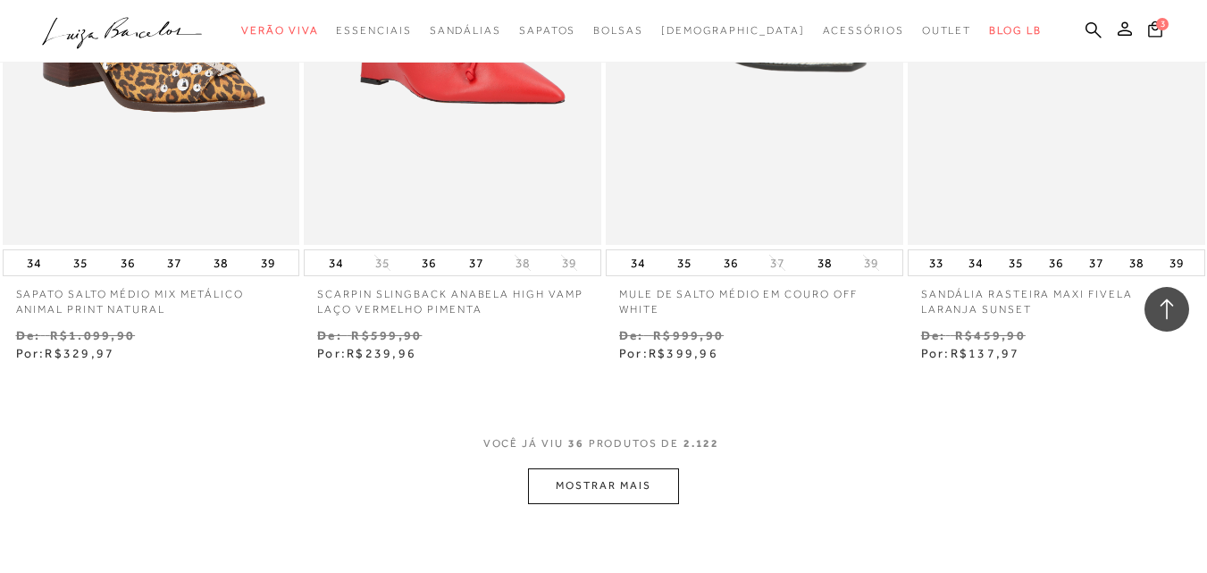
scroll to position [5045, 0]
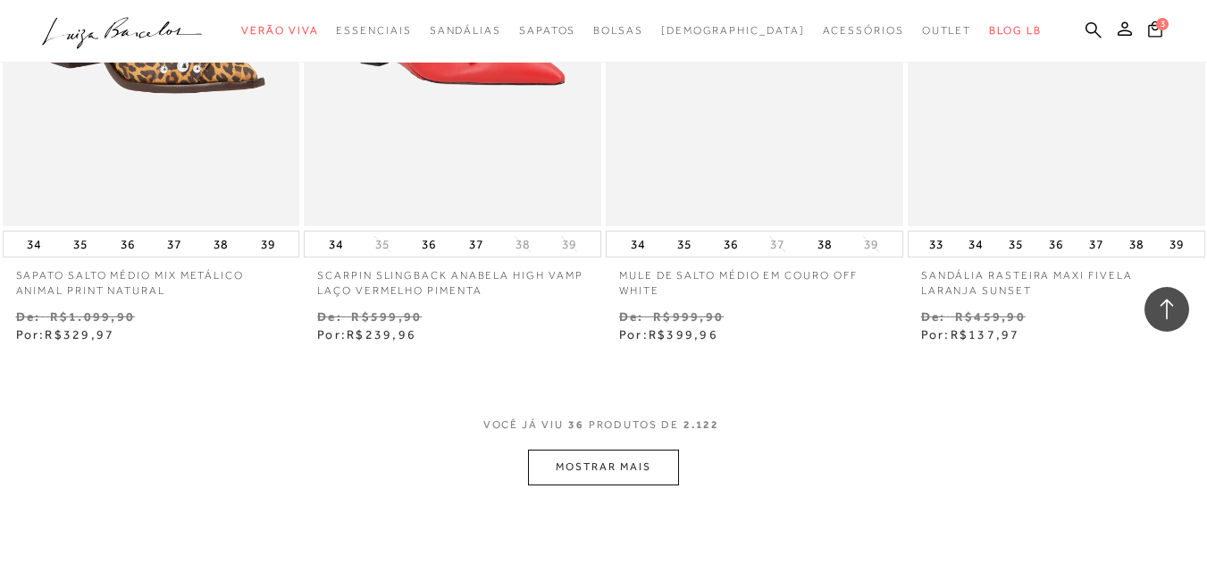
click at [573, 472] on button "MOSTRAR MAIS" at bounding box center [603, 466] width 150 height 35
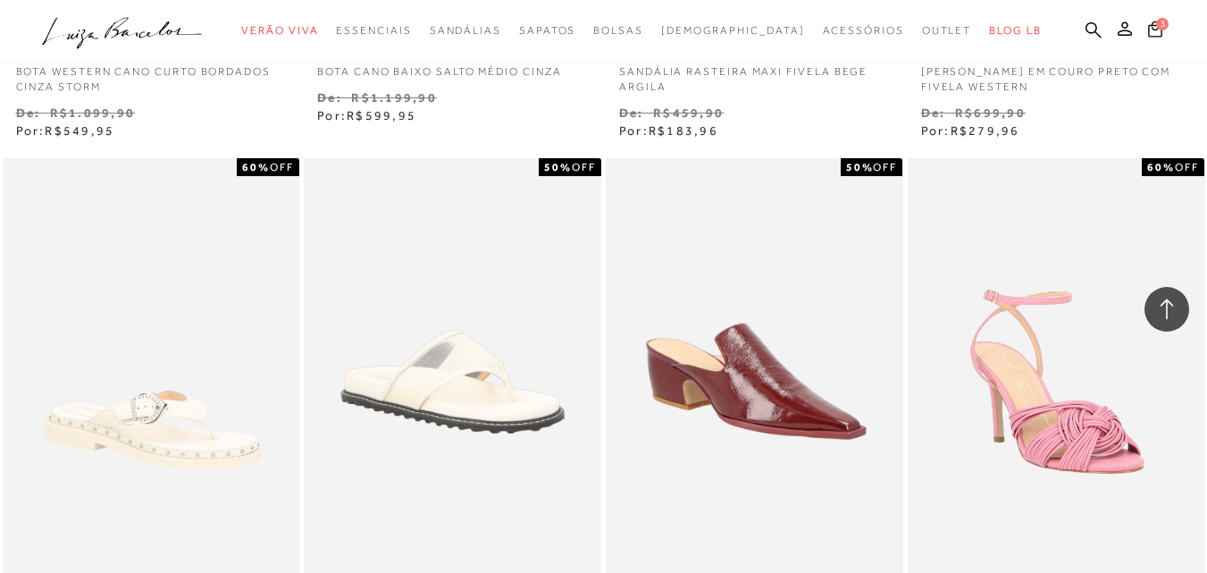
scroll to position [6793, 0]
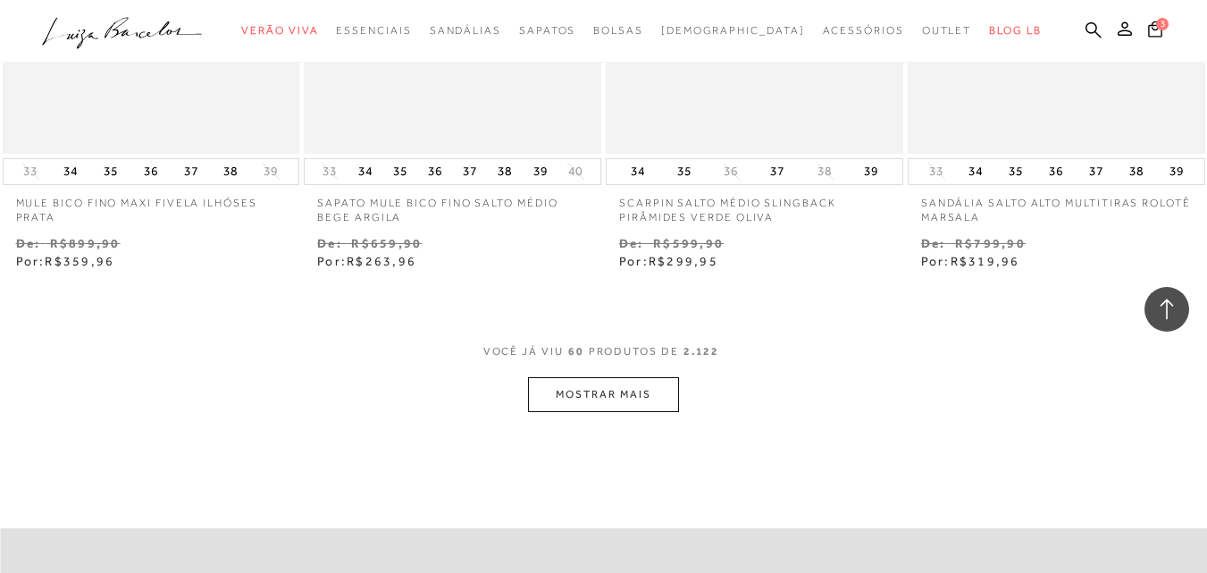
click at [571, 396] on button "MOSTRAR MAIS" at bounding box center [603, 394] width 150 height 35
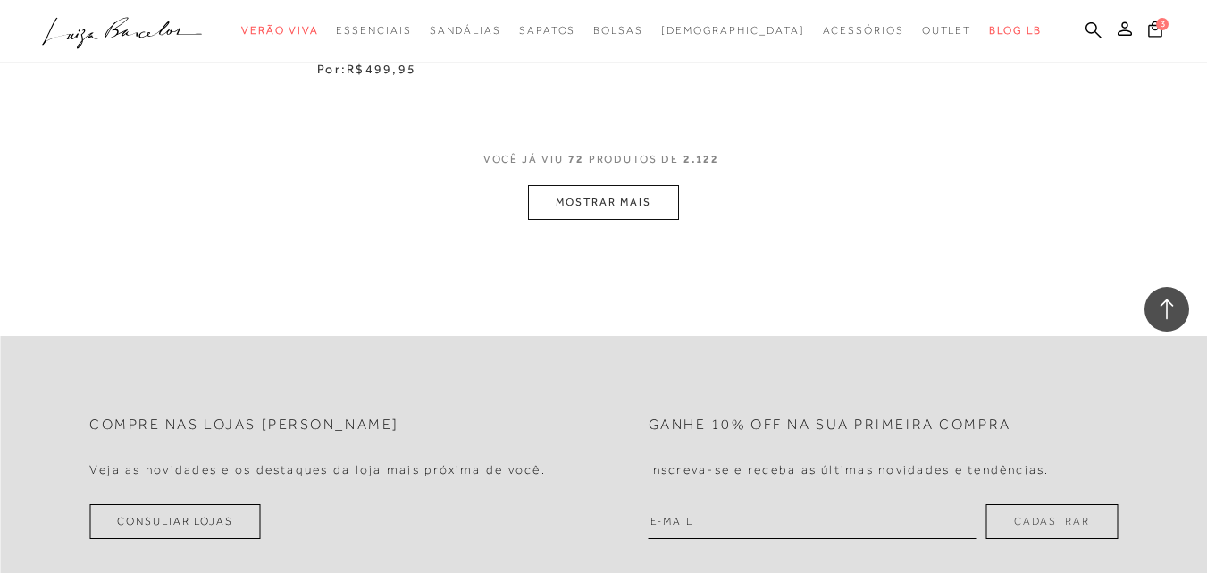
click at [580, 212] on button "MOSTRAR MAIS" at bounding box center [603, 202] width 150 height 35
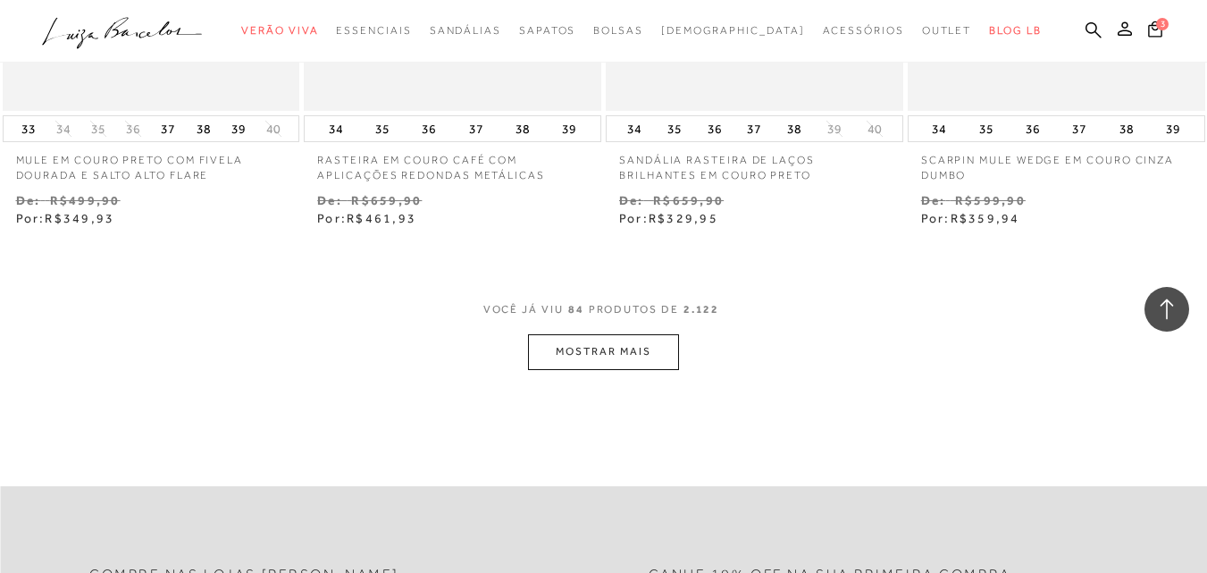
click at [597, 364] on button "MOSTRAR MAIS" at bounding box center [603, 351] width 150 height 35
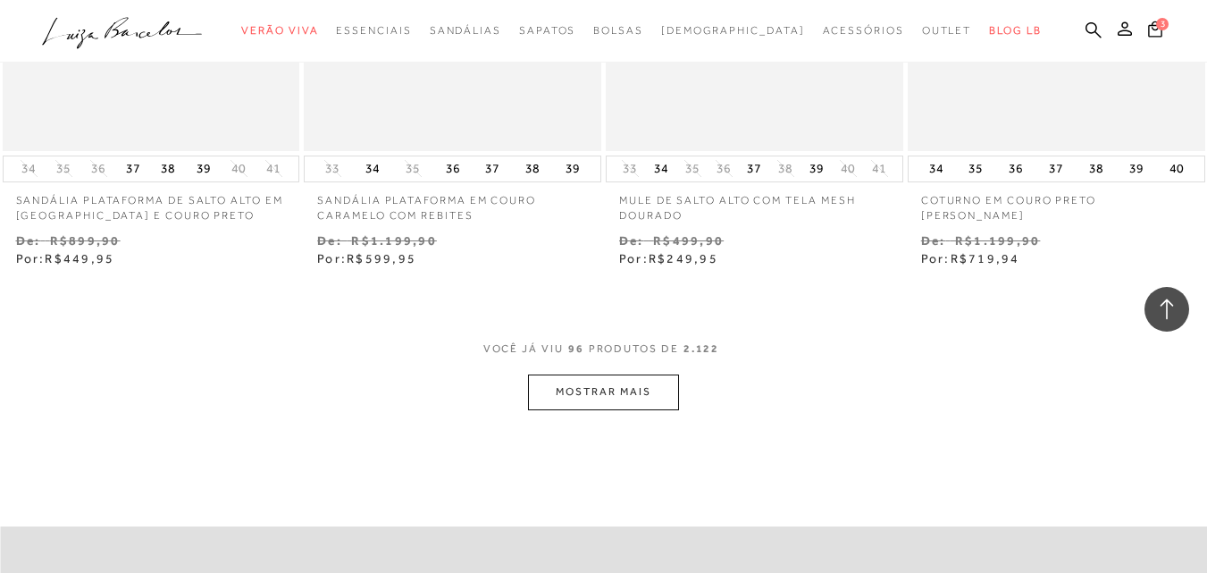
click at [609, 374] on button "MOSTRAR MAIS" at bounding box center [603, 391] width 150 height 35
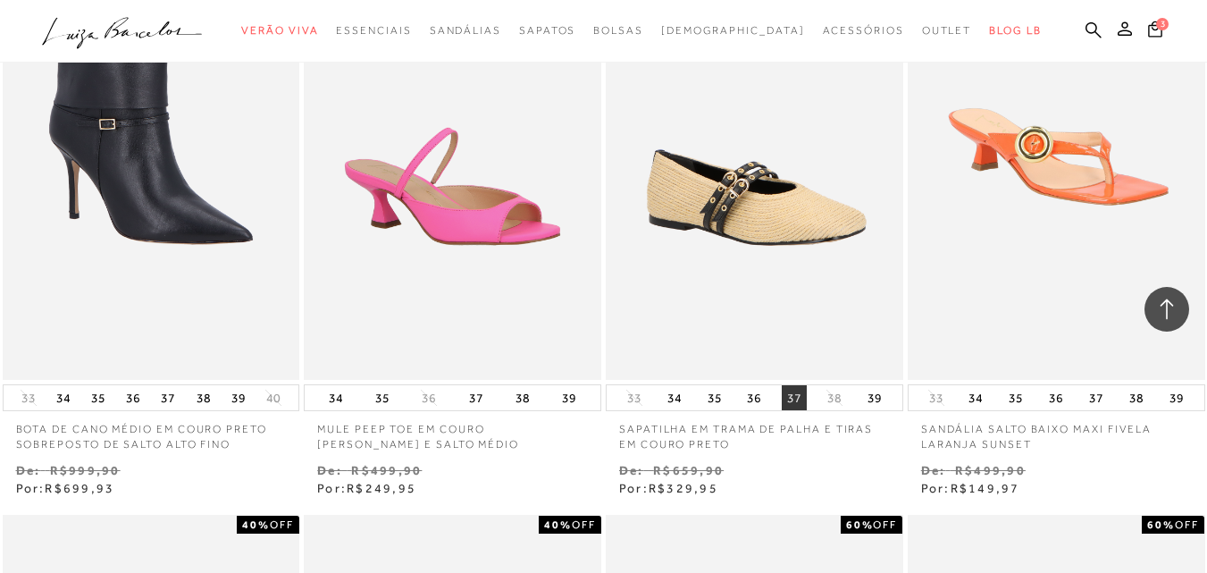
click at [786, 399] on button "37" at bounding box center [794, 397] width 25 height 25
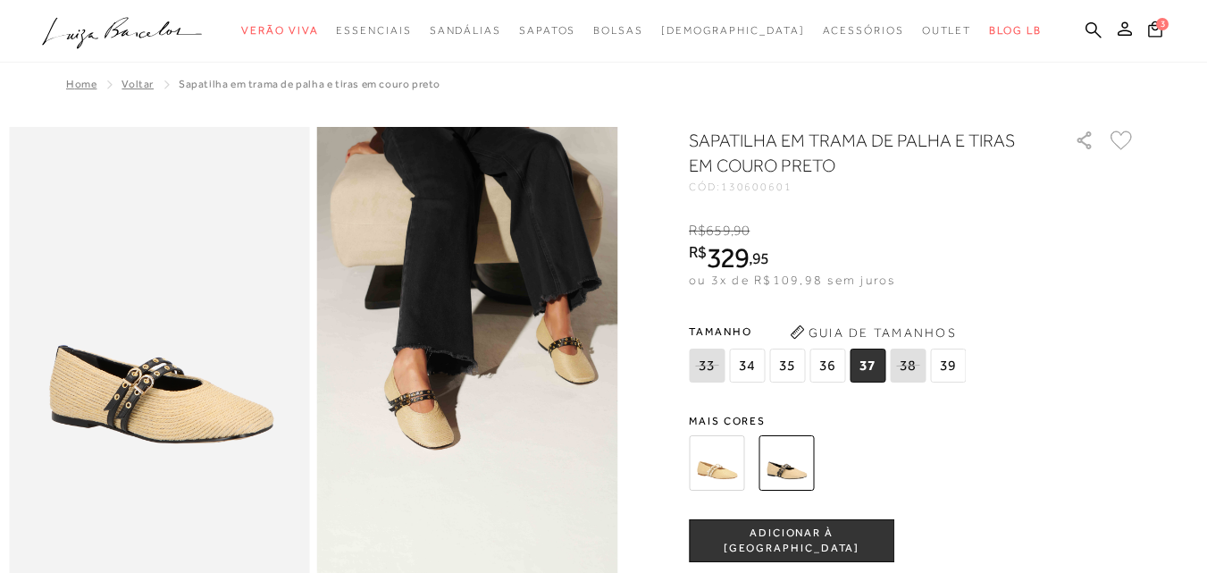
click at [715, 478] on img at bounding box center [716, 462] width 55 height 55
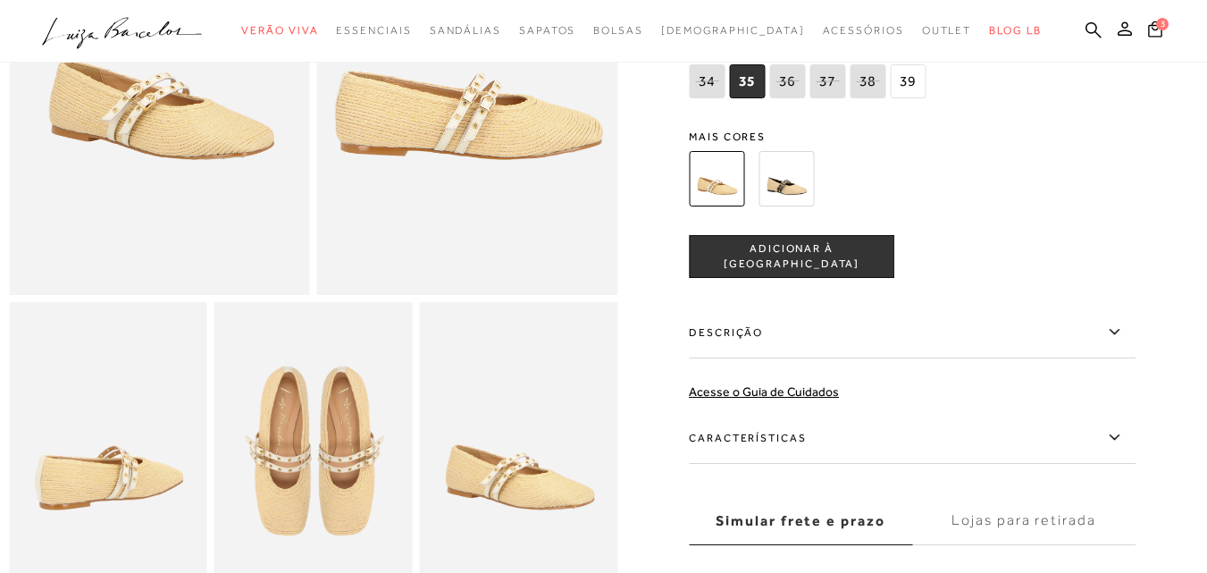
scroll to position [268, 0]
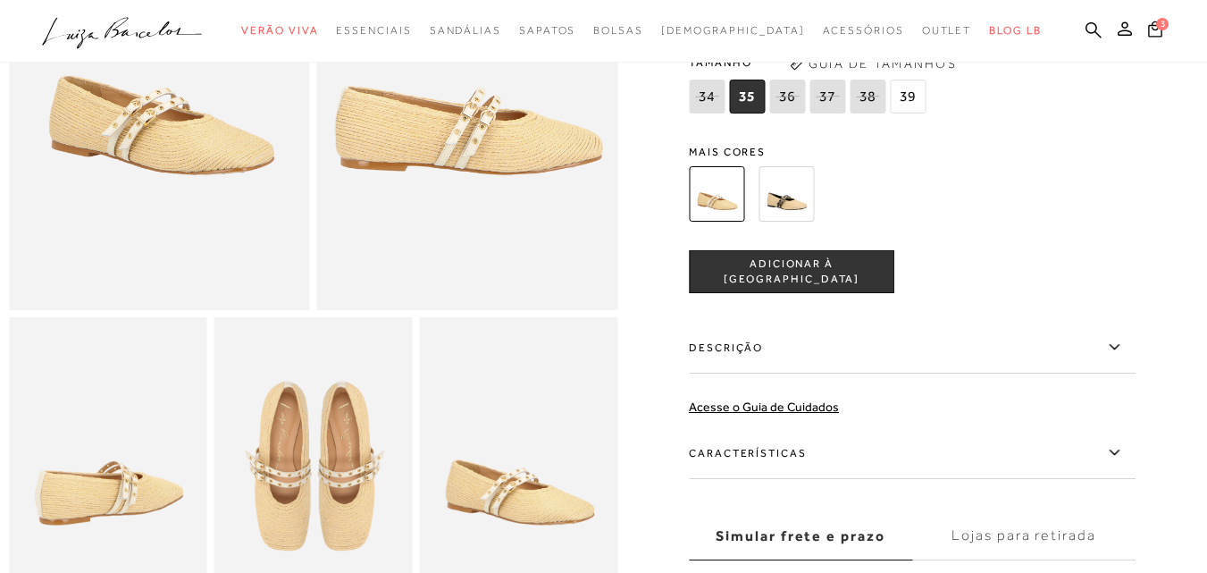
click at [814, 197] on img at bounding box center [786, 193] width 55 height 55
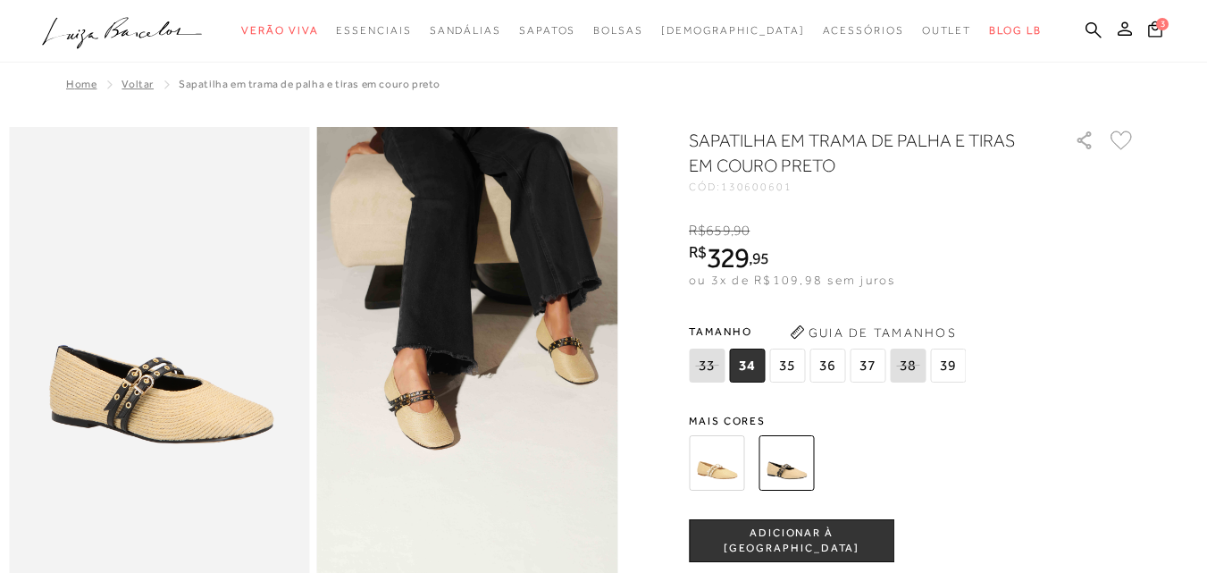
scroll to position [268, 0]
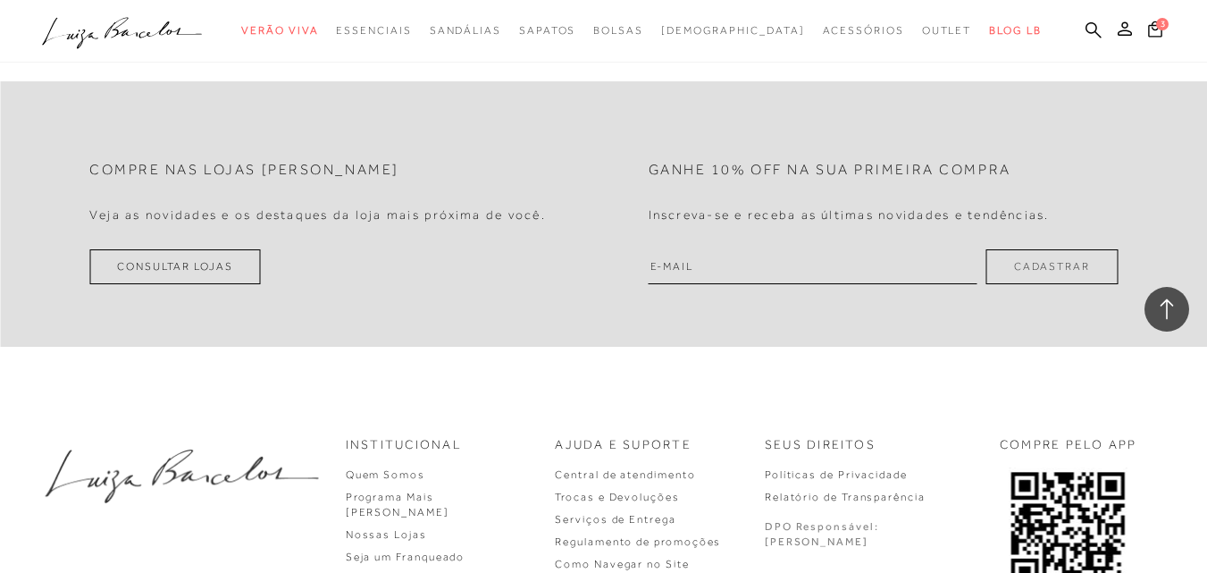
scroll to position [1894, 0]
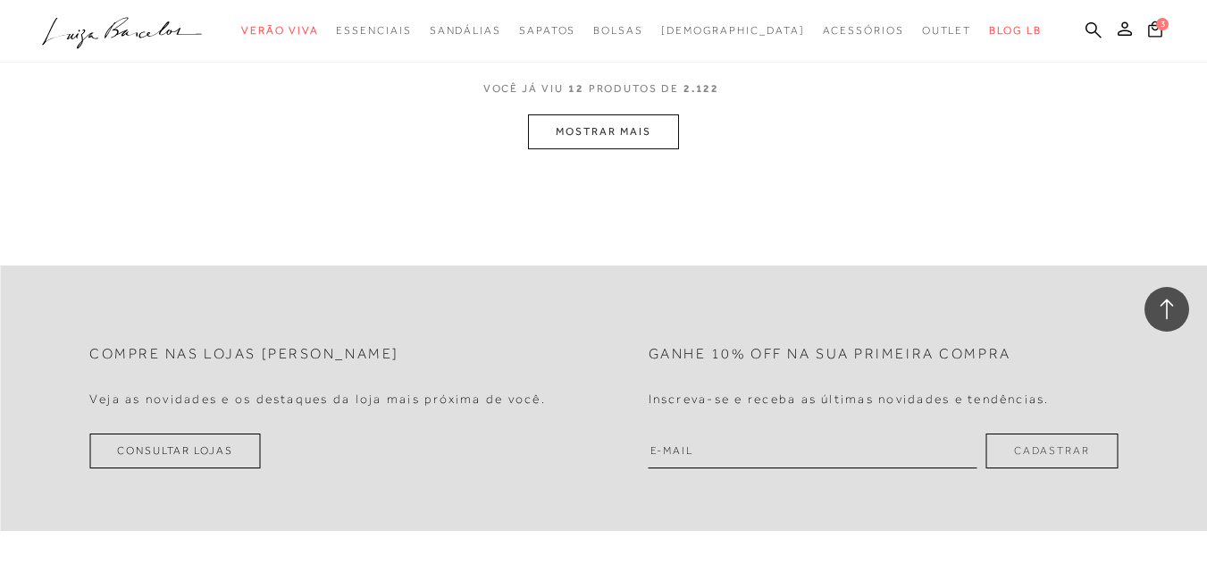
click at [580, 140] on button "MOSTRAR MAIS" at bounding box center [603, 131] width 150 height 35
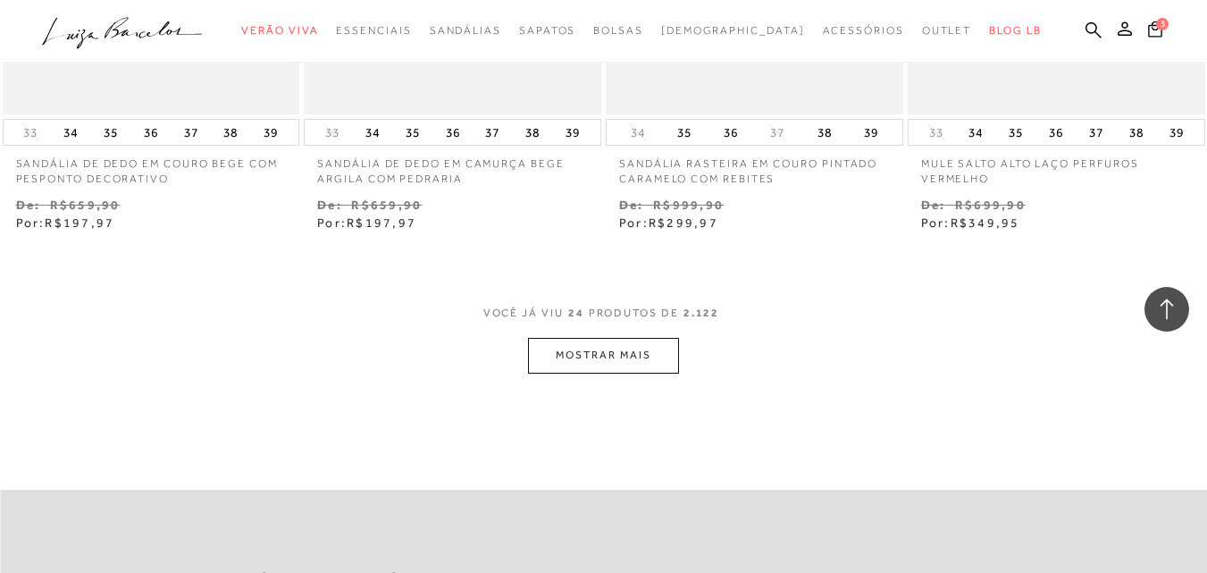
scroll to position [3579, 0]
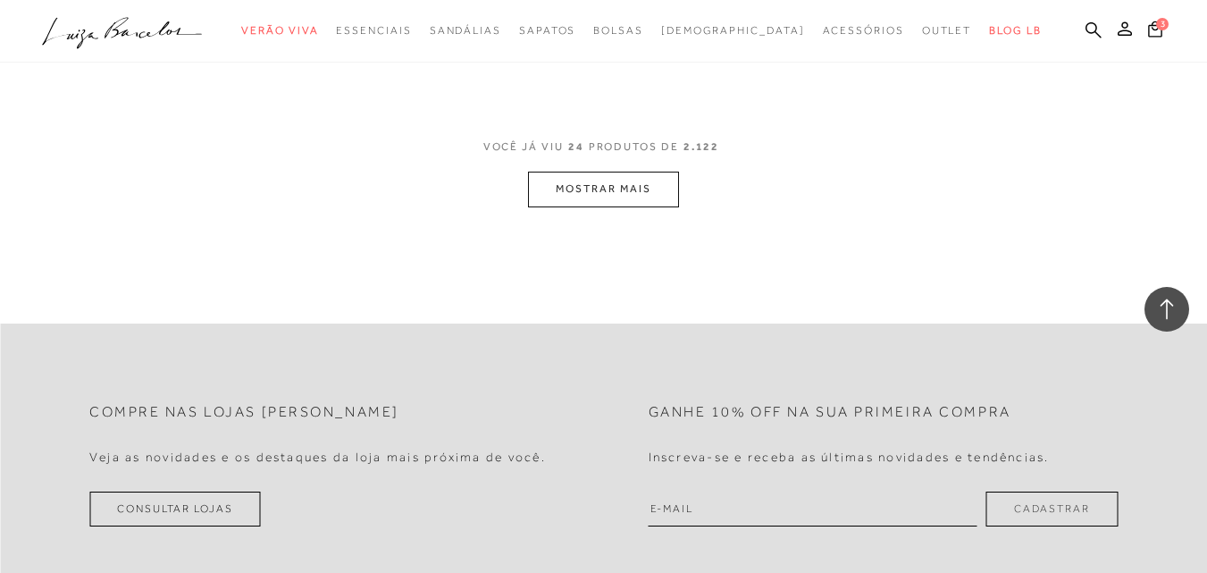
click at [538, 190] on button "MOSTRAR MAIS" at bounding box center [603, 189] width 150 height 35
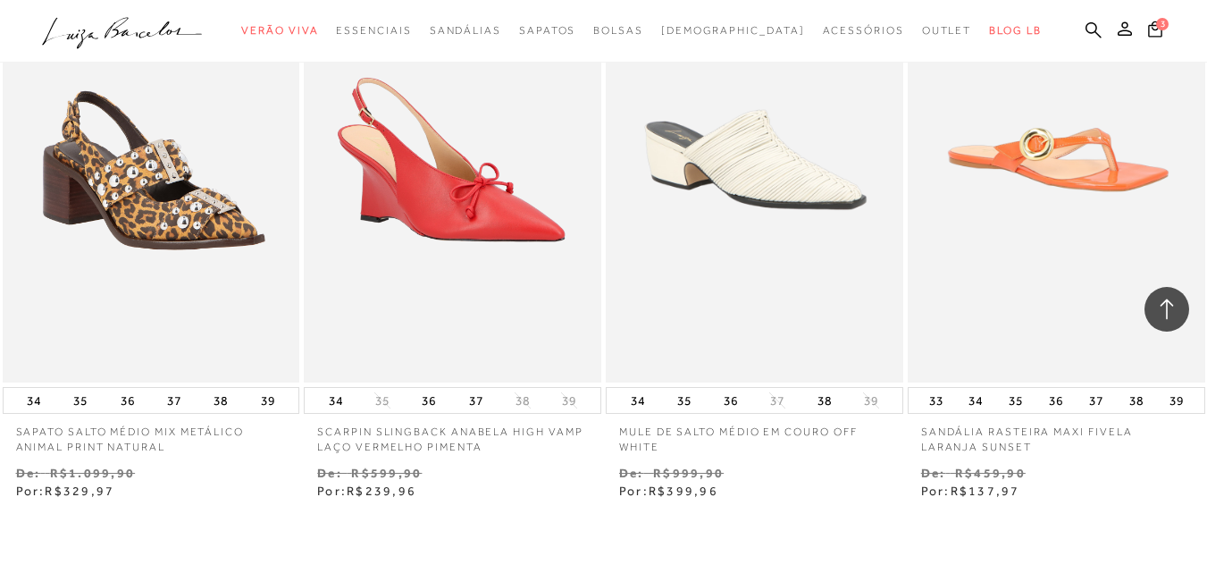
scroll to position [5291, 0]
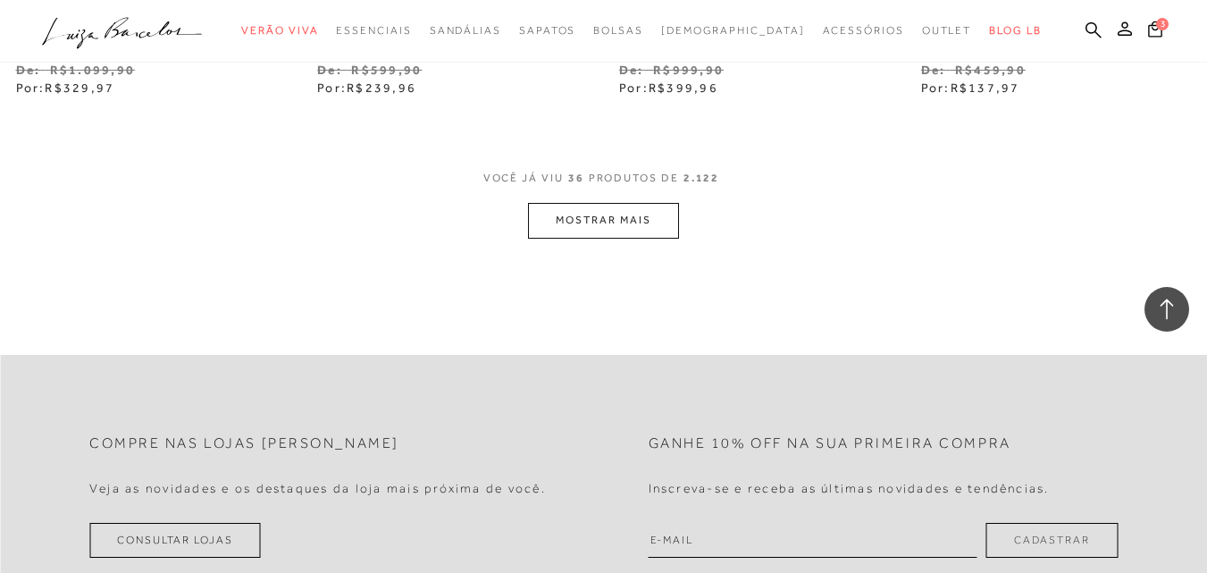
click at [611, 214] on button "MOSTRAR MAIS" at bounding box center [603, 220] width 150 height 35
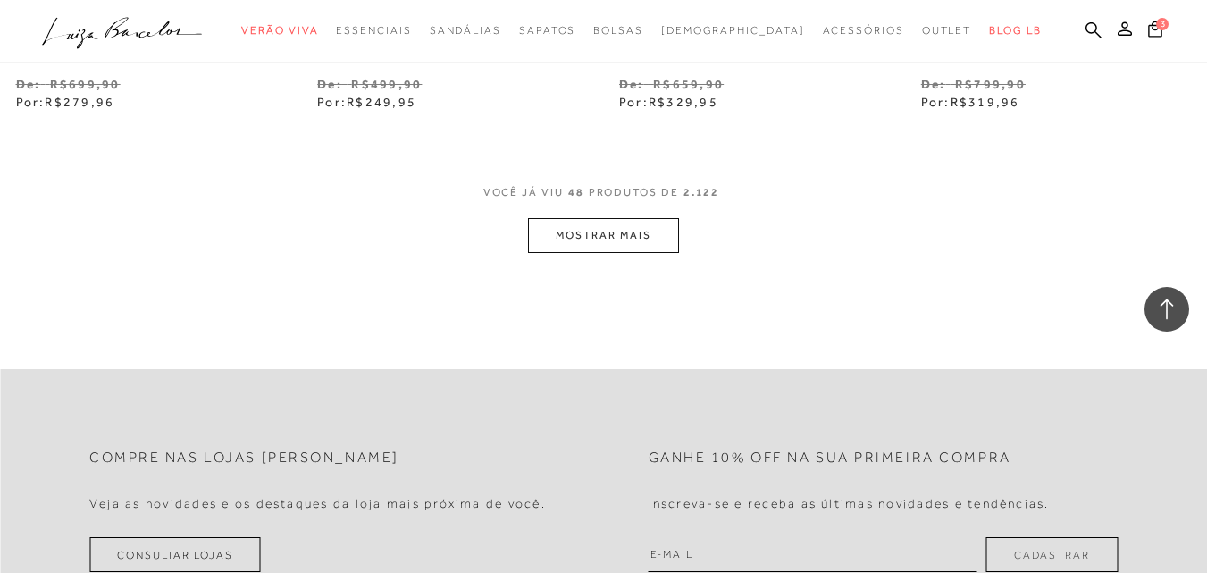
scroll to position [7124, 0]
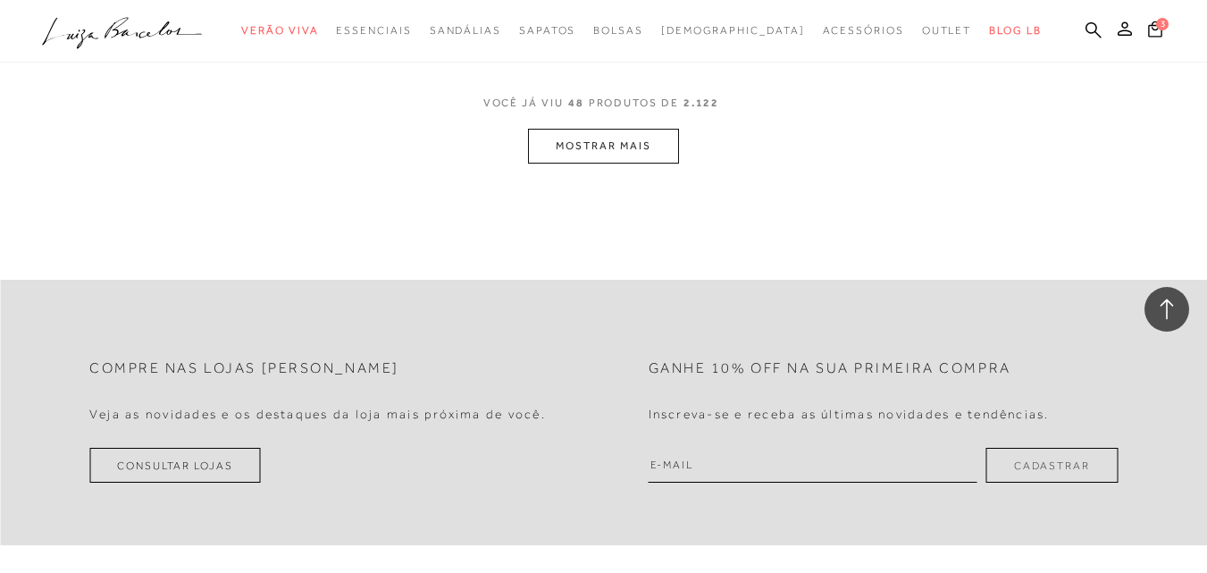
click at [639, 152] on button "MOSTRAR MAIS" at bounding box center [603, 146] width 150 height 35
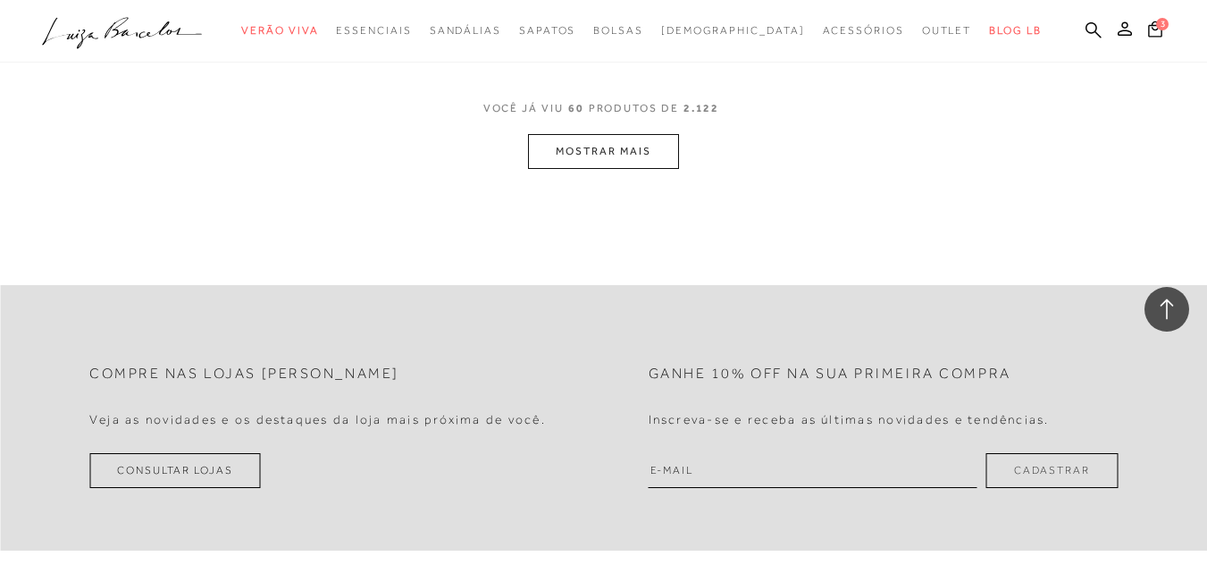
scroll to position [8889, 0]
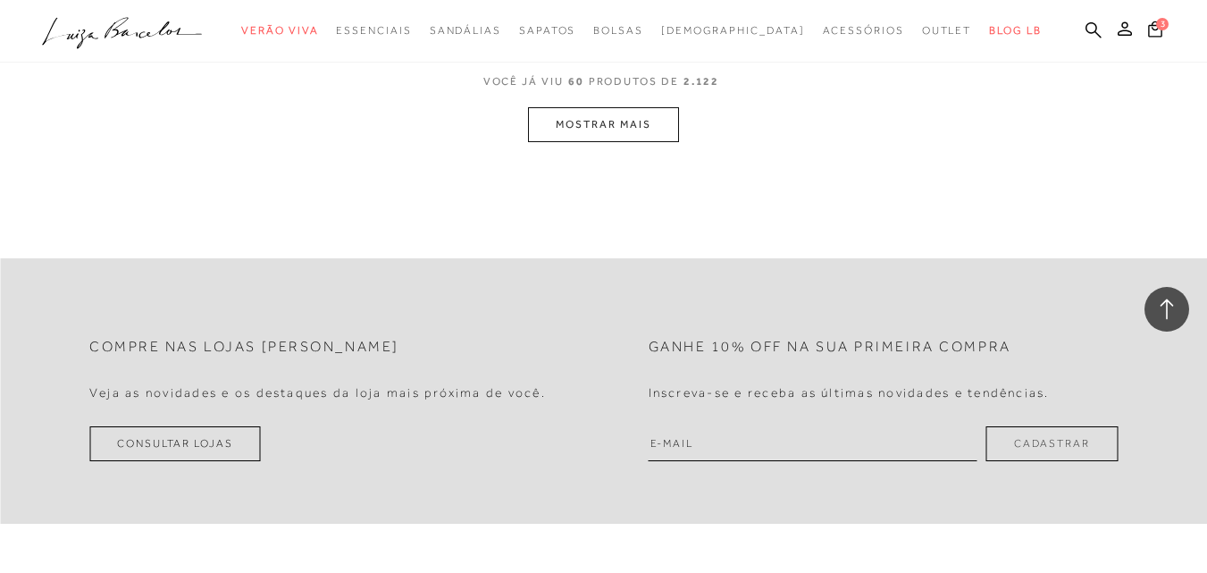
click at [633, 127] on button "MOSTRAR MAIS" at bounding box center [603, 124] width 150 height 35
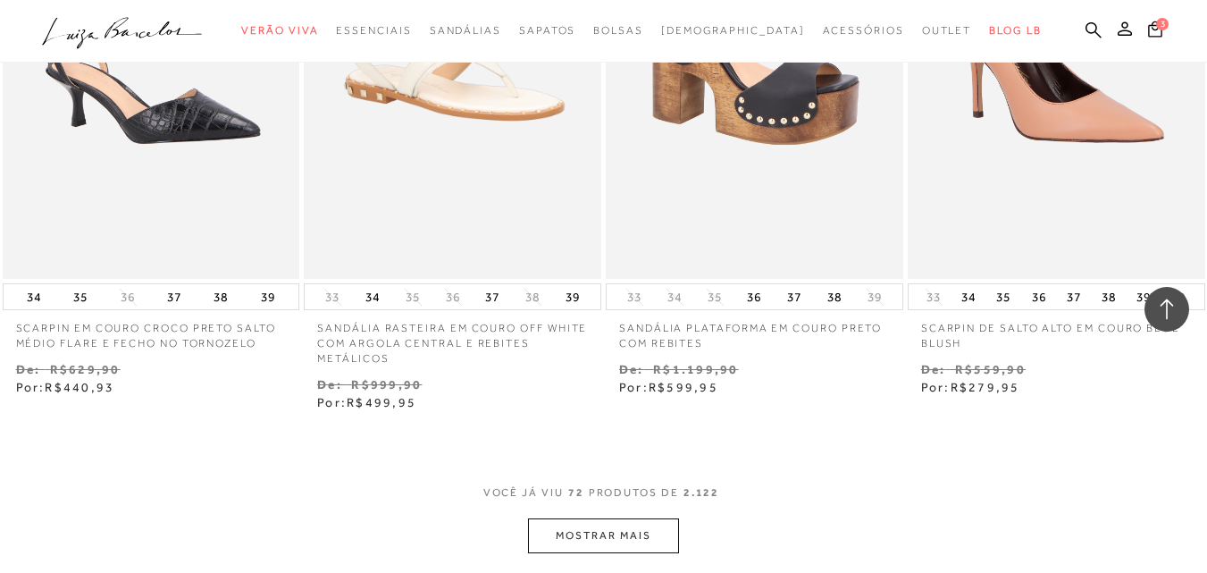
scroll to position [10498, 0]
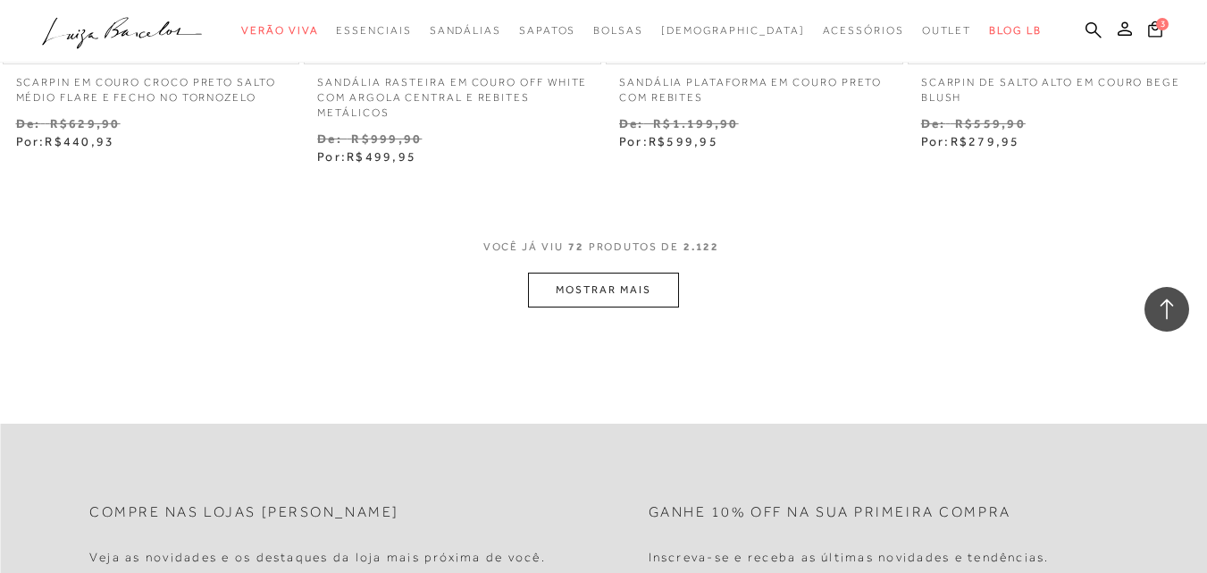
click at [624, 290] on button "MOSTRAR MAIS" at bounding box center [603, 290] width 150 height 35
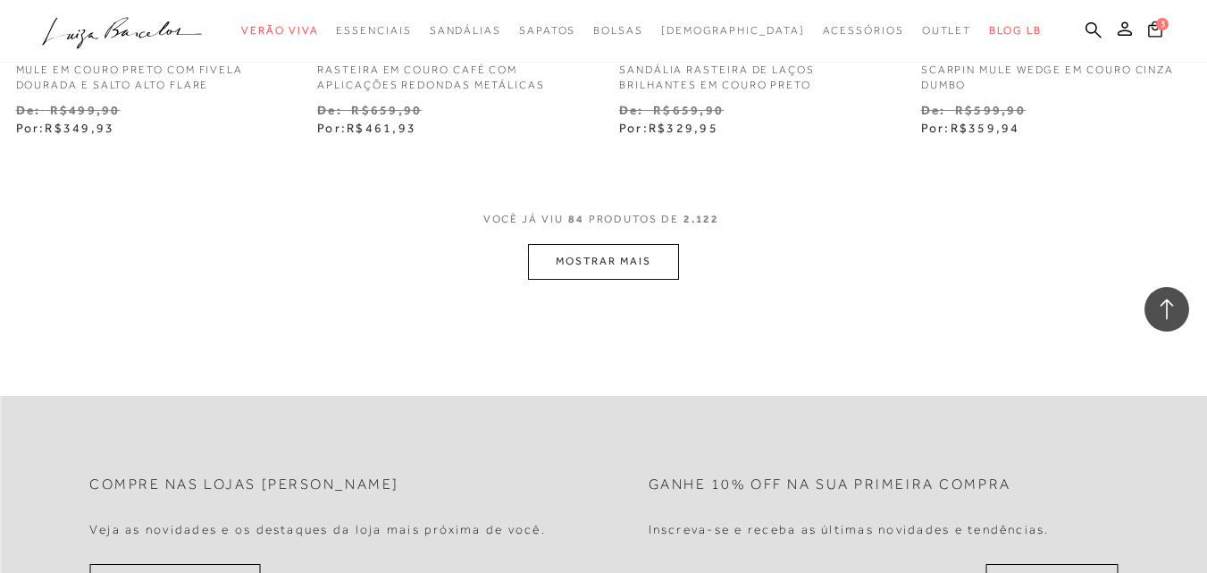
scroll to position [12285, 0]
click at [629, 257] on button "MOSTRAR MAIS" at bounding box center [603, 260] width 150 height 35
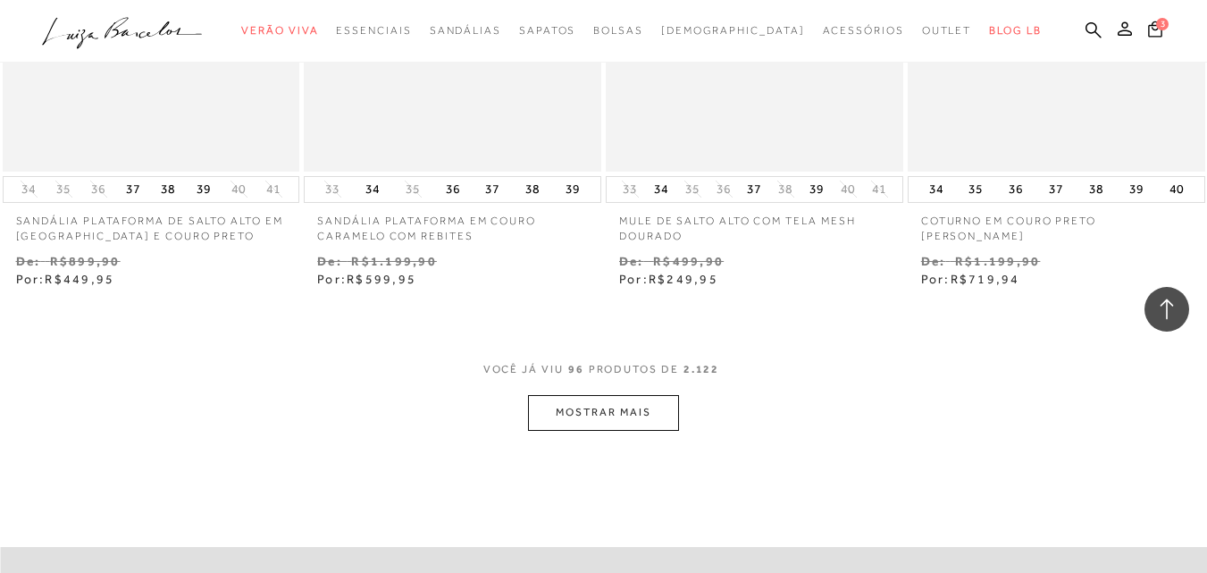
scroll to position [13893, 0]
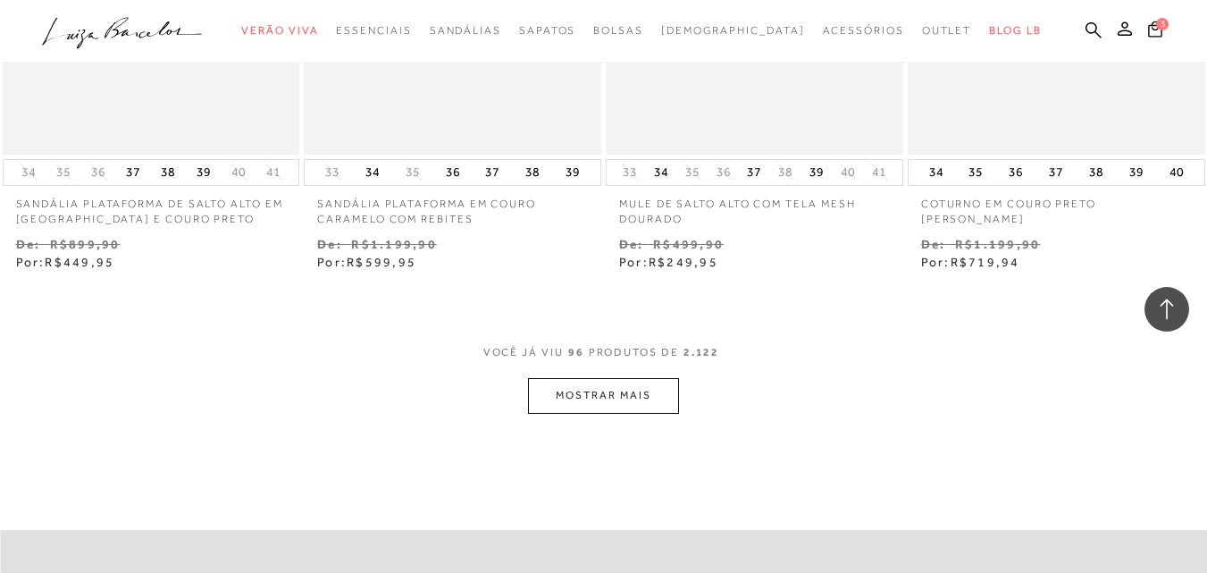
click at [639, 390] on button "MOSTRAR MAIS" at bounding box center [603, 395] width 150 height 35
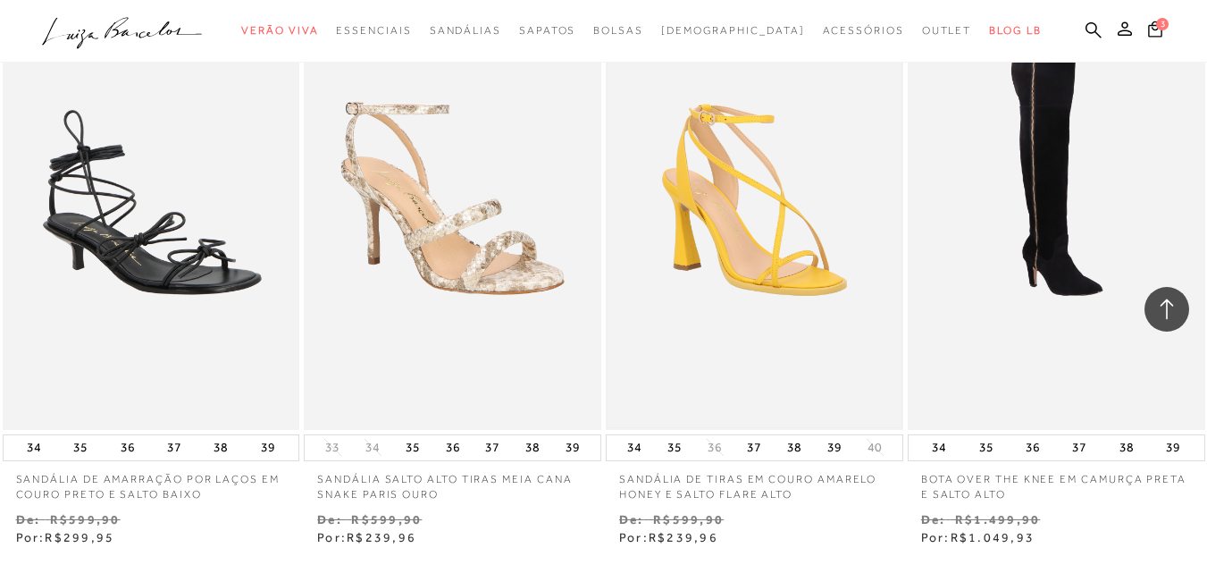
scroll to position [15413, 0]
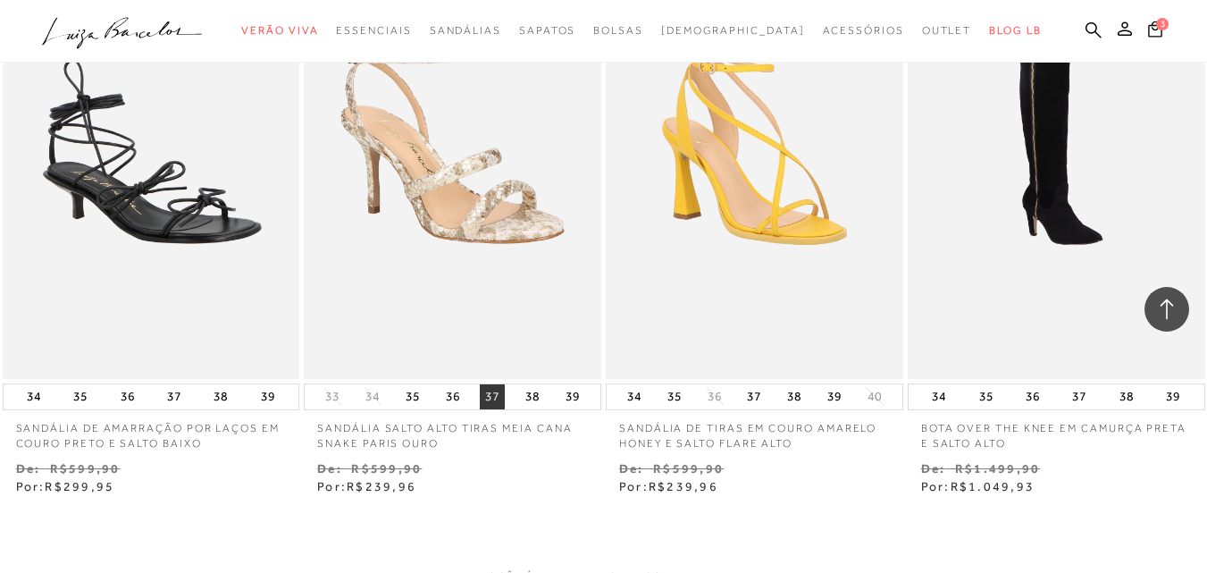
click at [490, 388] on button "37" at bounding box center [492, 396] width 25 height 25
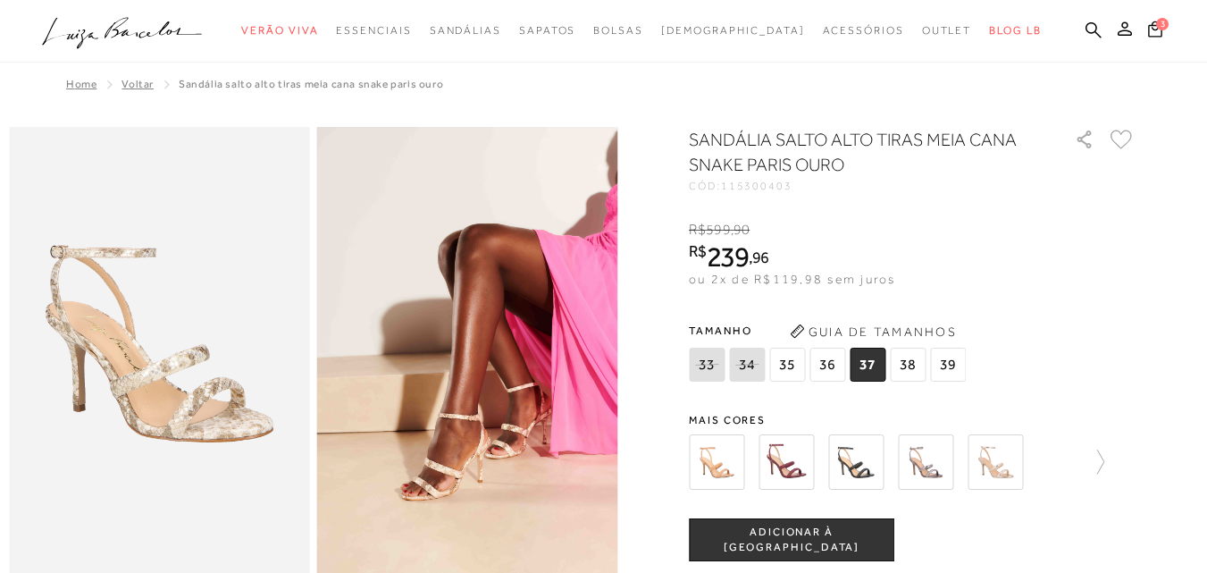
click at [788, 468] on img at bounding box center [786, 461] width 55 height 55
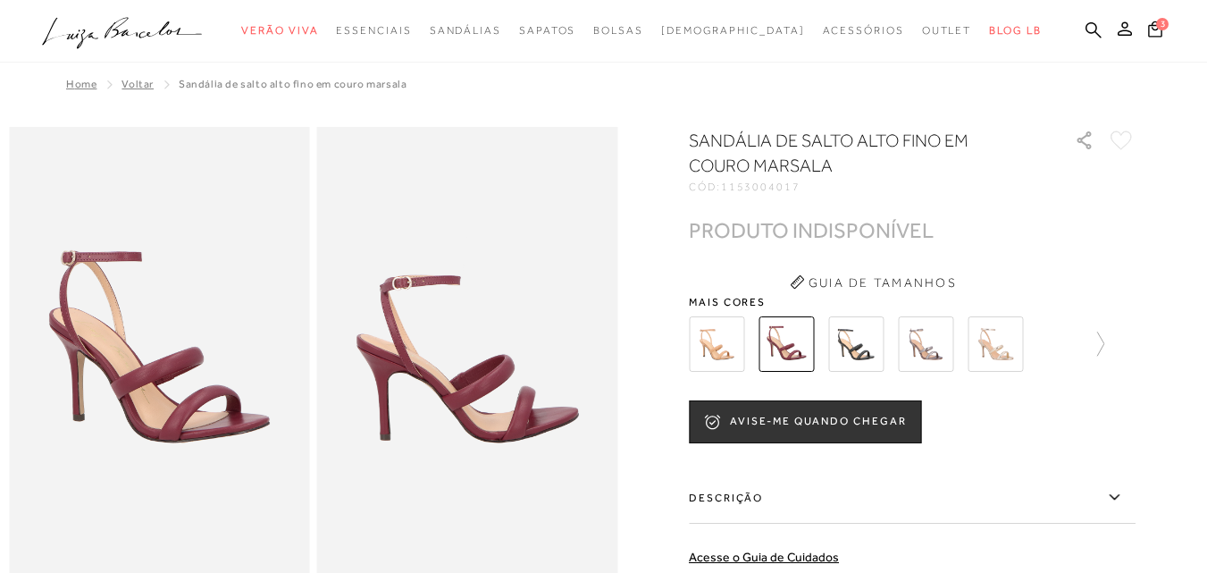
click at [884, 350] on img at bounding box center [855, 343] width 55 height 55
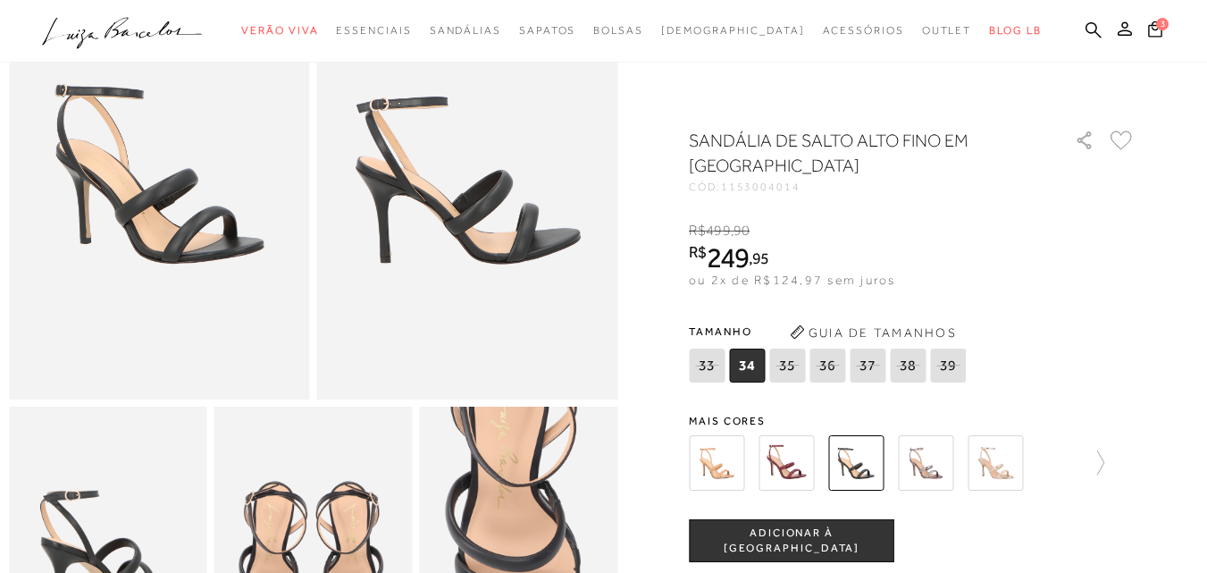
click at [945, 483] on img at bounding box center [925, 462] width 55 height 55
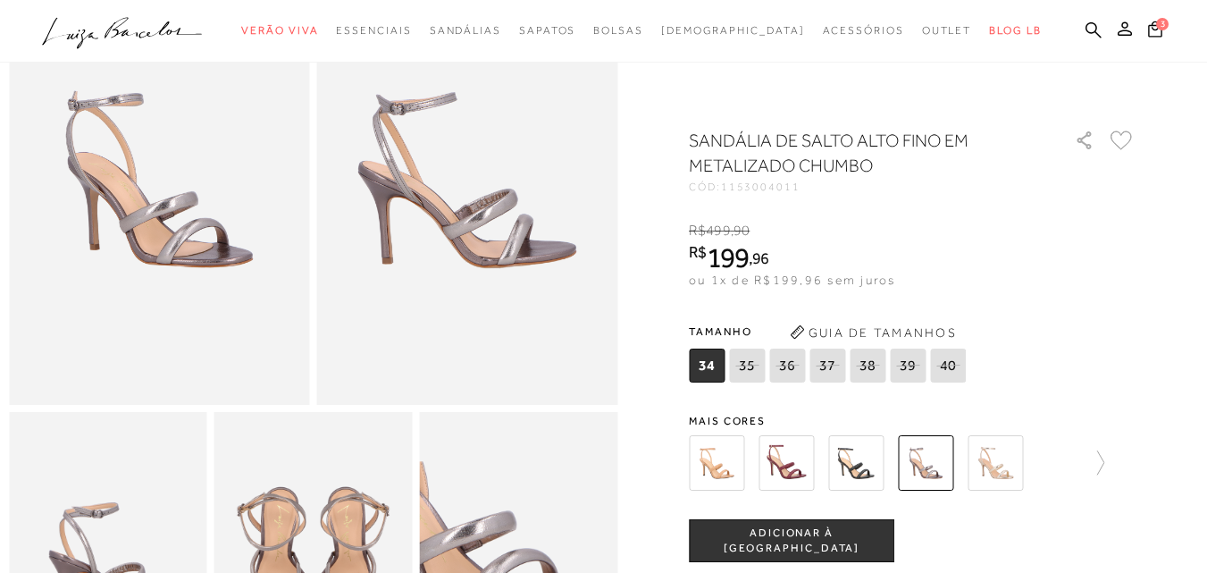
scroll to position [179, 0]
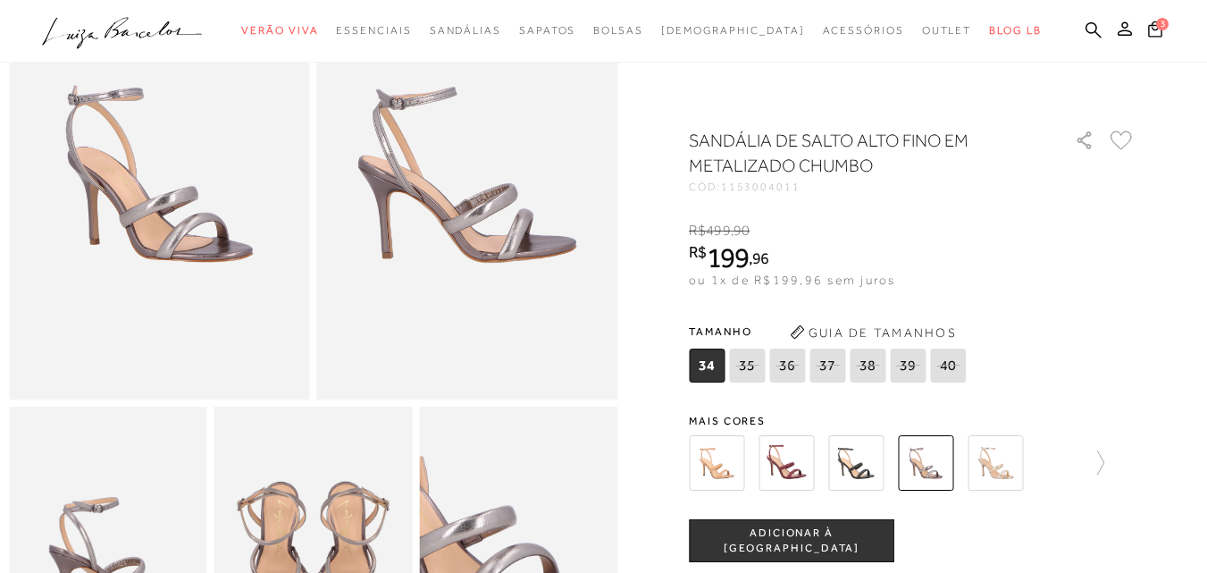
click at [1011, 475] on img at bounding box center [995, 462] width 55 height 55
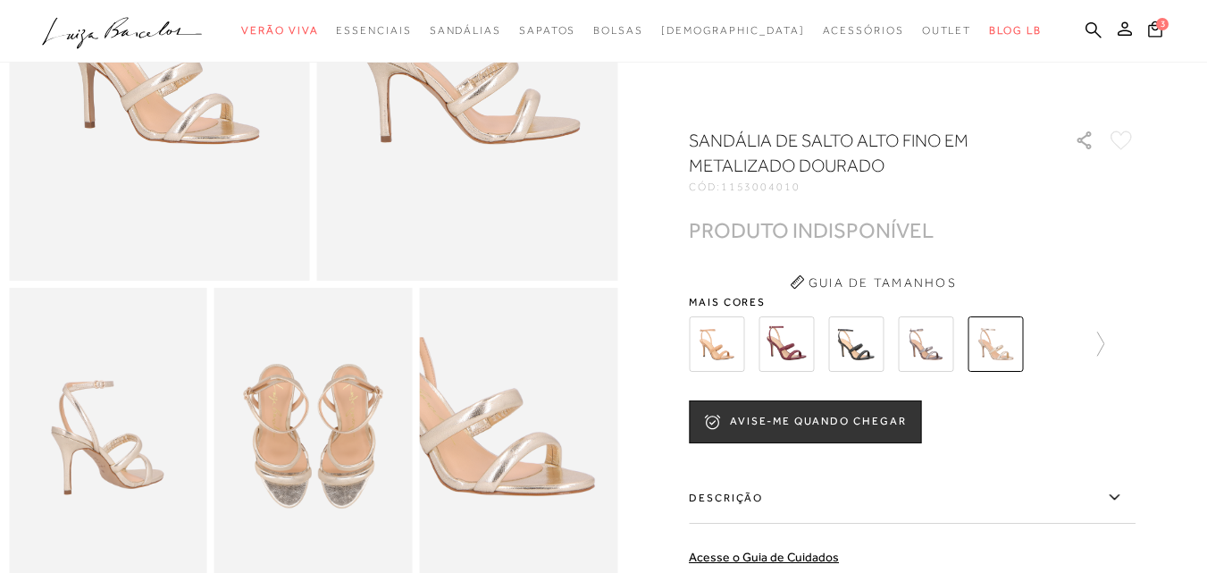
scroll to position [268, 0]
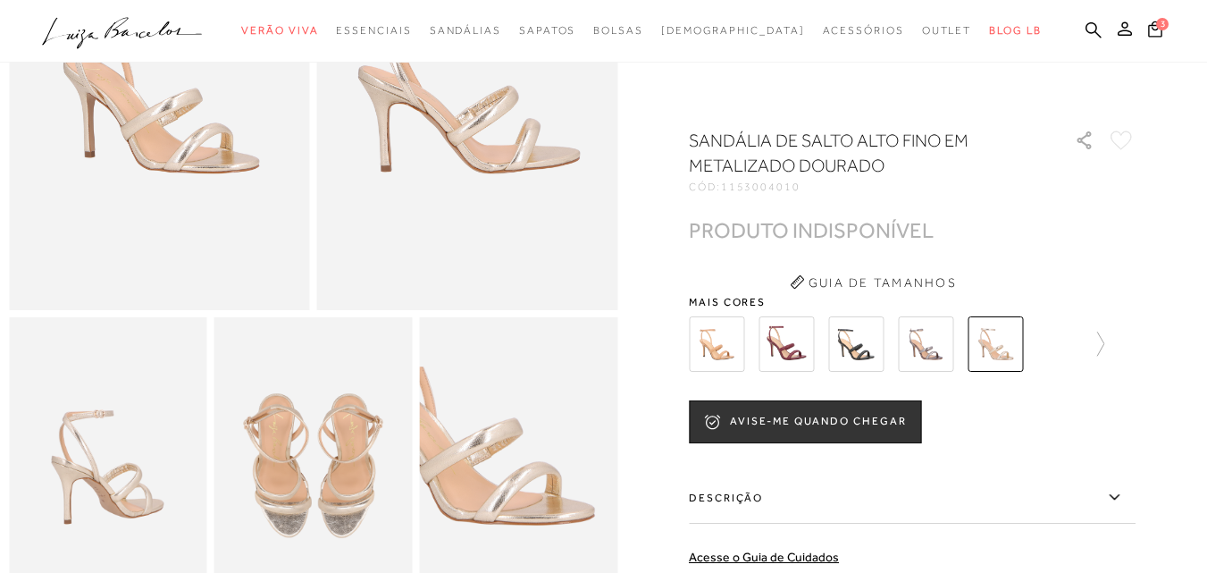
click at [1011, 349] on img at bounding box center [995, 343] width 55 height 55
click at [1020, 330] on img at bounding box center [995, 343] width 55 height 55
click at [1105, 343] on icon at bounding box center [1092, 344] width 25 height 25
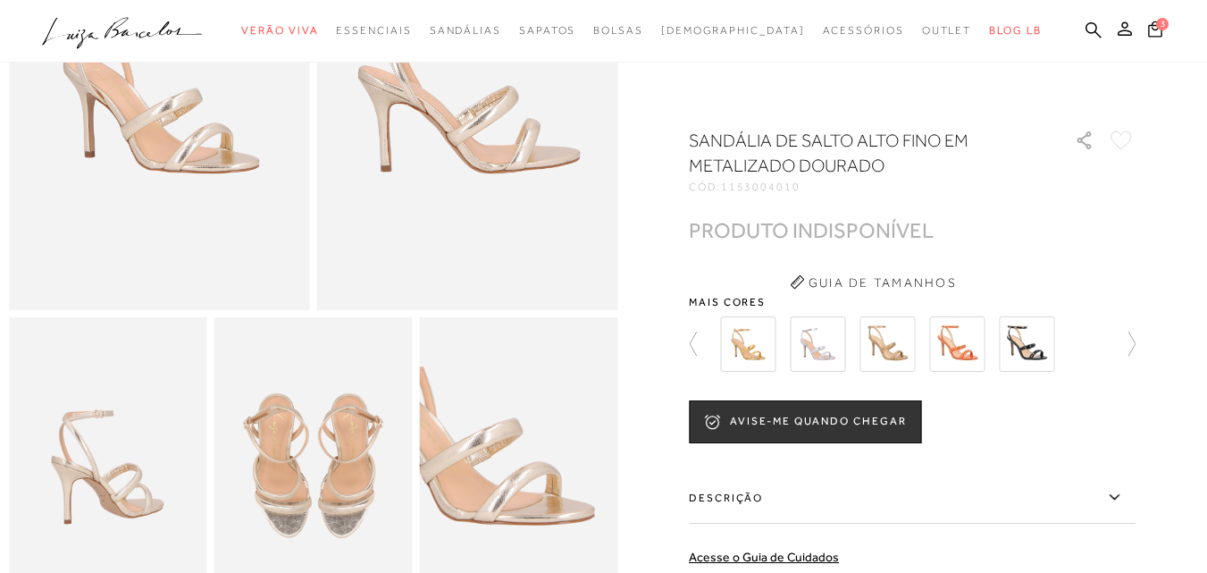
click at [751, 352] on img at bounding box center [747, 343] width 55 height 55
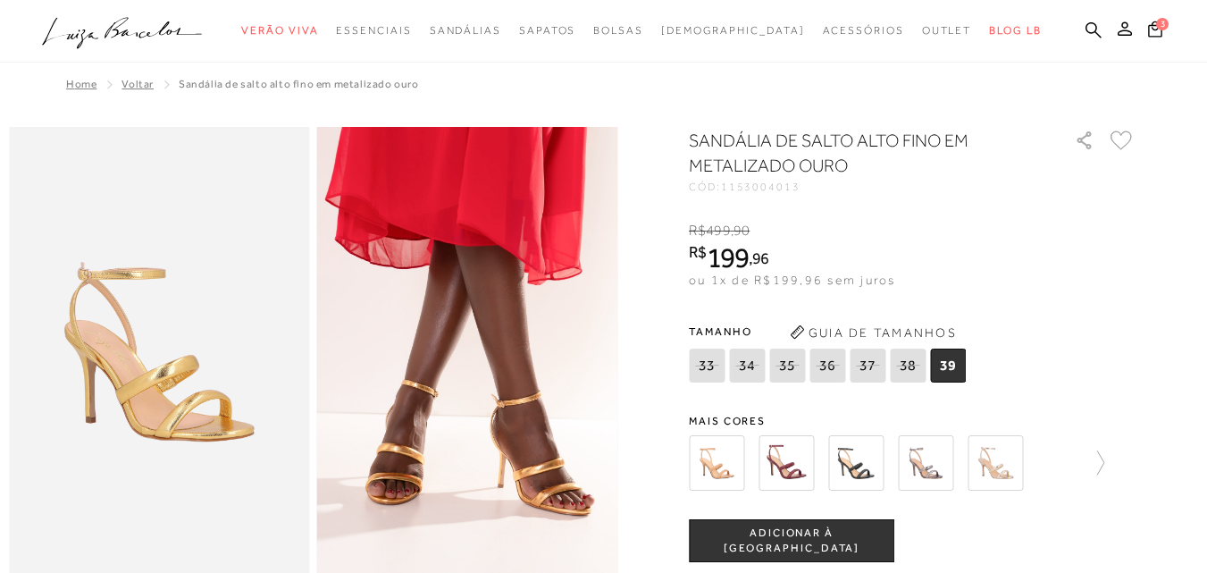
click at [1002, 468] on img at bounding box center [995, 462] width 55 height 55
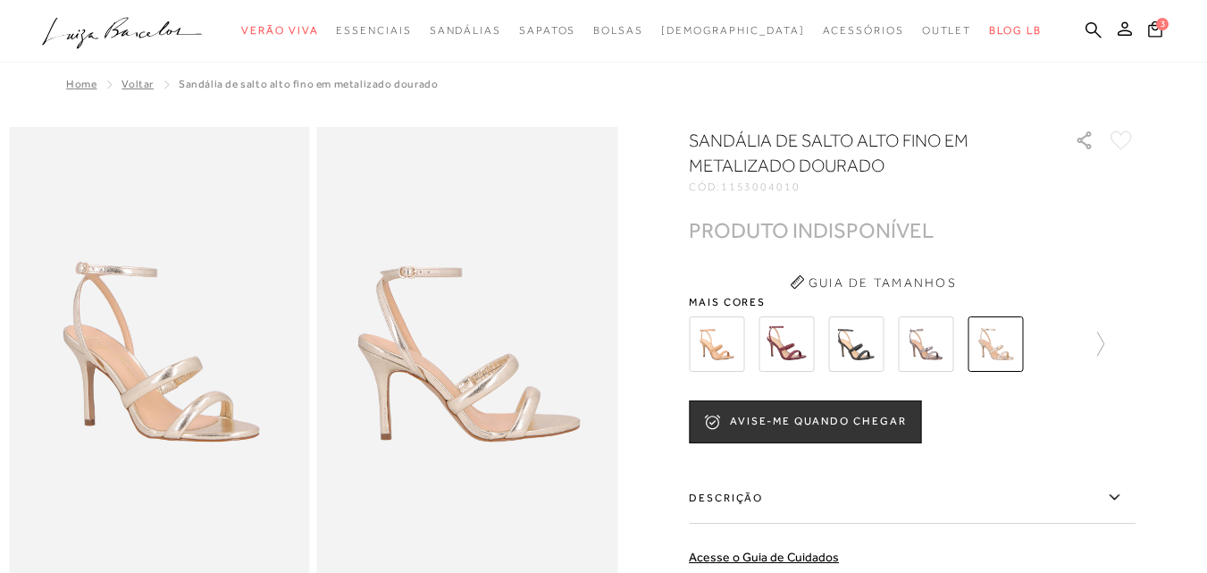
click at [927, 352] on img at bounding box center [925, 343] width 55 height 55
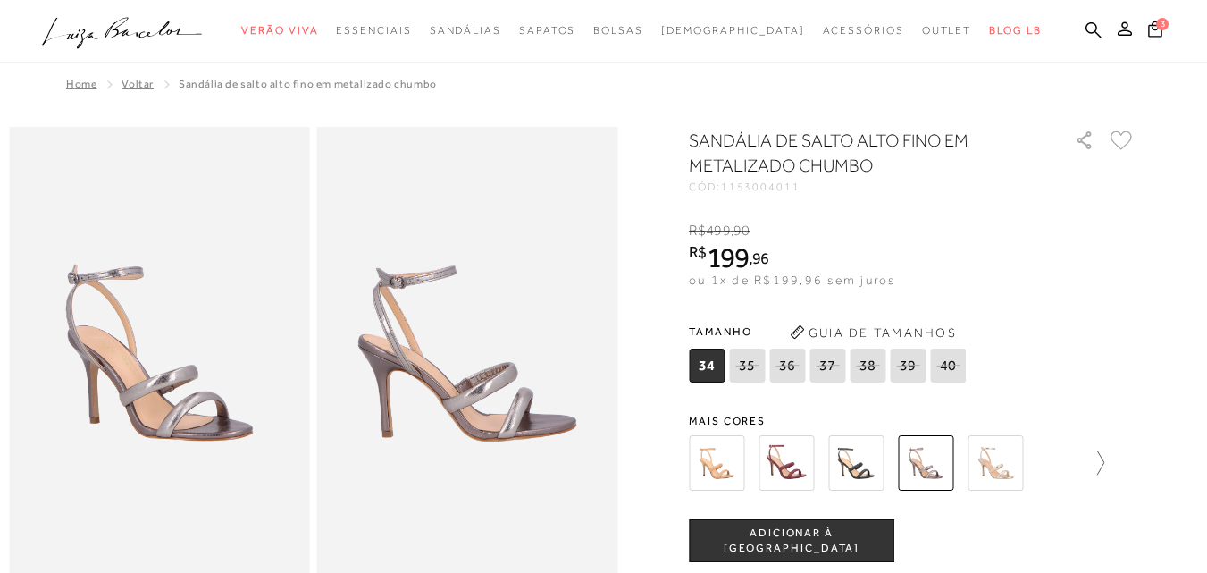
click at [1105, 466] on icon at bounding box center [1092, 462] width 25 height 25
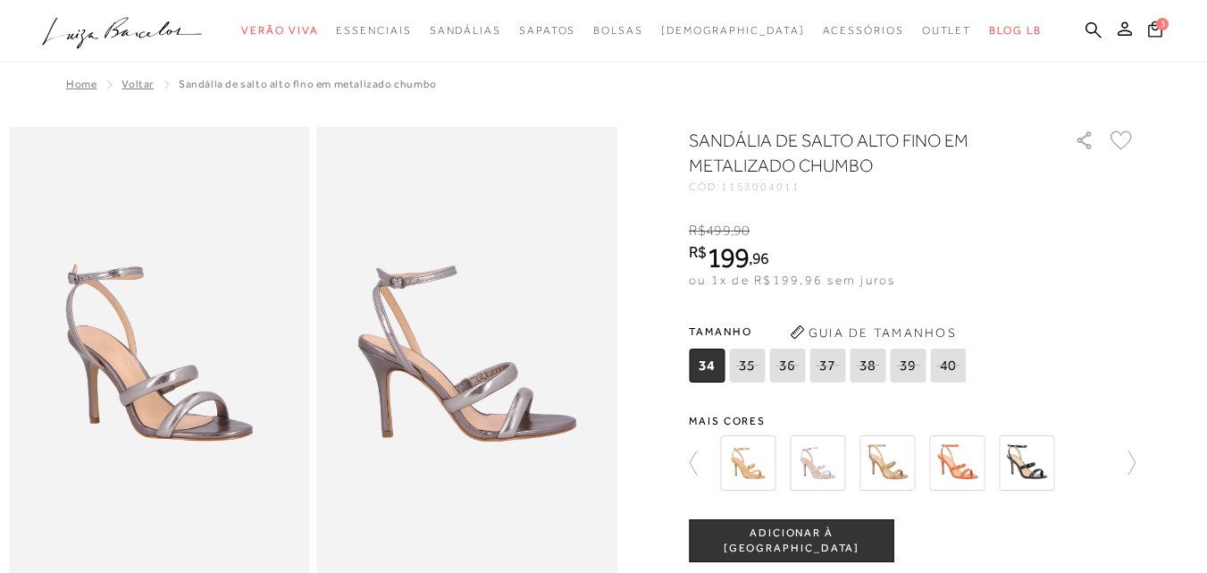
click at [770, 474] on img at bounding box center [747, 462] width 55 height 55
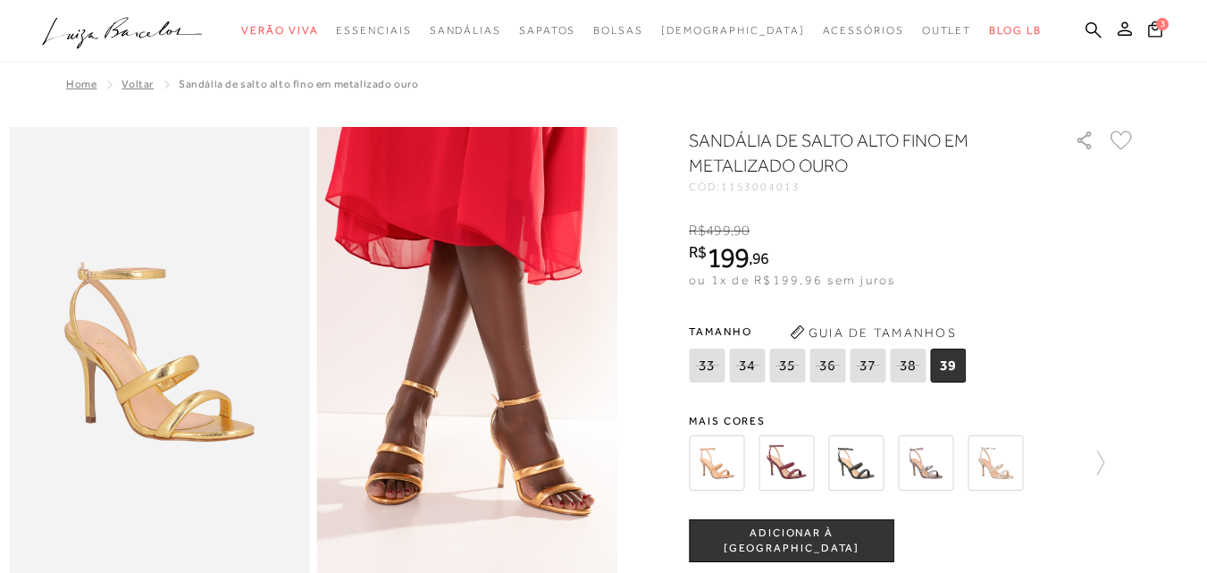
click at [943, 469] on img at bounding box center [925, 462] width 55 height 55
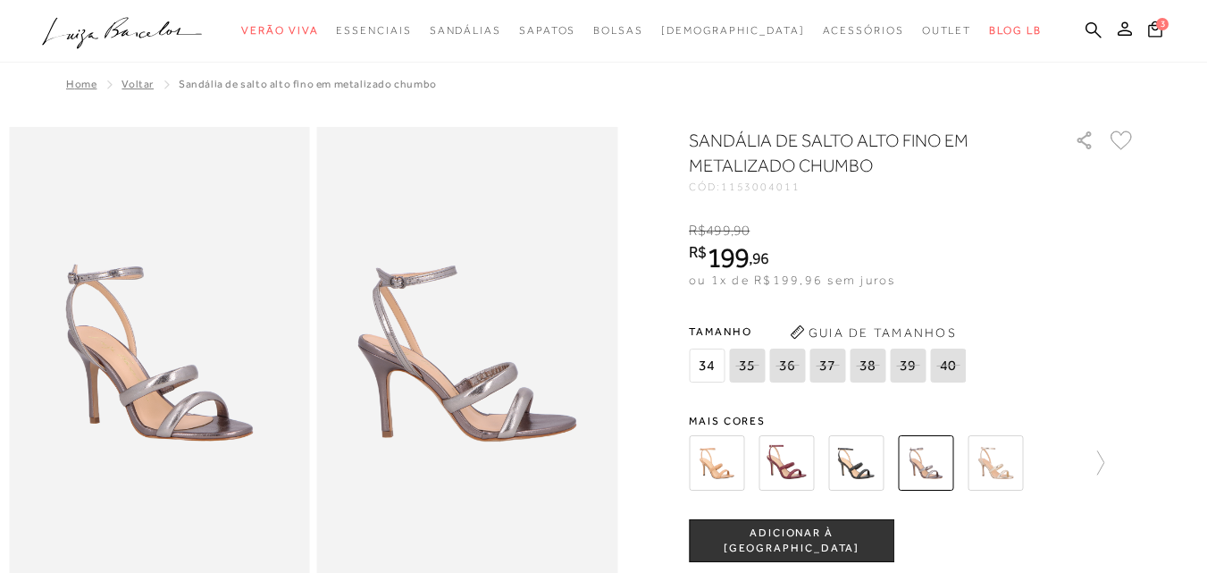
click at [996, 452] on img at bounding box center [995, 462] width 55 height 55
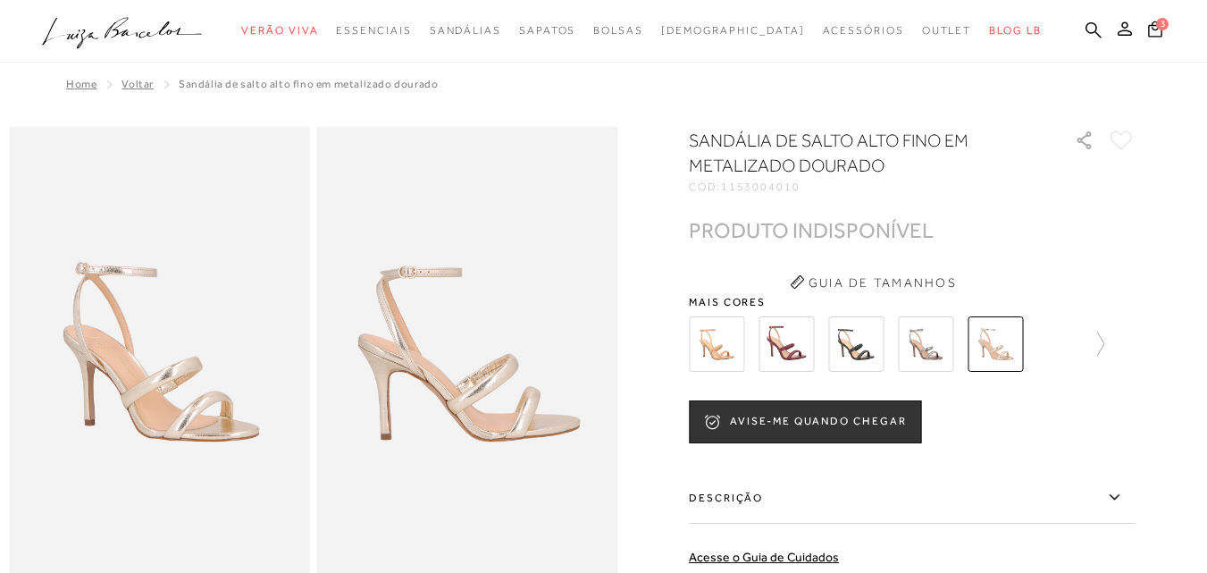
click at [1114, 347] on div at bounding box center [912, 344] width 447 height 66
click at [1103, 342] on icon at bounding box center [1092, 344] width 25 height 25
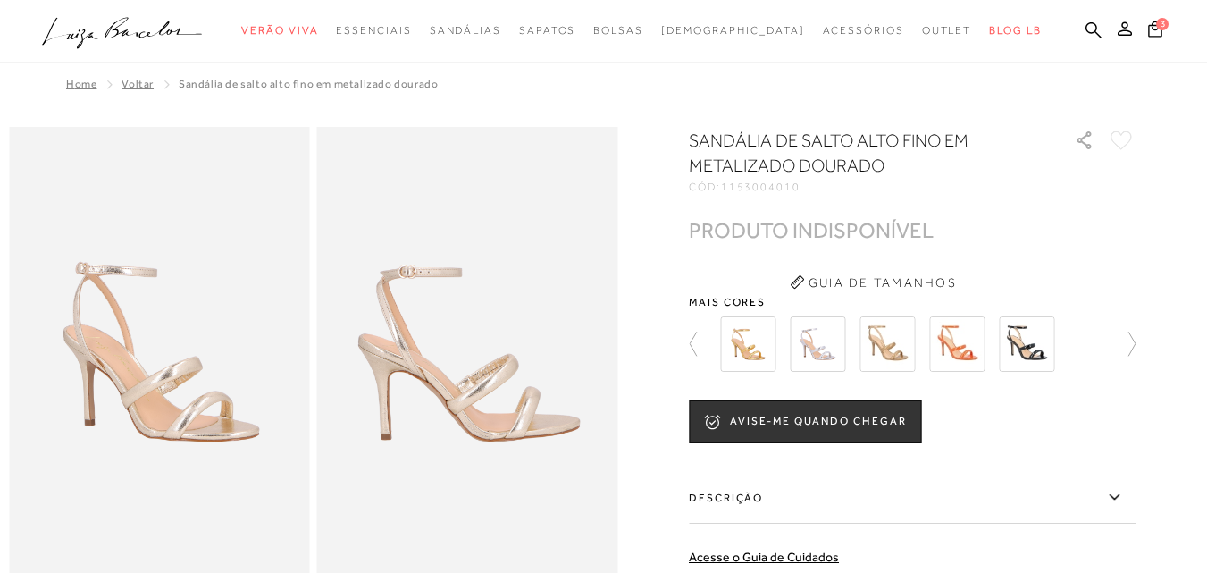
click at [977, 347] on img at bounding box center [956, 343] width 55 height 55
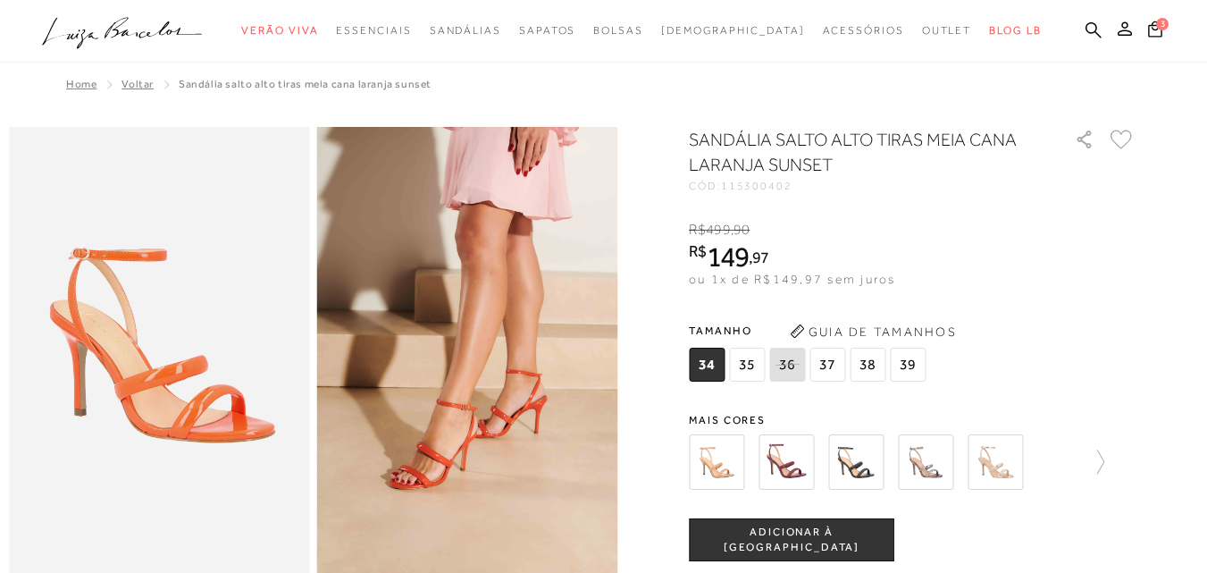
click at [1016, 474] on img at bounding box center [995, 461] width 55 height 55
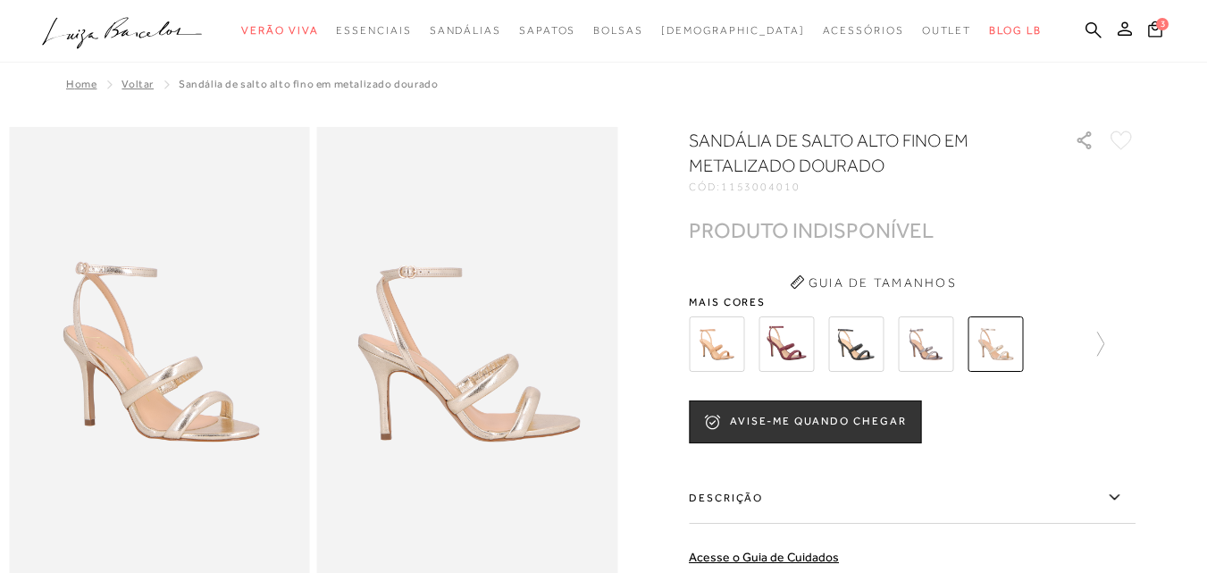
click at [1105, 345] on icon at bounding box center [1092, 344] width 25 height 25
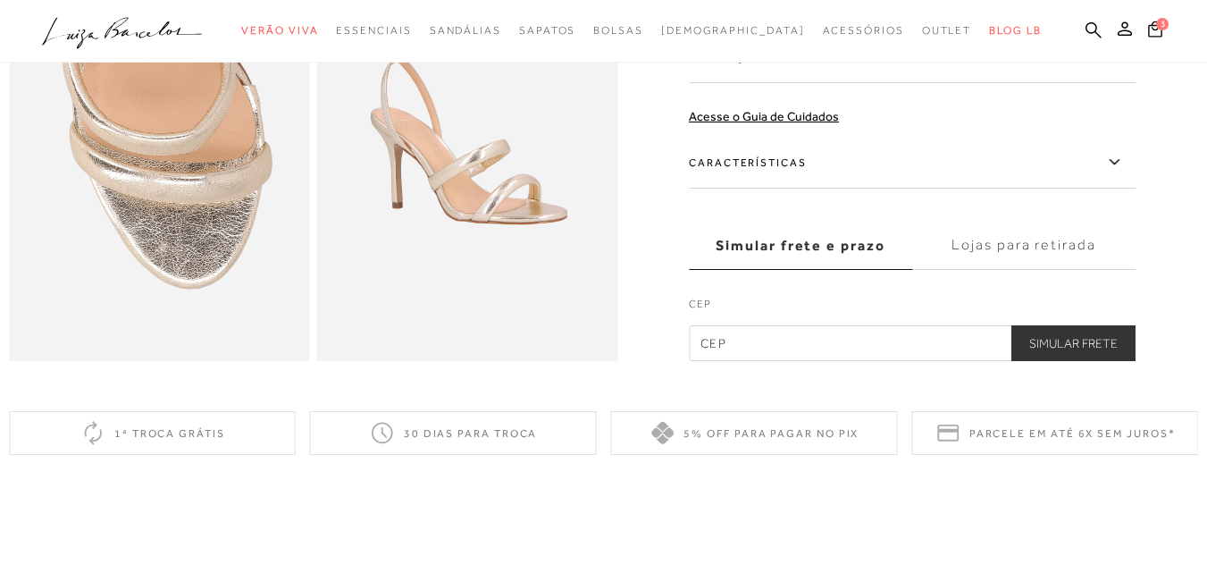
scroll to position [983, 0]
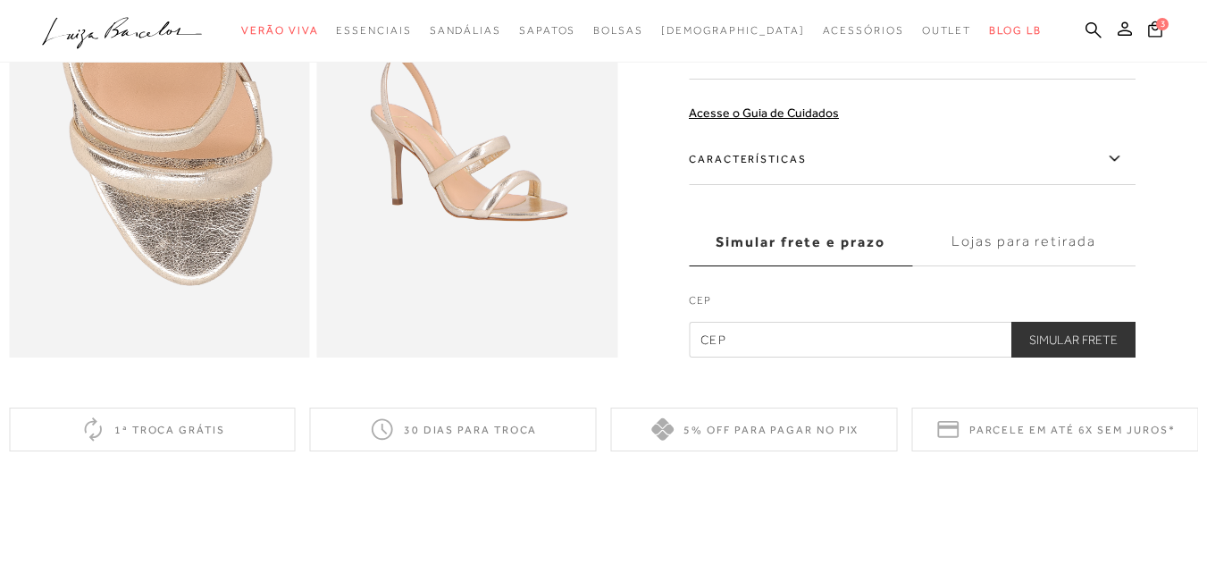
click at [793, 185] on label "Características" at bounding box center [912, 159] width 447 height 52
click at [0, 0] on input "Características" at bounding box center [0, 0] width 0 height 0
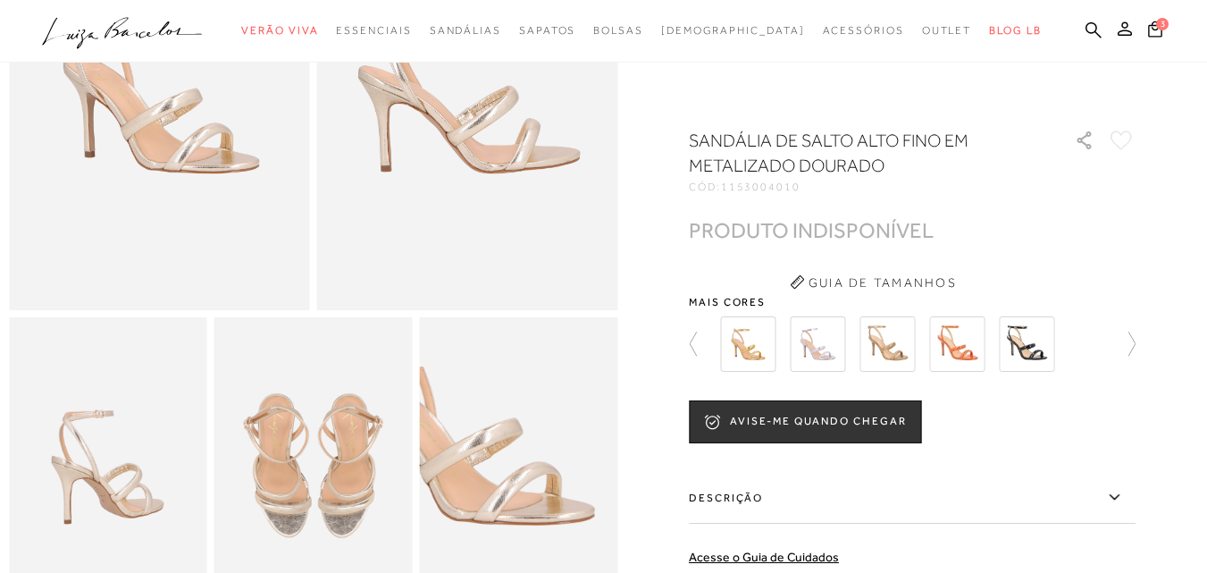
scroll to position [0, 0]
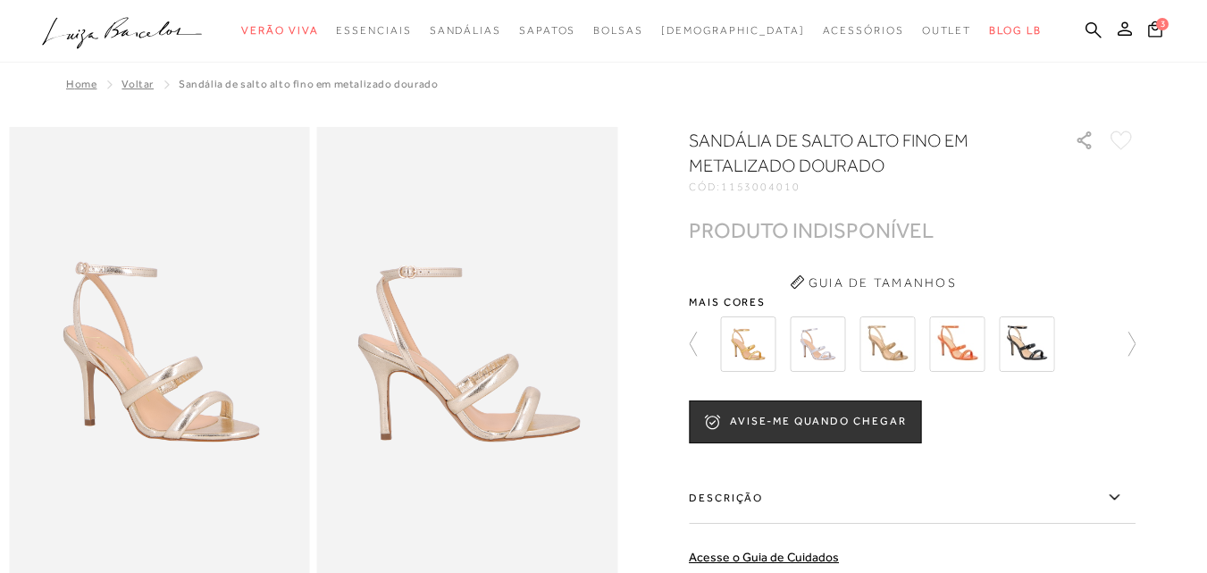
click at [803, 340] on img at bounding box center [817, 343] width 55 height 55
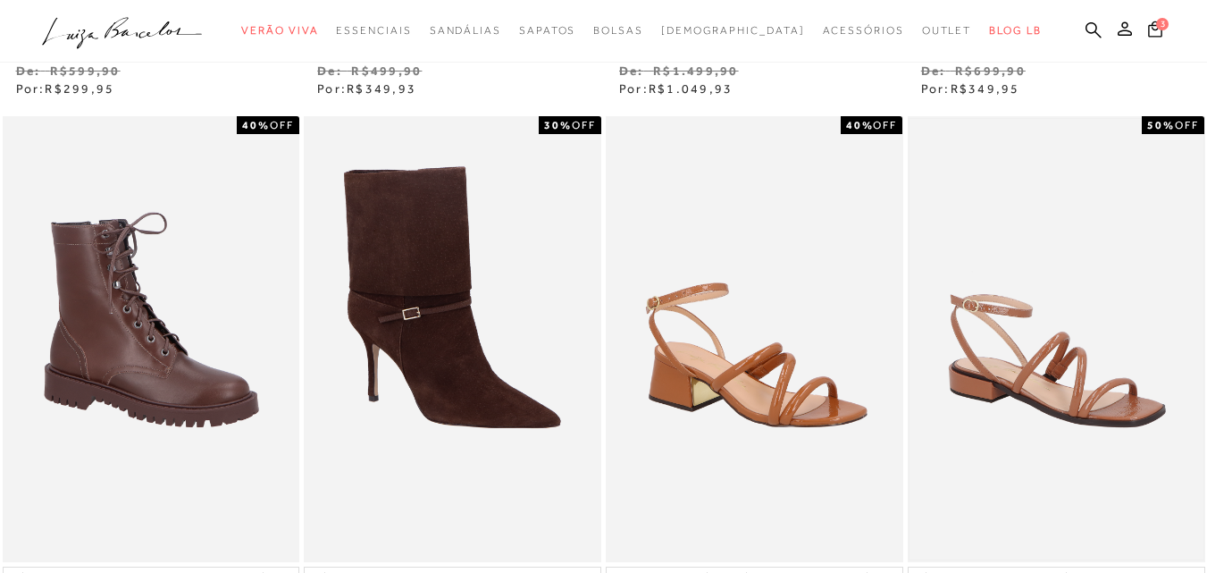
scroll to position [1519, 0]
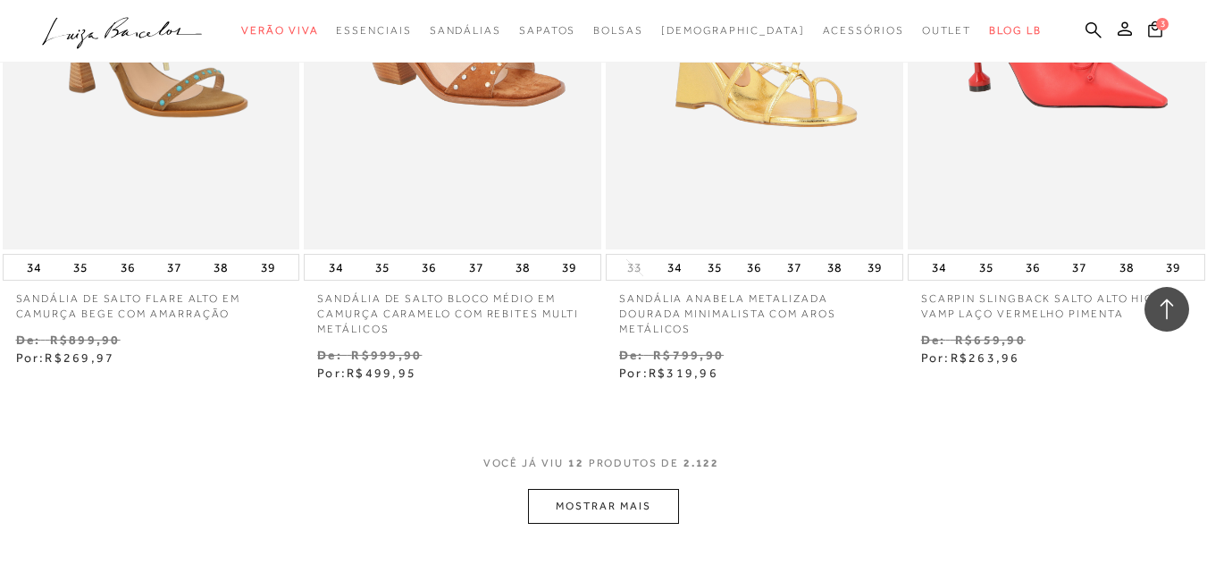
click at [568, 516] on button "MOSTRAR MAIS" at bounding box center [603, 506] width 150 height 35
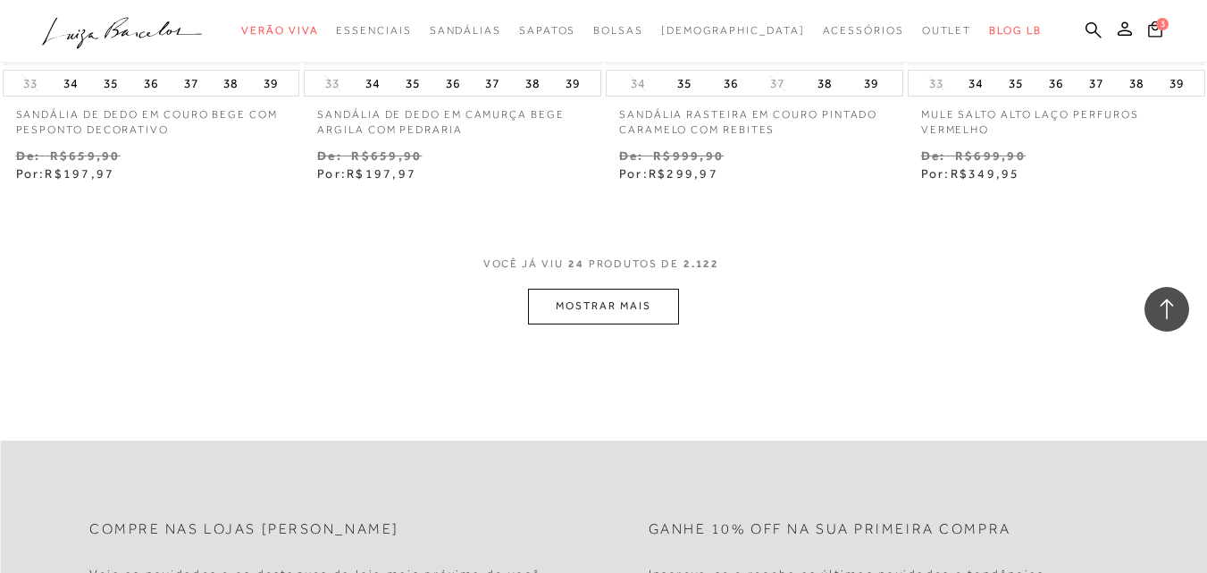
scroll to position [3458, 0]
click at [573, 318] on button "MOSTRAR MAIS" at bounding box center [603, 309] width 150 height 35
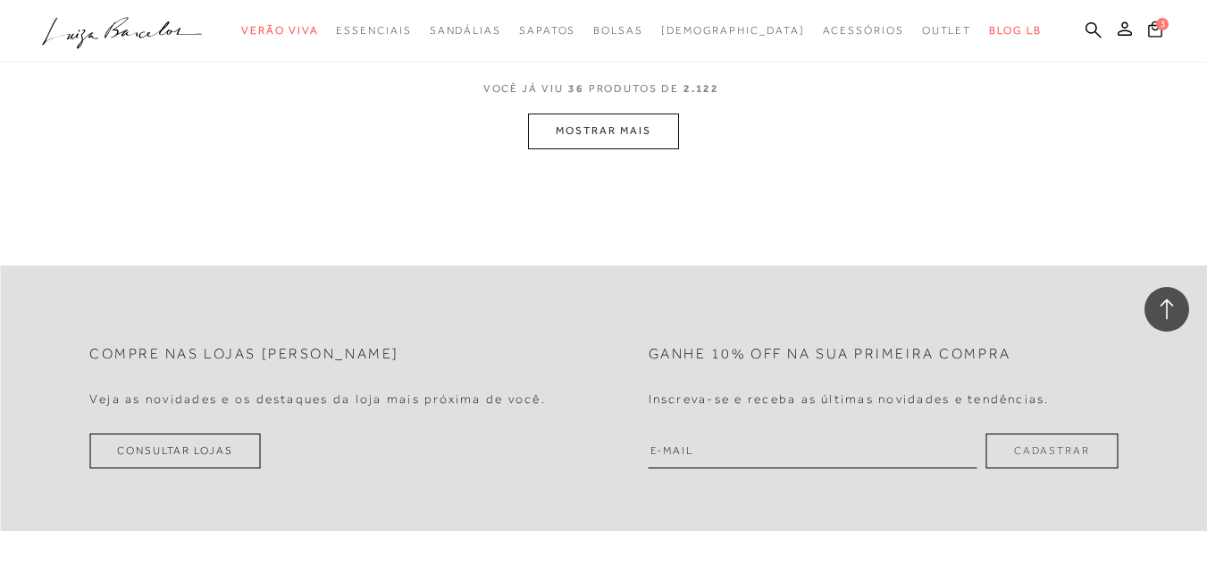
click at [600, 128] on button "MOSTRAR MAIS" at bounding box center [603, 130] width 150 height 35
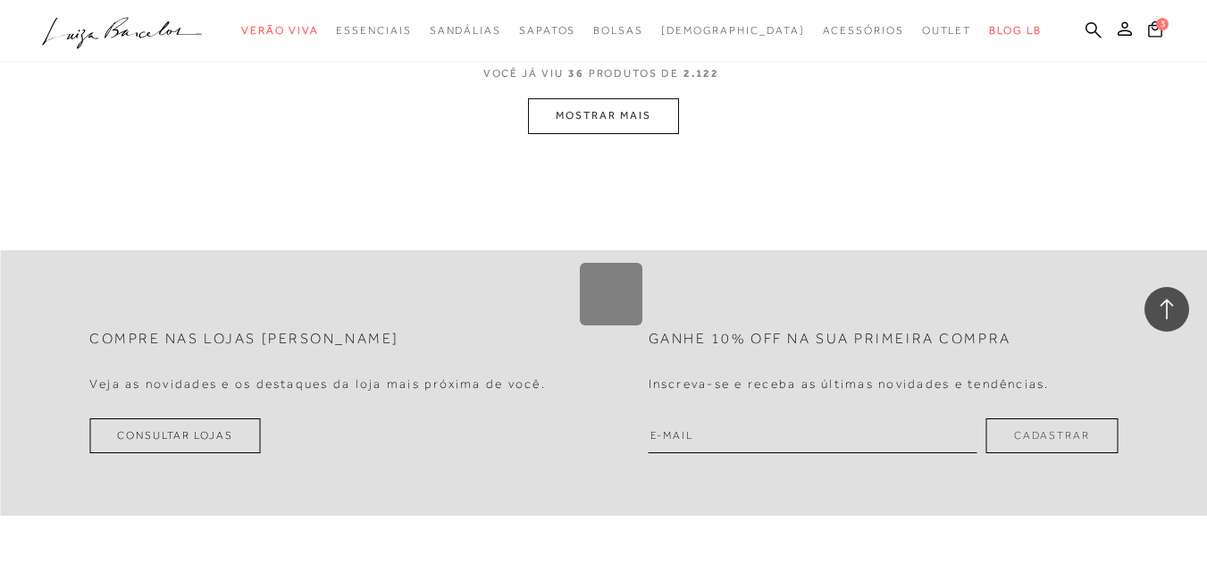
scroll to position [5738, 0]
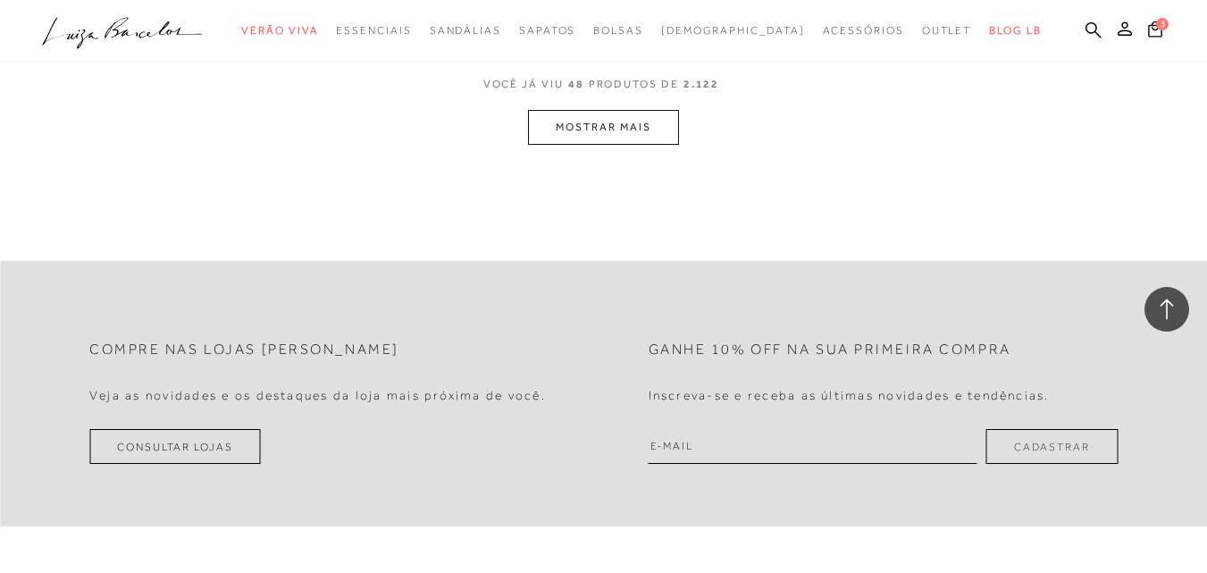
scroll to position [6782, 0]
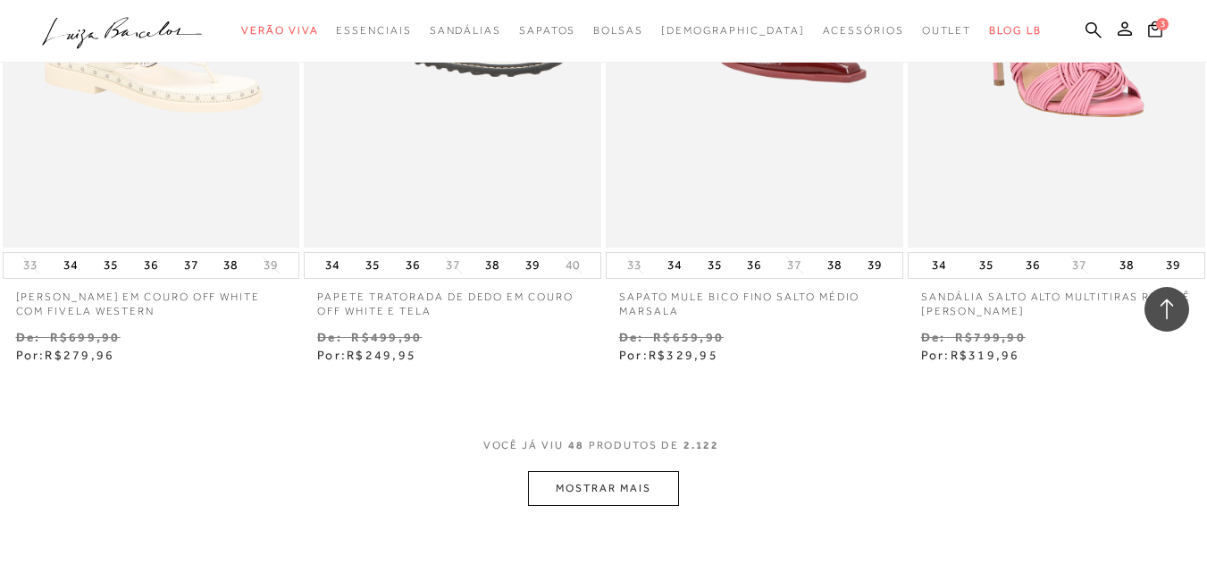
click at [576, 486] on button "MOSTRAR MAIS" at bounding box center [603, 488] width 150 height 35
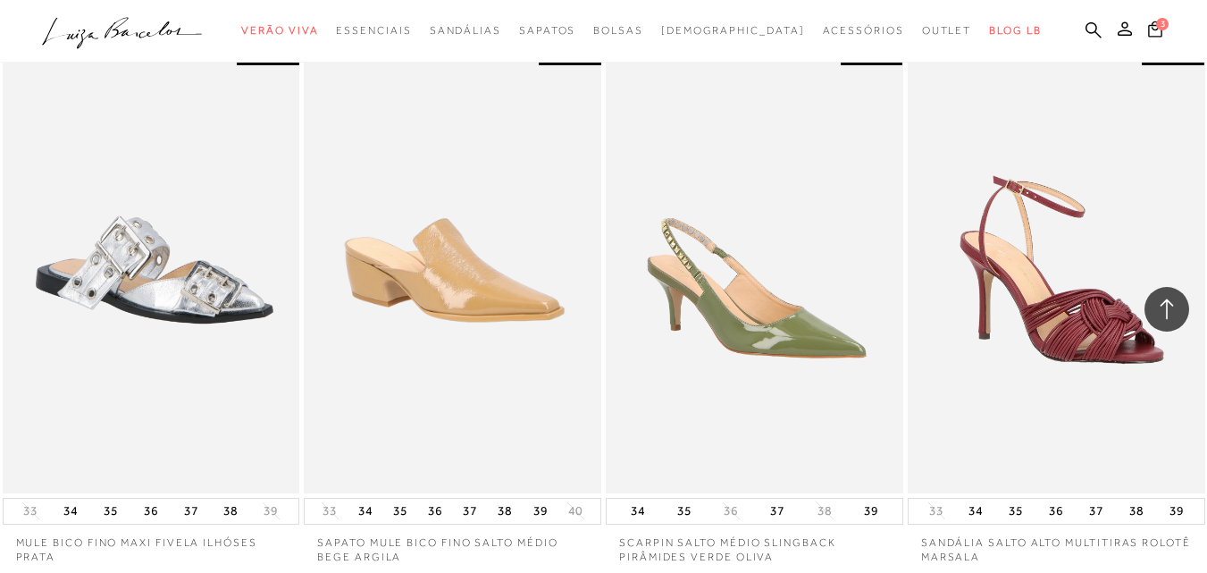
scroll to position [8726, 0]
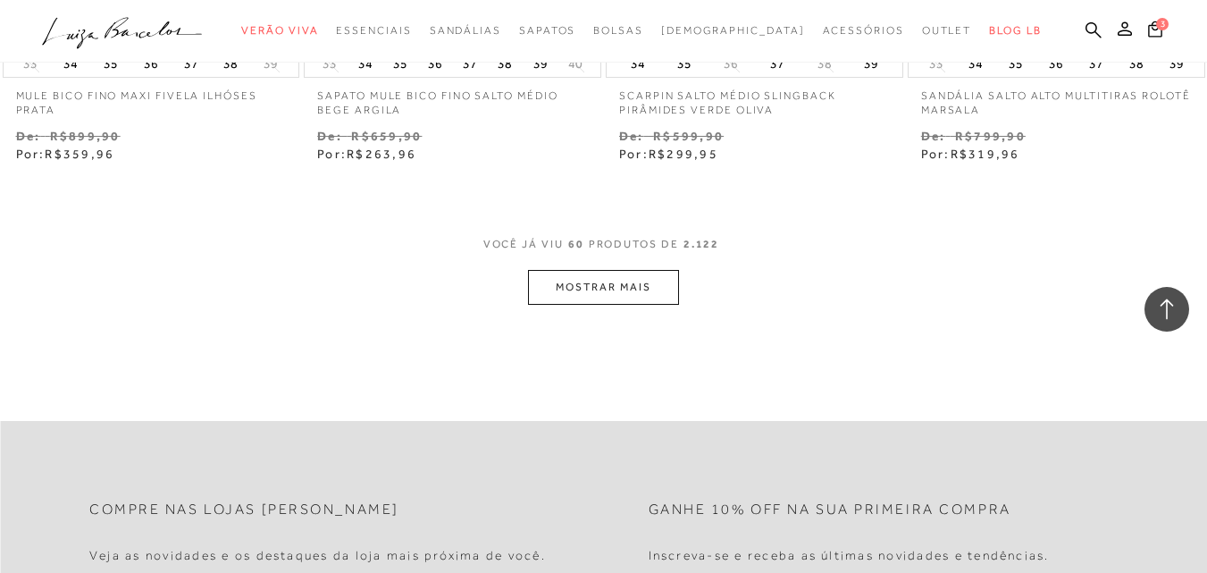
click at [587, 285] on button "MOSTRAR MAIS" at bounding box center [603, 287] width 150 height 35
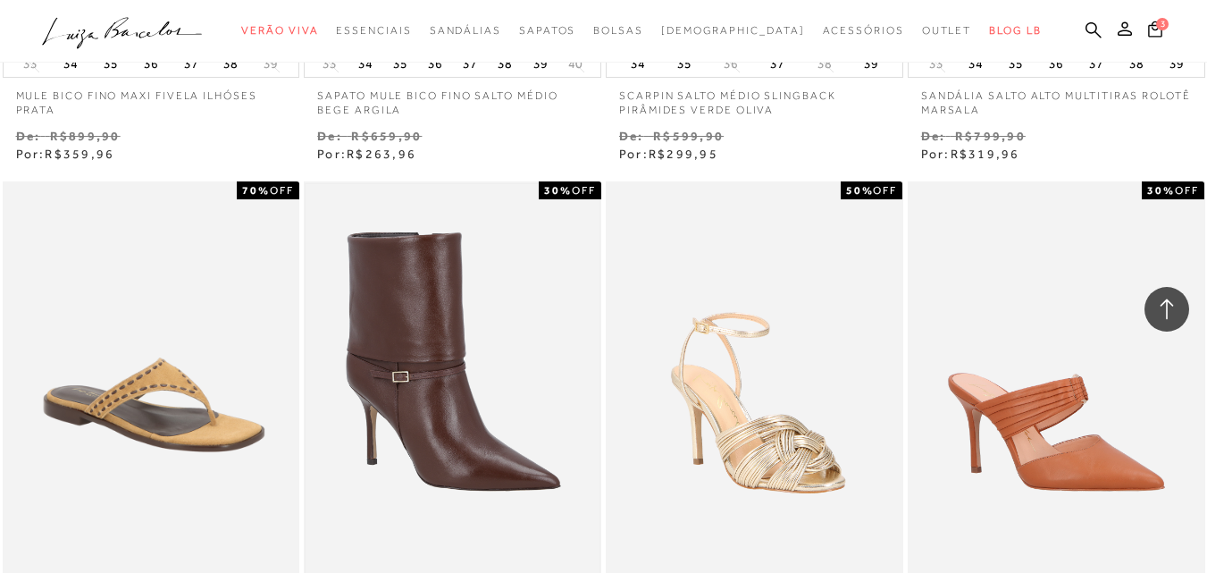
click at [440, 439] on img at bounding box center [453, 404] width 294 height 441
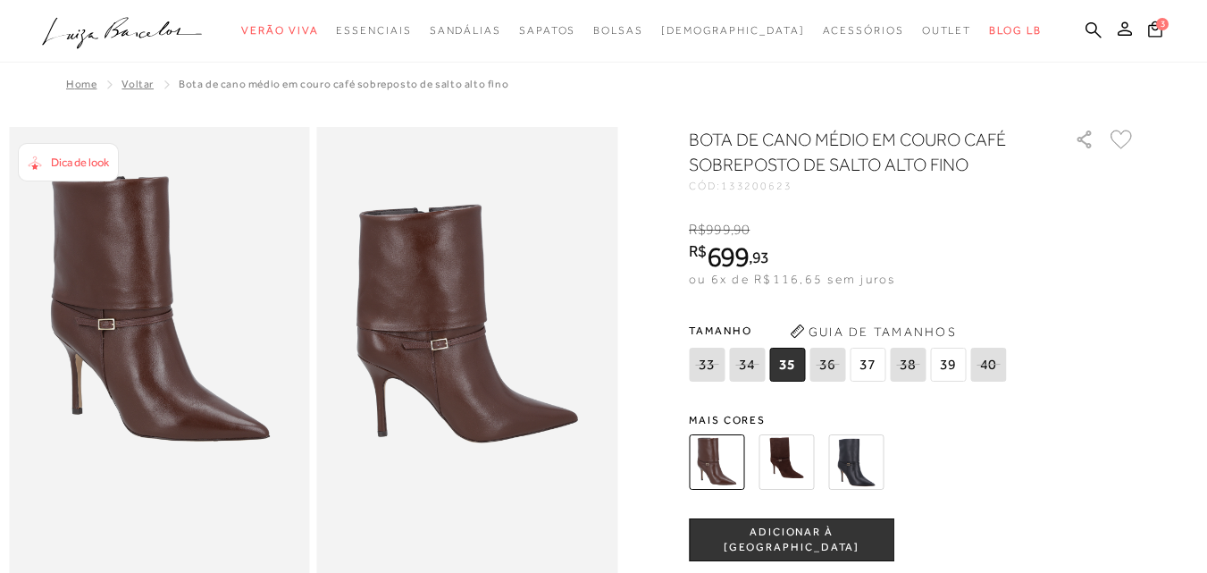
click at [874, 361] on span "37" at bounding box center [868, 365] width 36 height 34
click at [805, 532] on span "ADICIONAR À [GEOGRAPHIC_DATA]" at bounding box center [792, 540] width 204 height 31
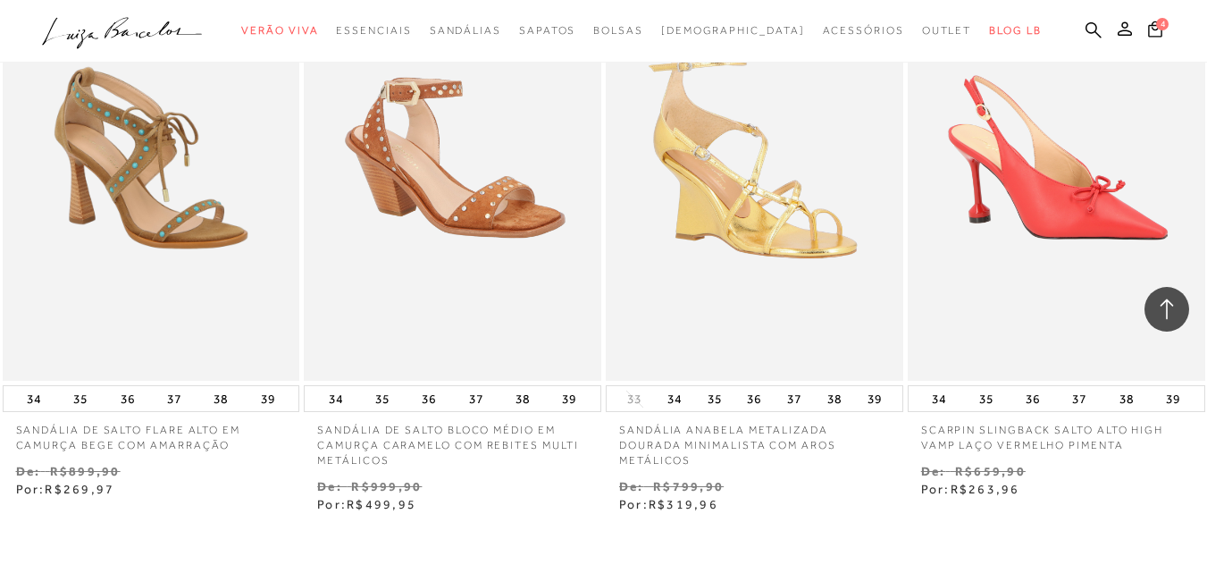
scroll to position [1519, 0]
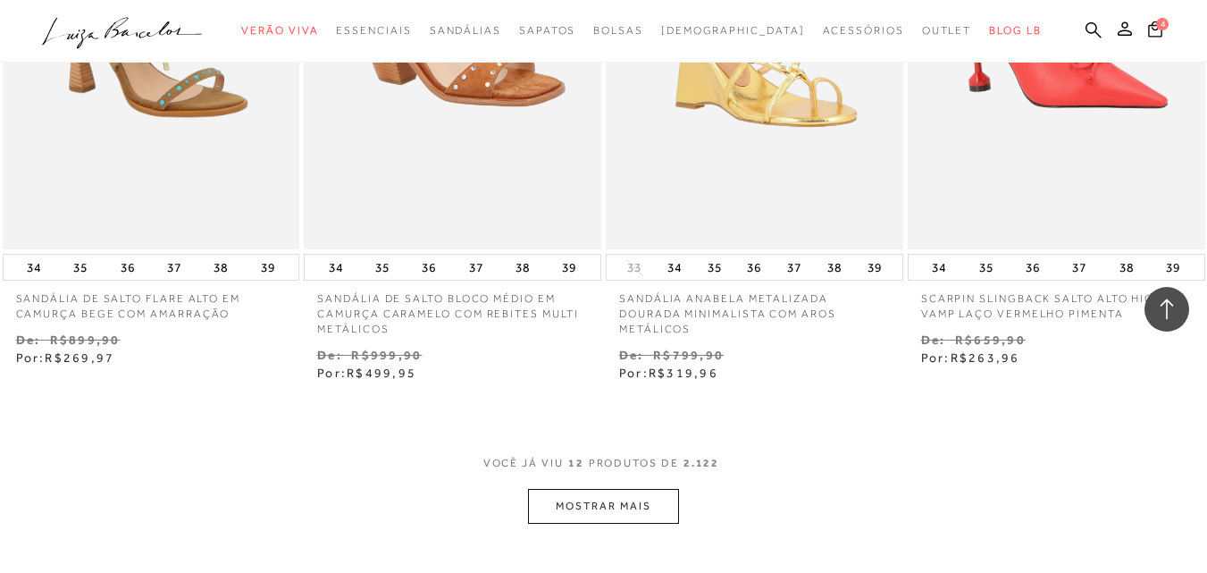
click at [591, 499] on button "MOSTRAR MAIS" at bounding box center [603, 506] width 150 height 35
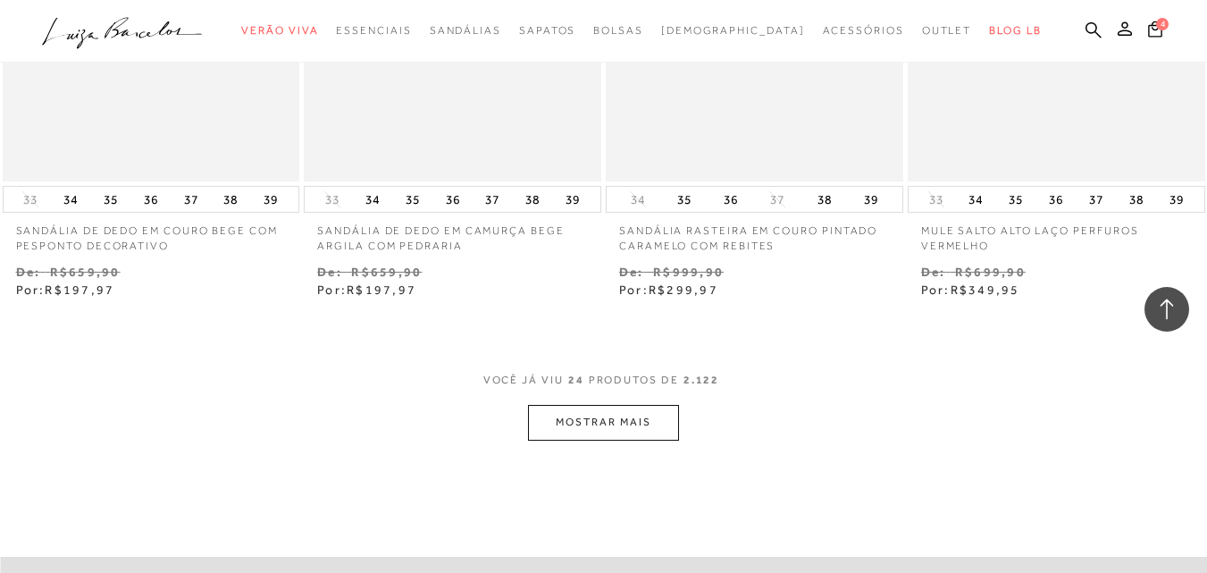
scroll to position [3553, 0]
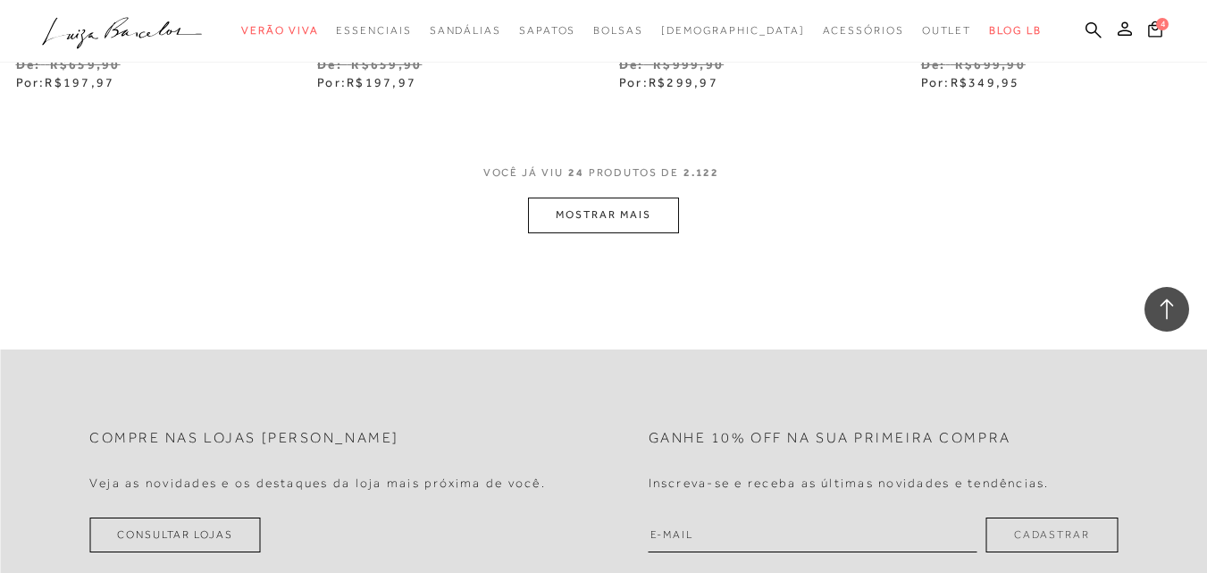
click at [540, 216] on button "MOSTRAR MAIS" at bounding box center [603, 214] width 150 height 35
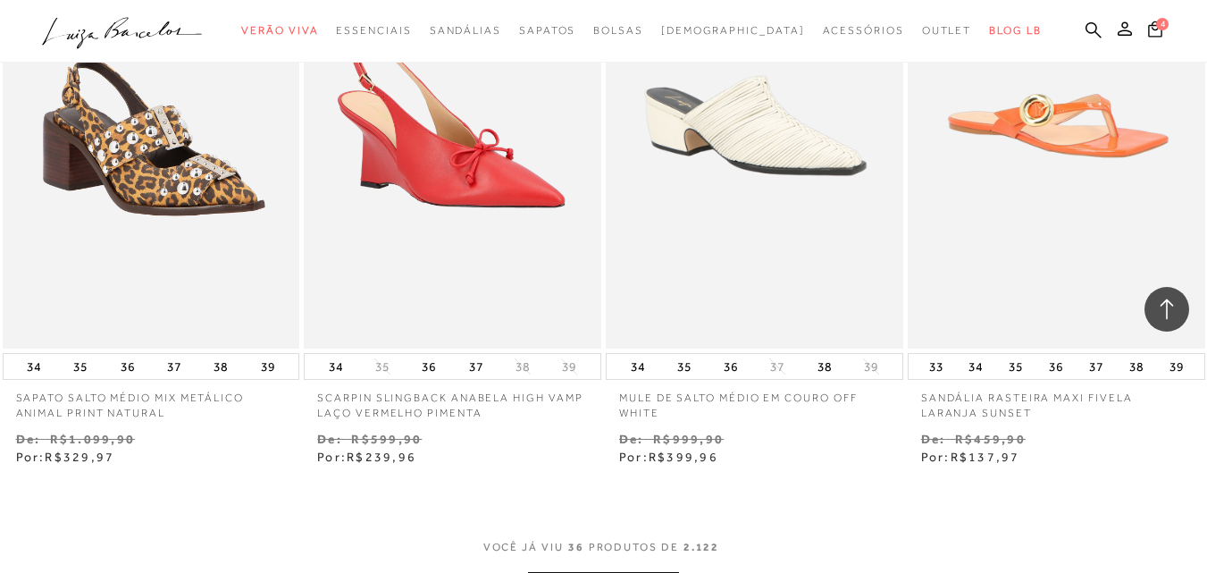
scroll to position [4844, 0]
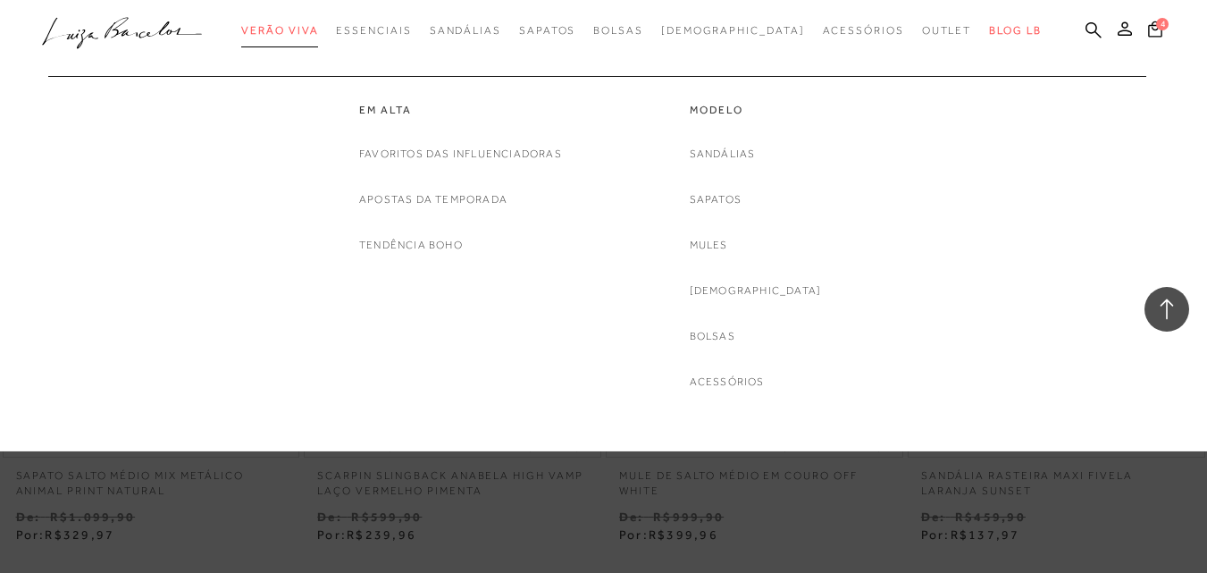
click at [310, 29] on span "Verão Viva" at bounding box center [279, 30] width 77 height 13
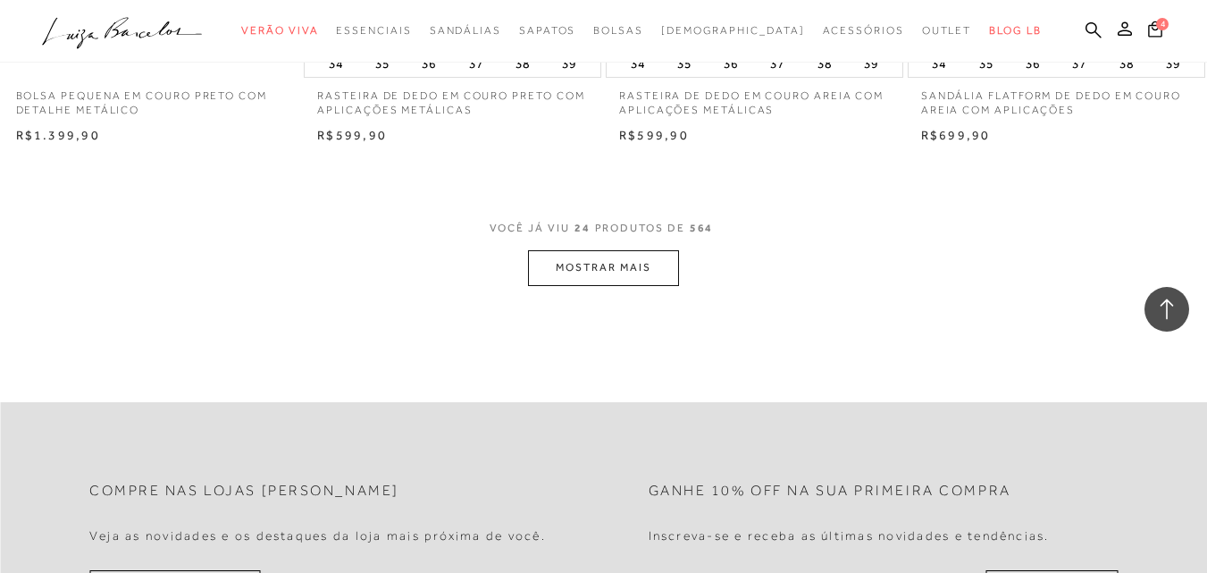
scroll to position [3485, 0]
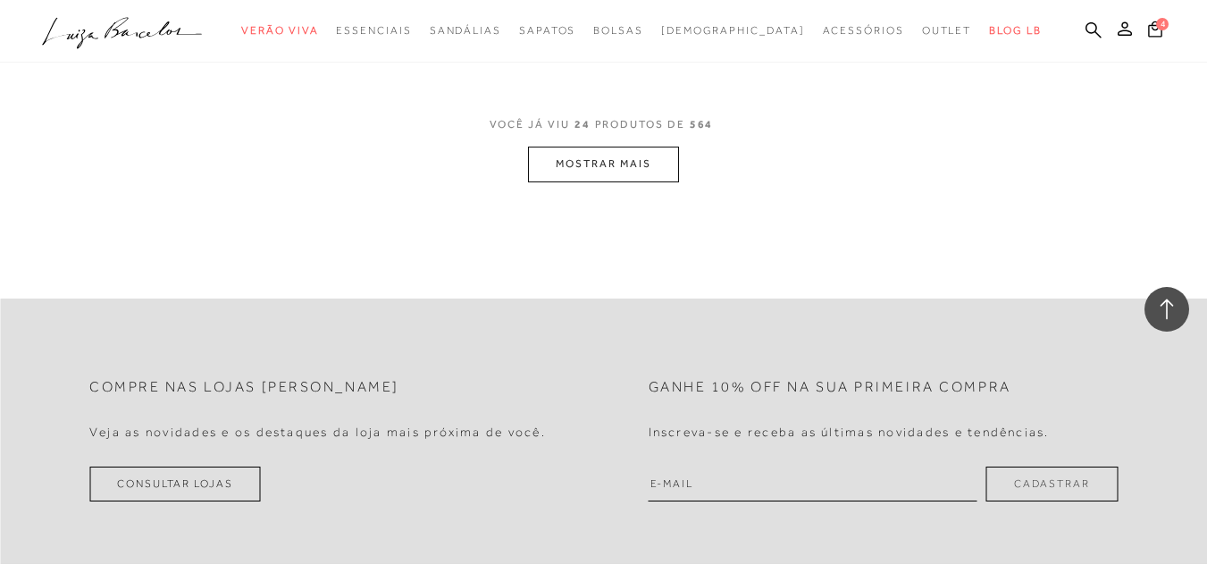
click at [555, 166] on button "MOSTRAR MAIS" at bounding box center [603, 164] width 150 height 35
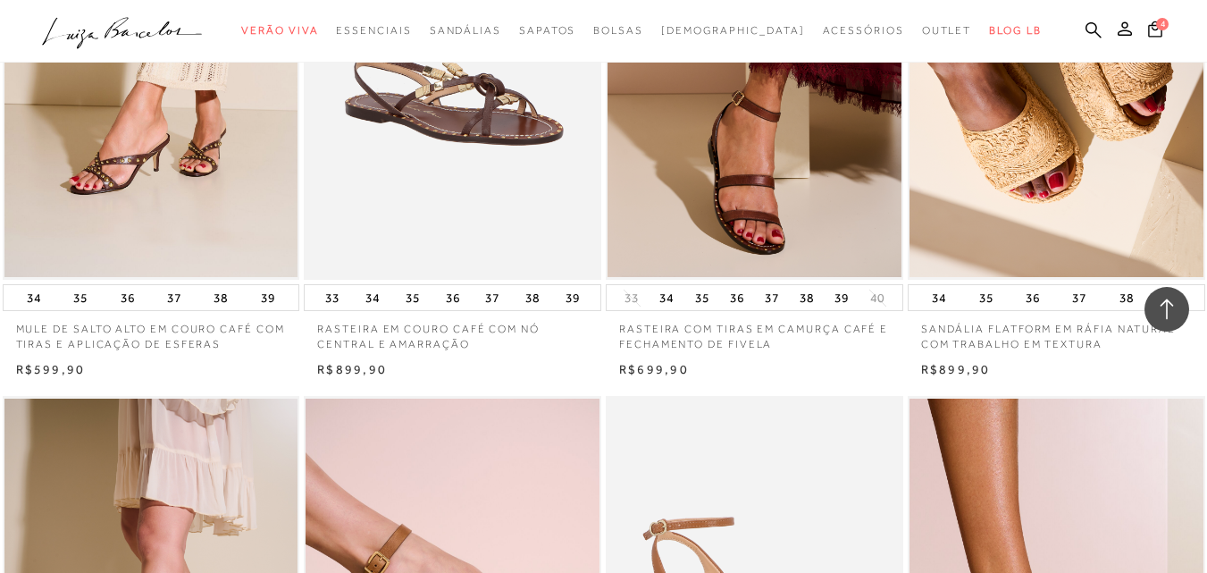
scroll to position [3867, 0]
